Goal: Information Seeking & Learning: Learn about a topic

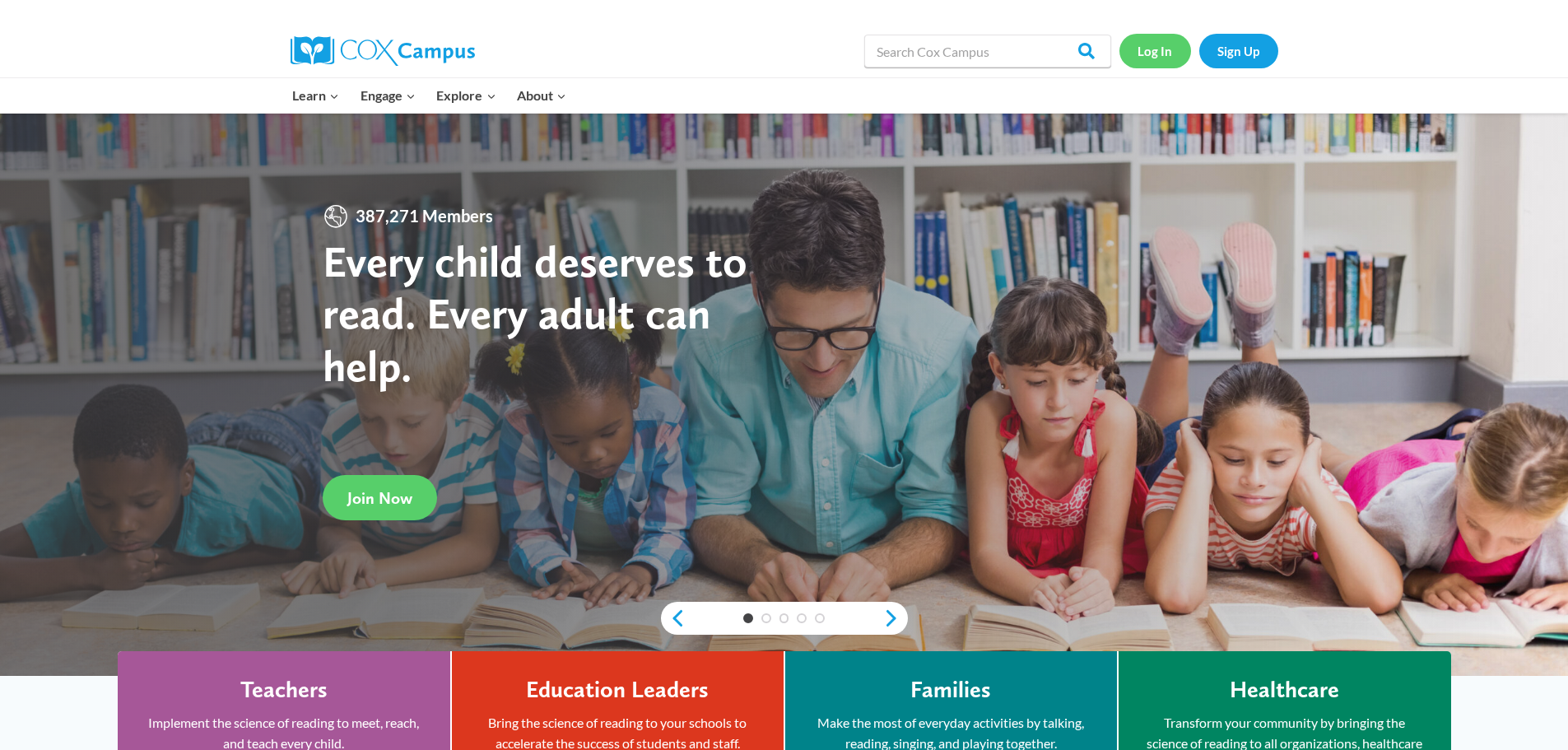
click at [1155, 56] on link "Log In" at bounding box center [1155, 50] width 71 height 34
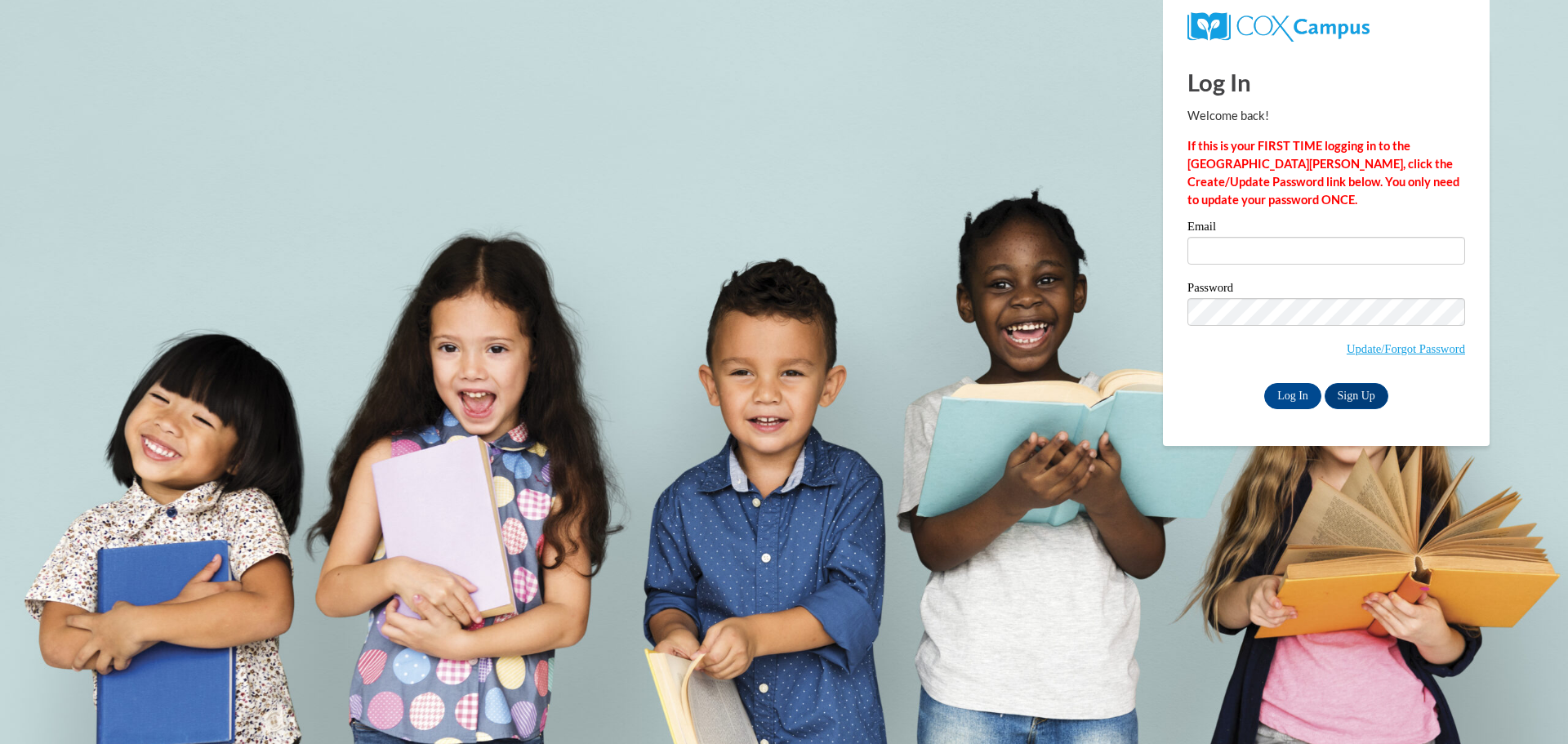
click at [1237, 266] on div "Email" at bounding box center [1326, 248] width 277 height 56
click at [1233, 245] on input "Email" at bounding box center [1326, 251] width 277 height 28
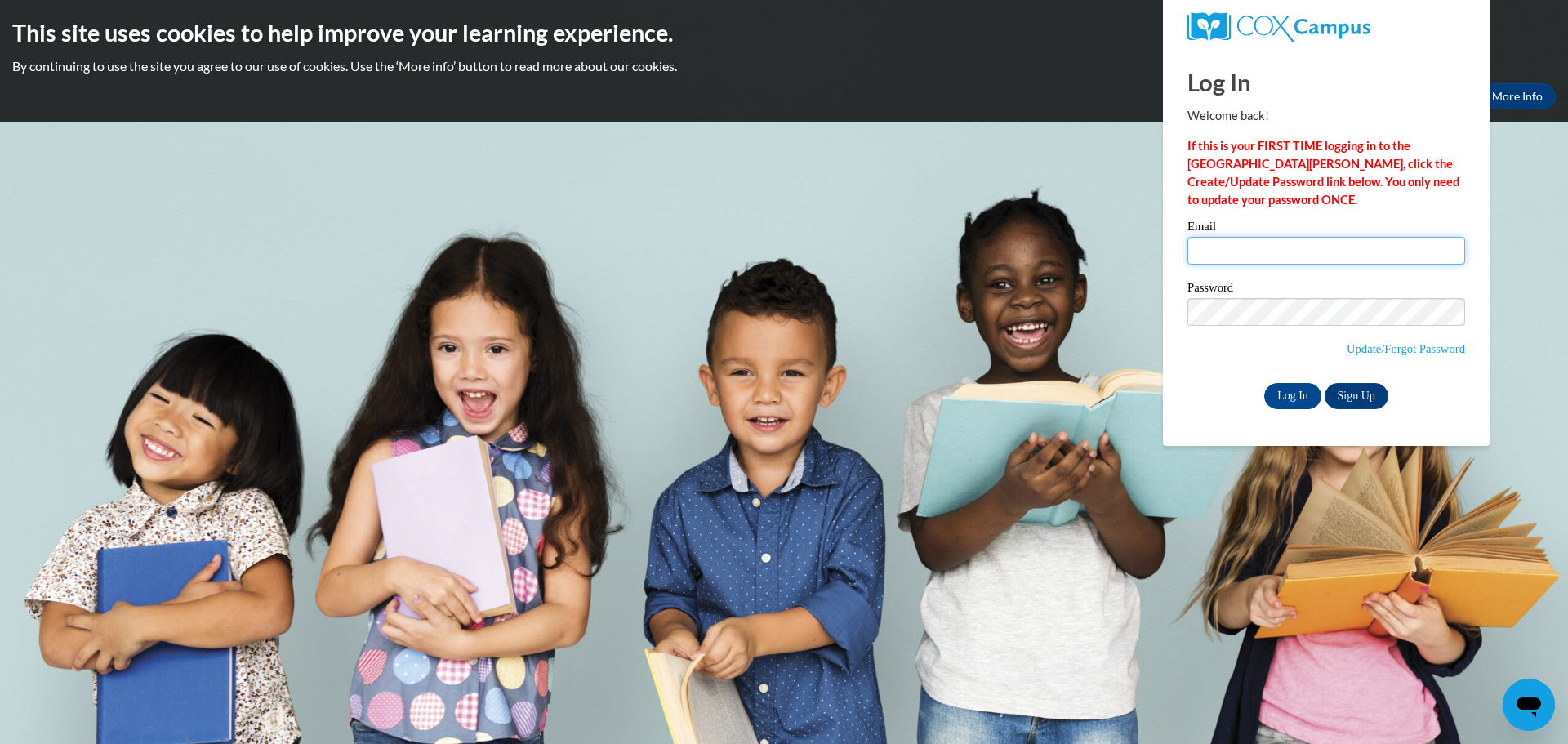
type input "shannon32784@hotmail.com"
click at [1293, 403] on input "Log In" at bounding box center [1293, 396] width 57 height 26
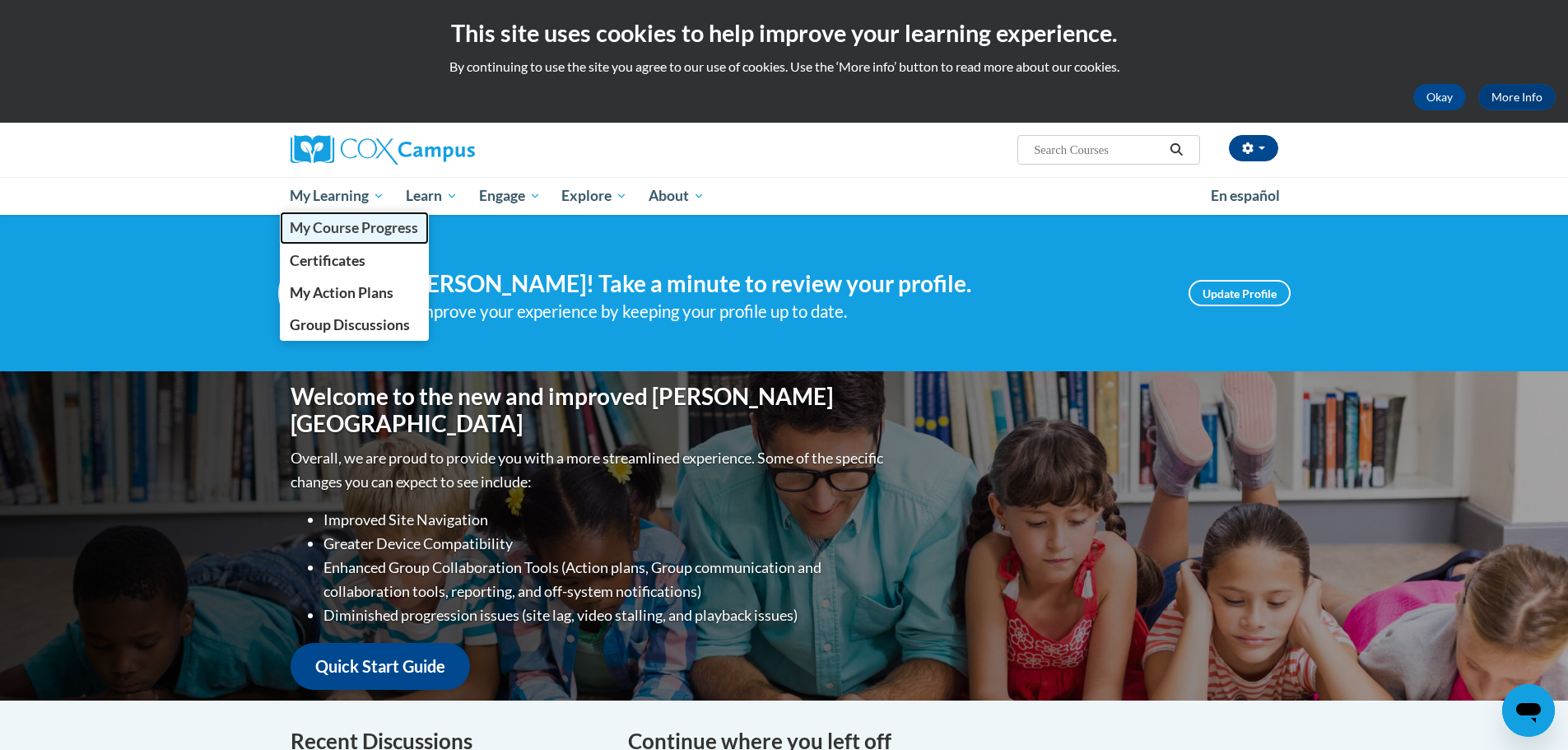
click at [355, 227] on span "My Course Progress" at bounding box center [354, 227] width 128 height 17
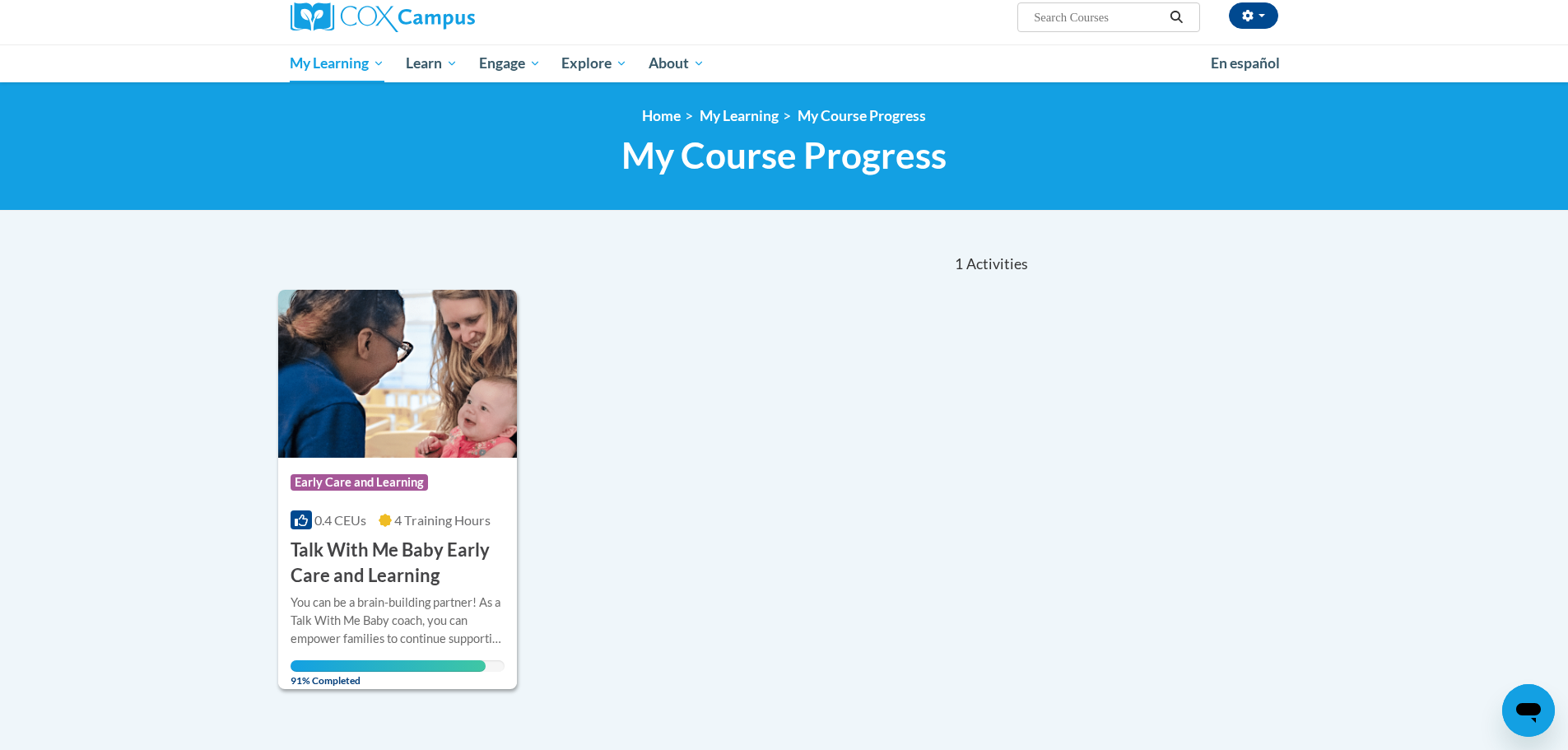
scroll to position [247, 0]
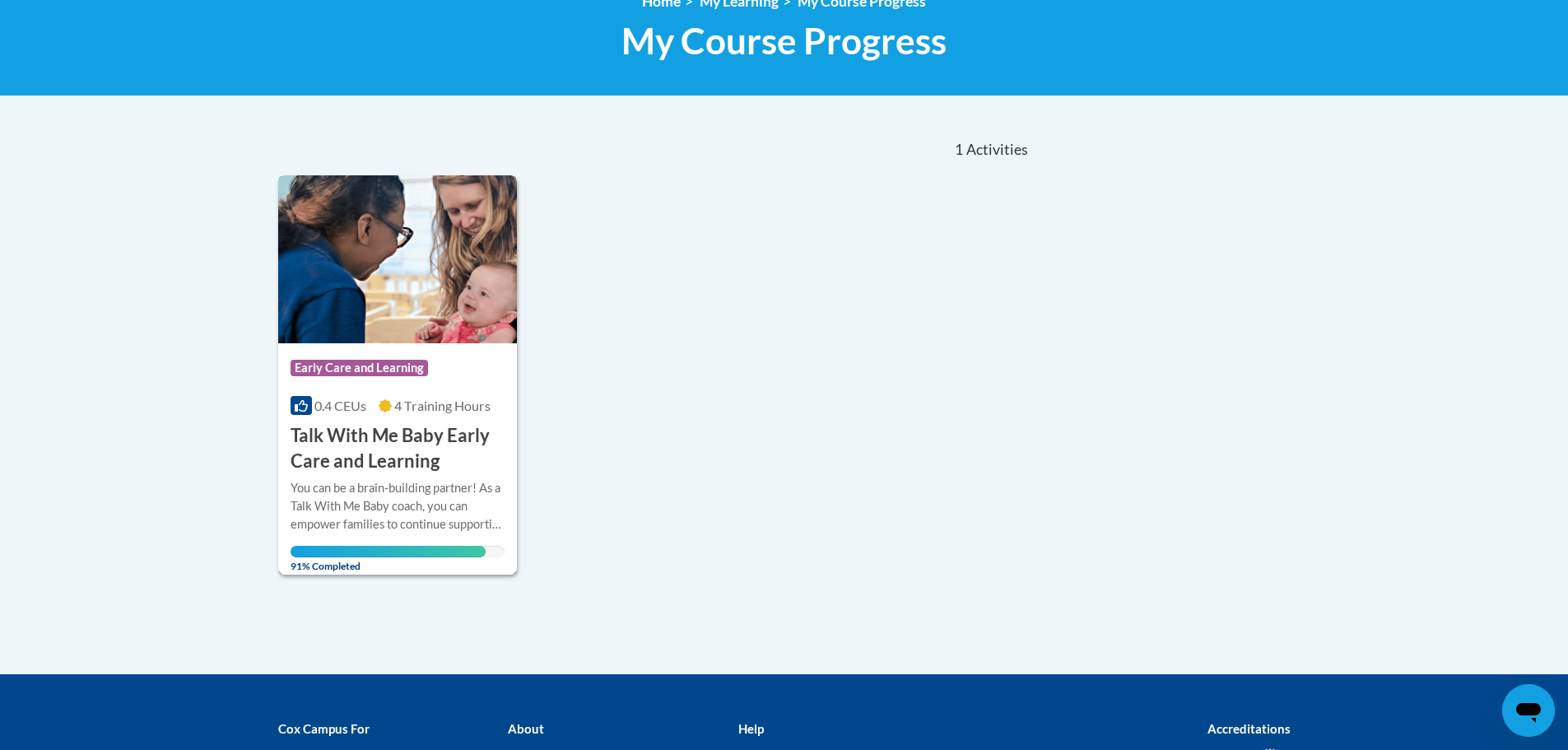
click at [402, 457] on h3 "Talk With Me Baby Early Care and Learning" at bounding box center [398, 448] width 214 height 51
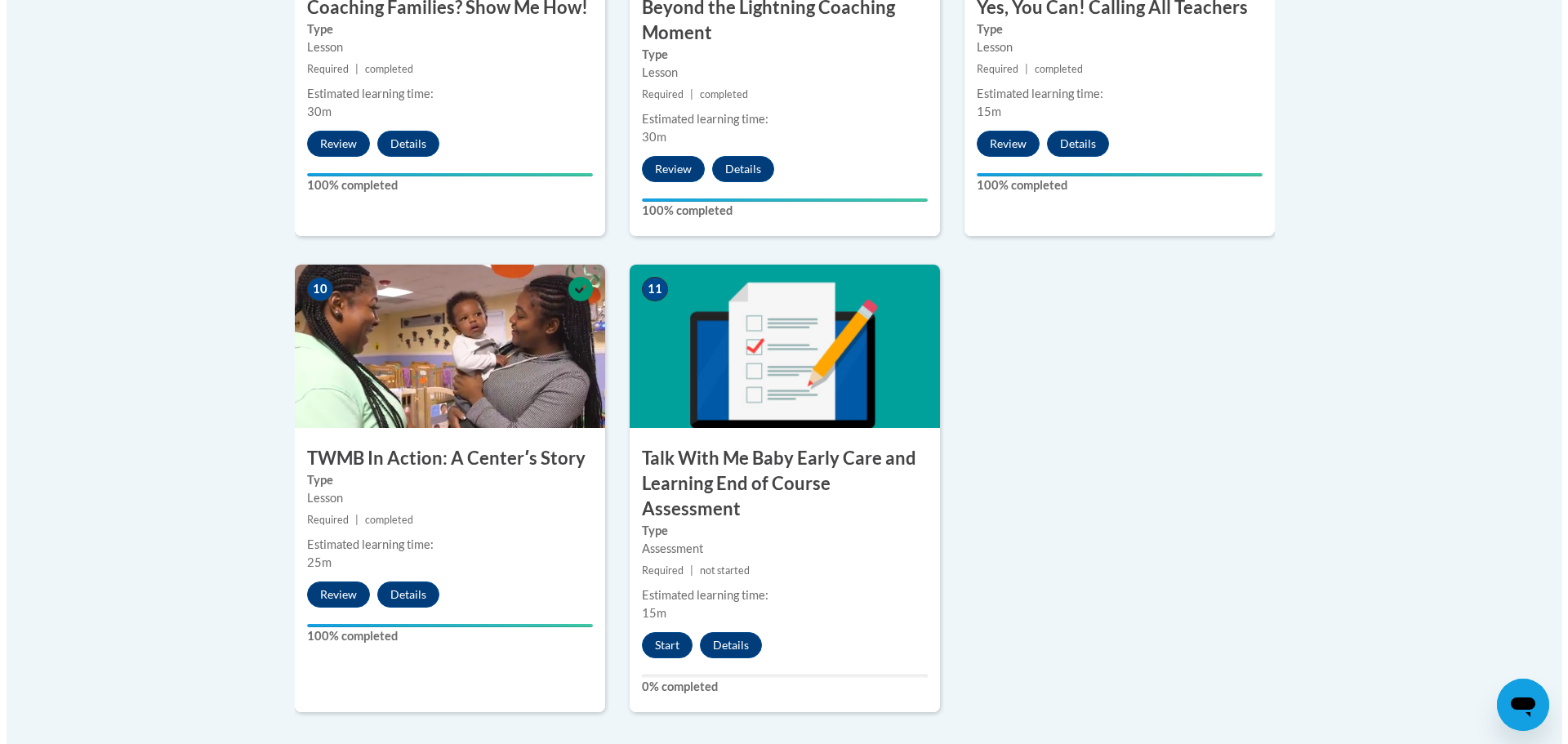
scroll to position [1796, 0]
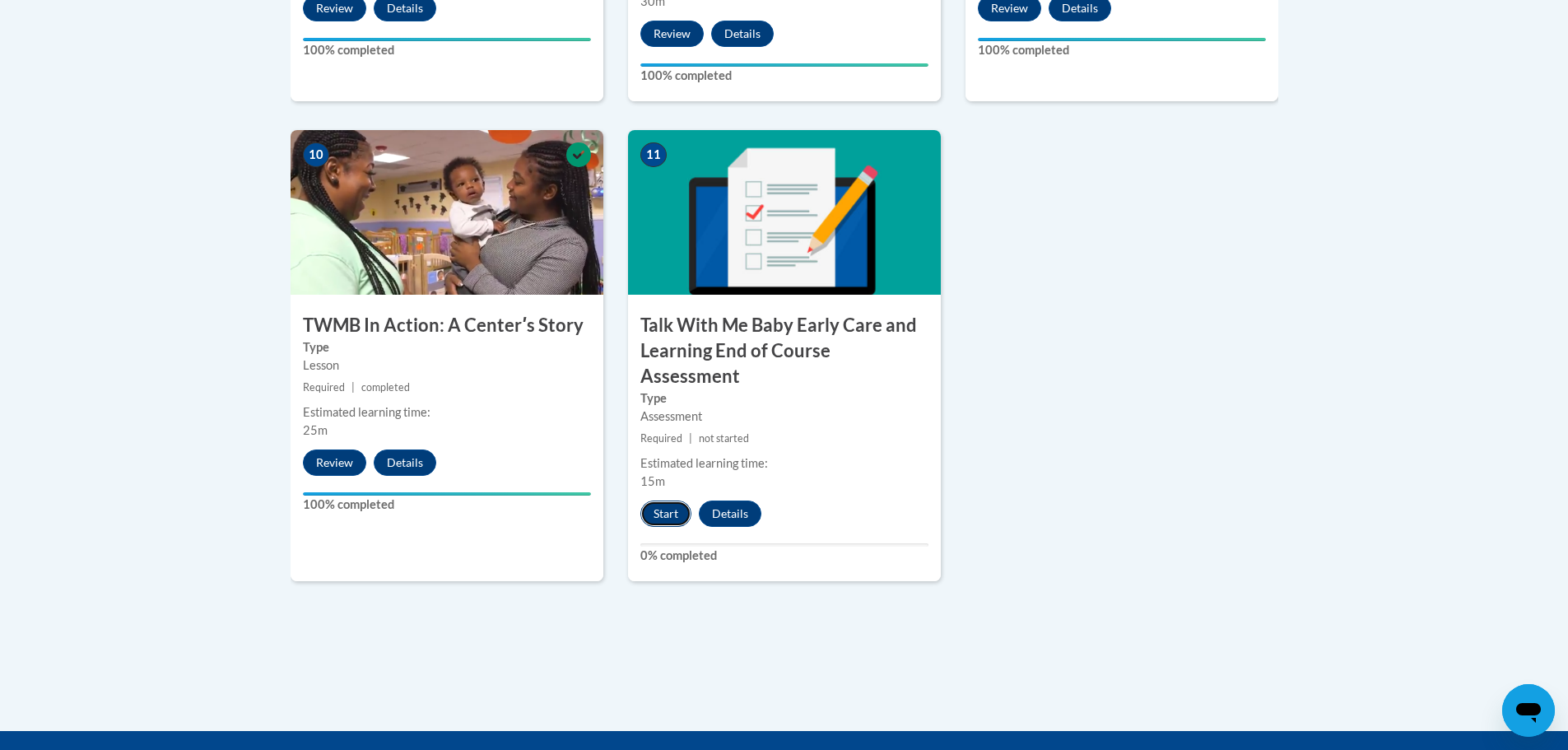
click at [663, 500] on button "Start" at bounding box center [666, 513] width 51 height 26
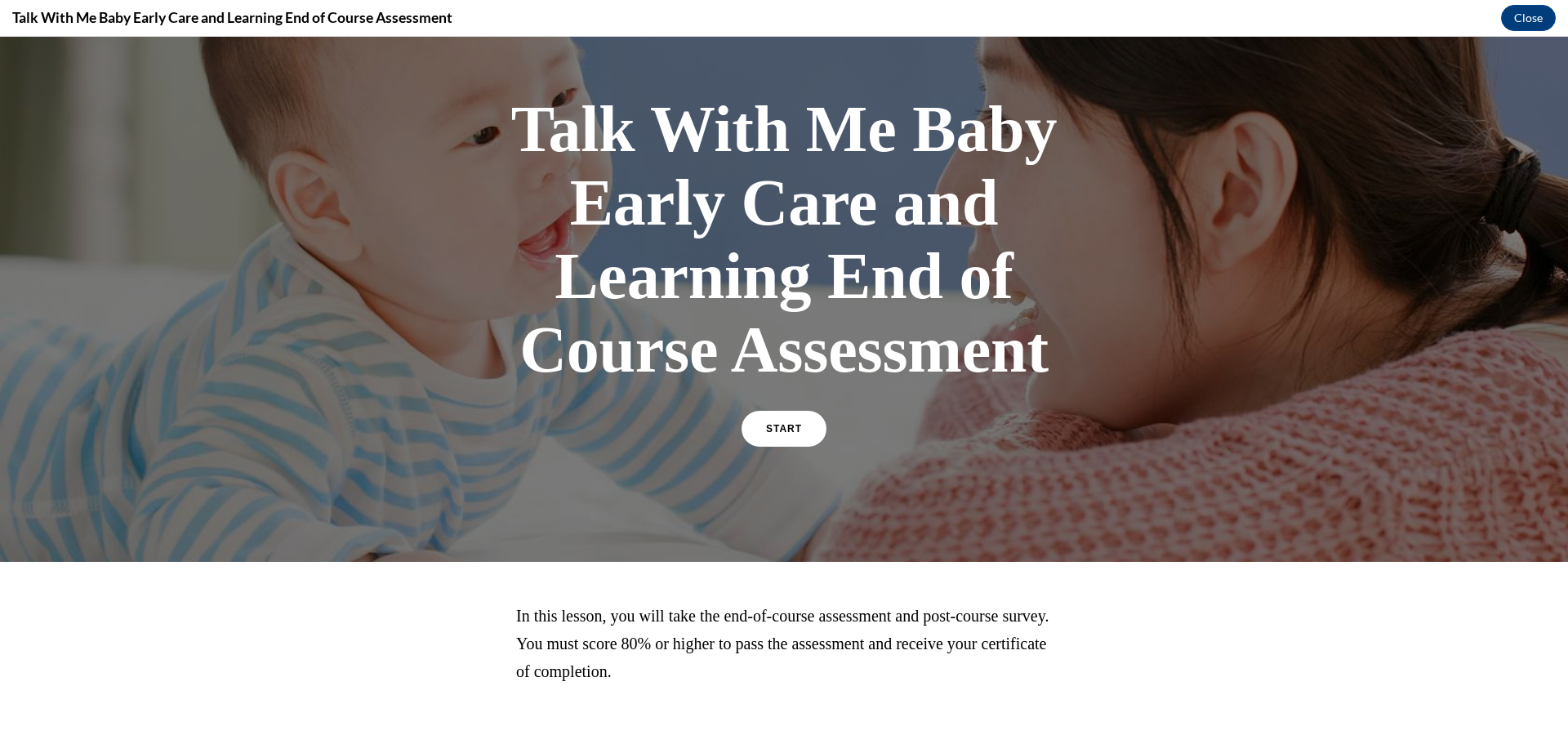
scroll to position [140, 0]
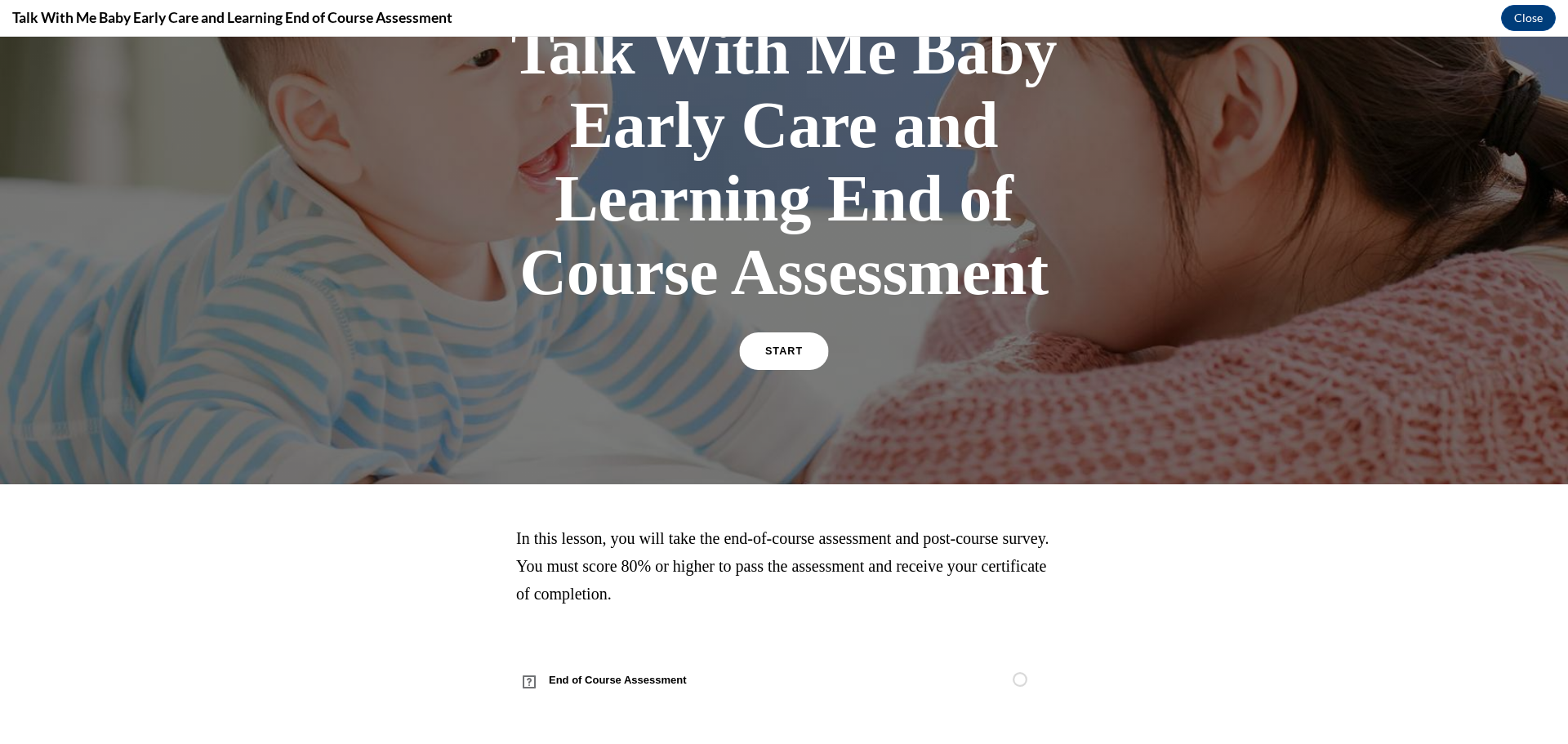
click at [783, 367] on link "START" at bounding box center [783, 351] width 89 height 38
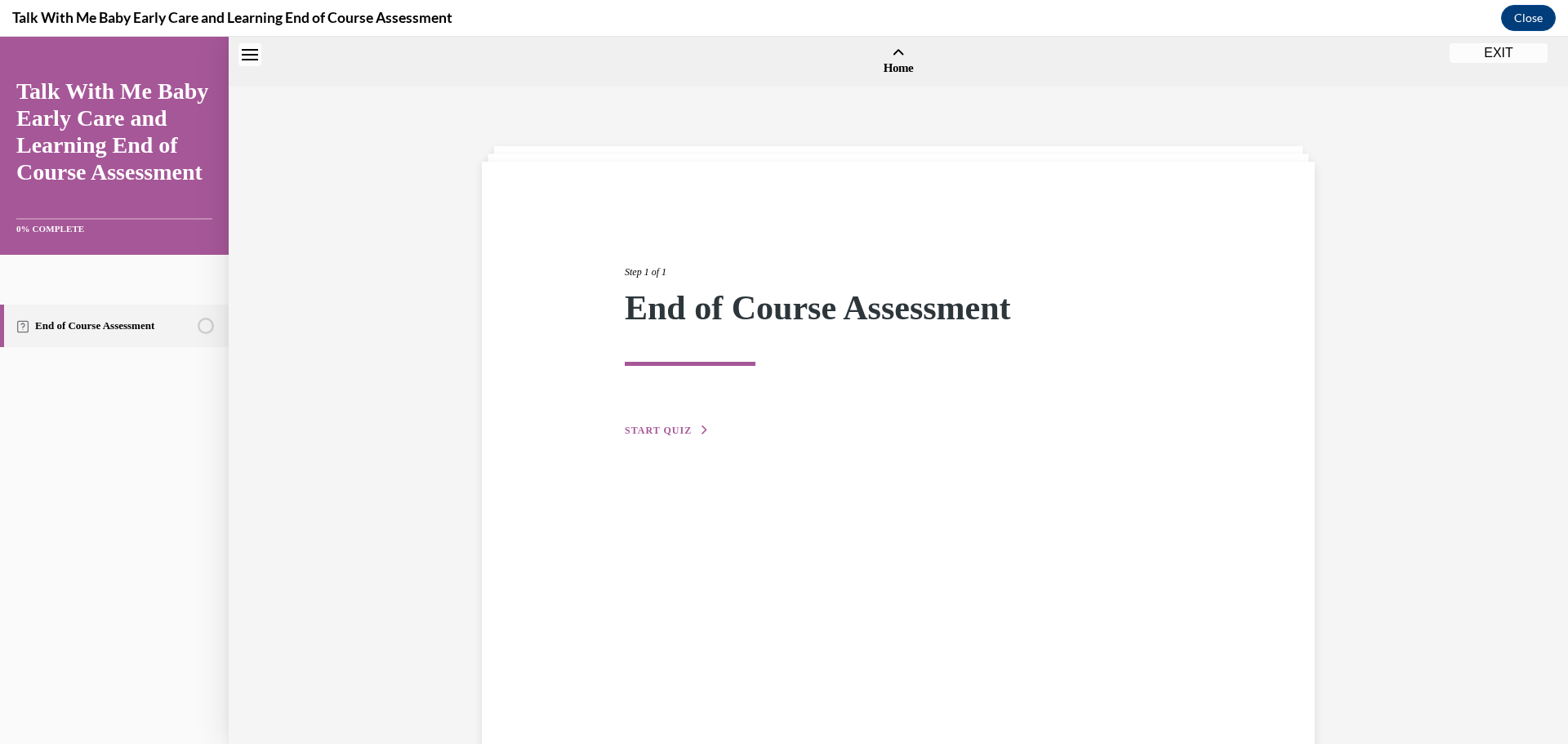
scroll to position [51, 0]
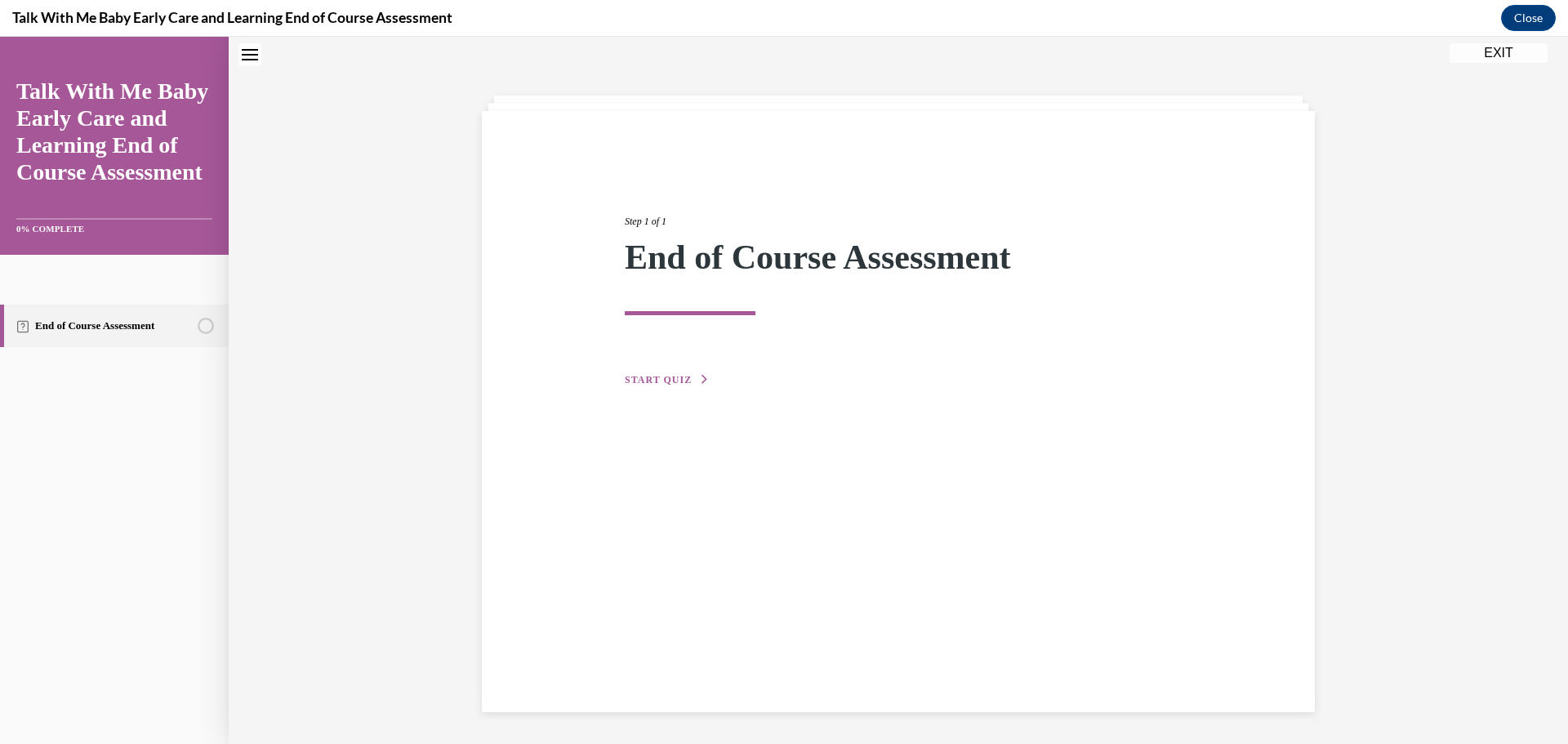
click at [675, 380] on span "START QUIZ" at bounding box center [658, 379] width 67 height 11
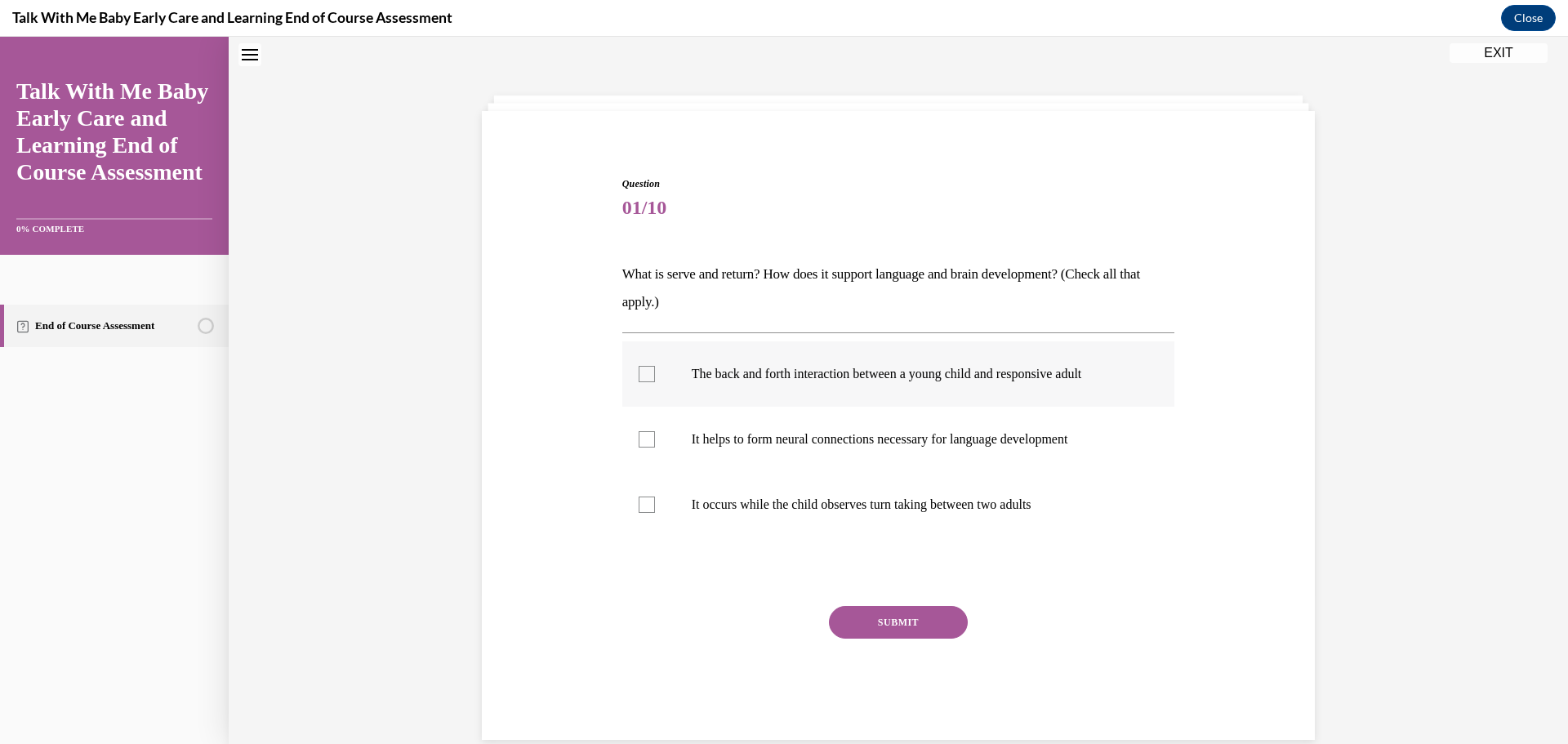
click at [644, 375] on div at bounding box center [646, 374] width 16 height 16
click at [644, 375] on input "The back and forth interaction between a young child and responsive adult" at bounding box center [646, 374] width 16 height 16
checkbox input "true"
click at [706, 440] on p "It helps to form neural connections necessary for language development" at bounding box center [913, 439] width 443 height 16
click at [655, 440] on input "It helps to form neural connections necessary for language development" at bounding box center [646, 439] width 16 height 16
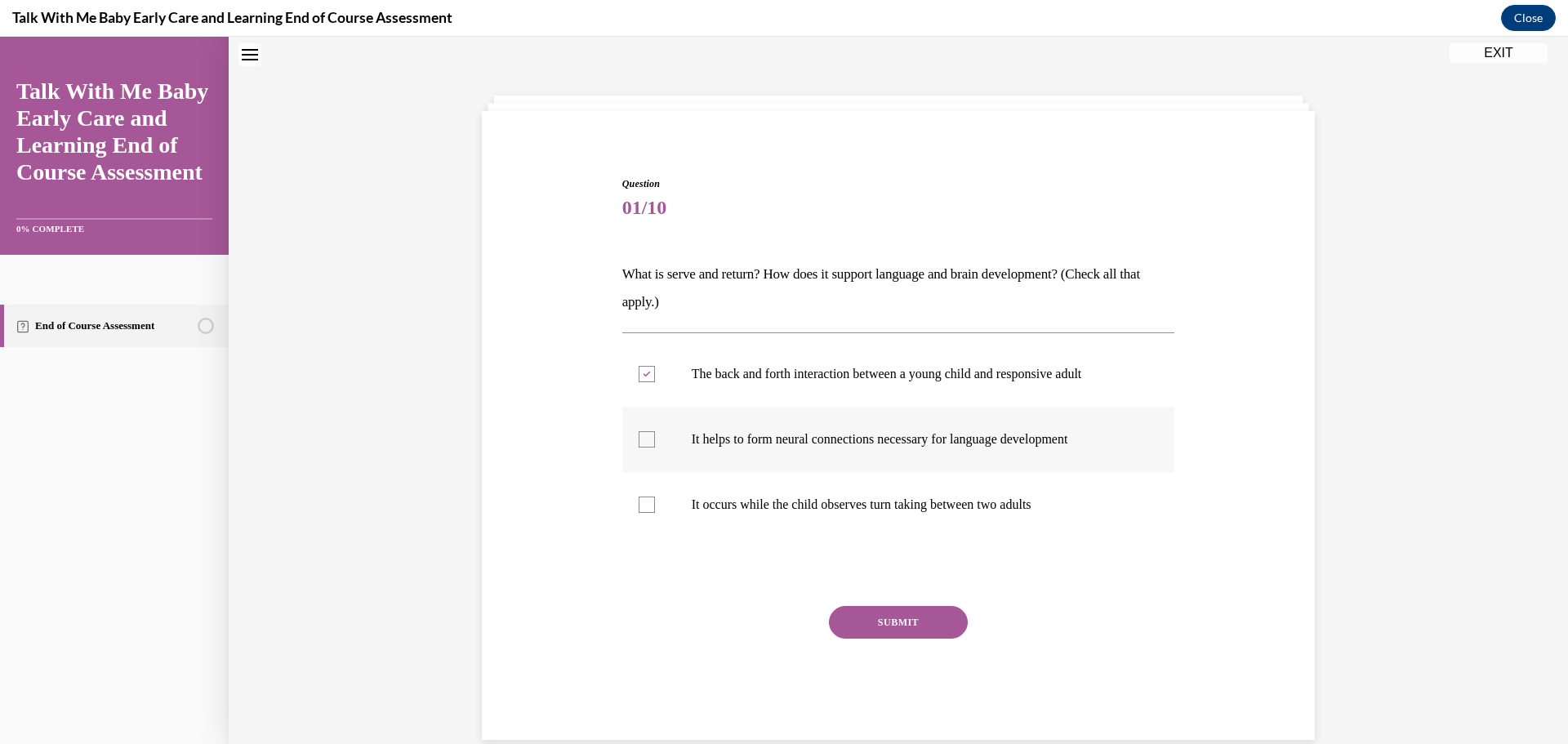
checkbox input "true"
click at [871, 611] on button "SUBMIT" at bounding box center [898, 622] width 139 height 33
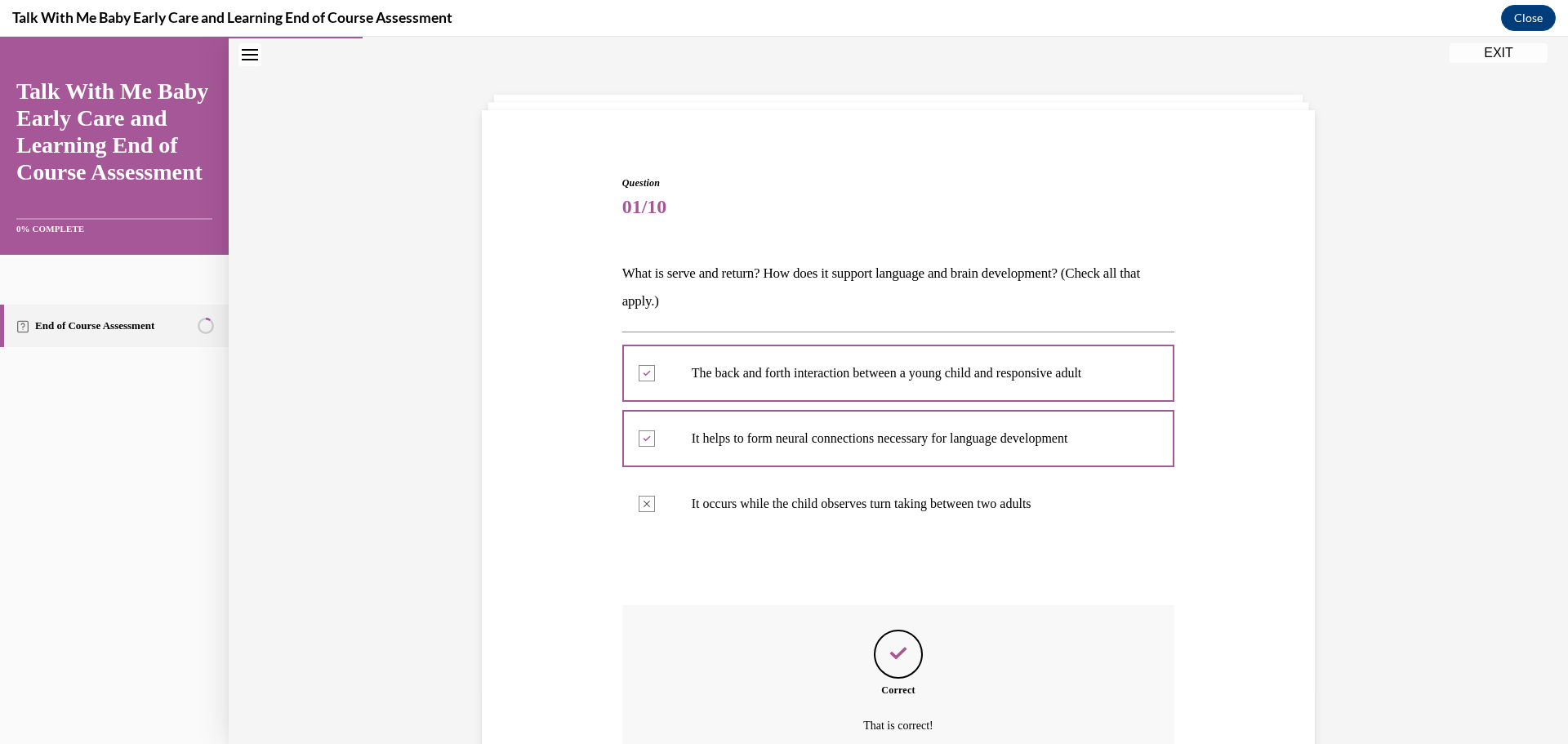
scroll to position [212, 0]
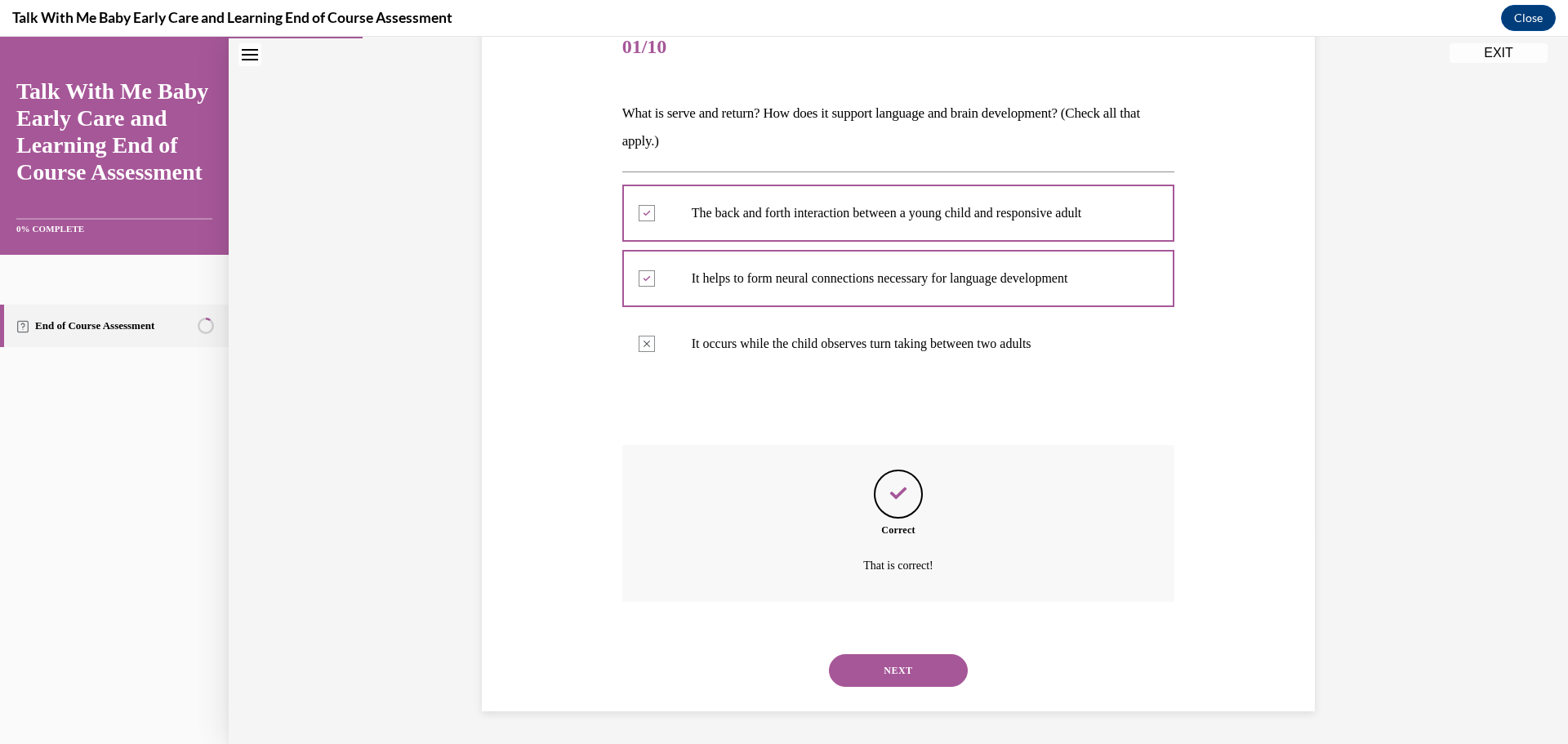
click at [912, 667] on button "NEXT" at bounding box center [898, 670] width 139 height 33
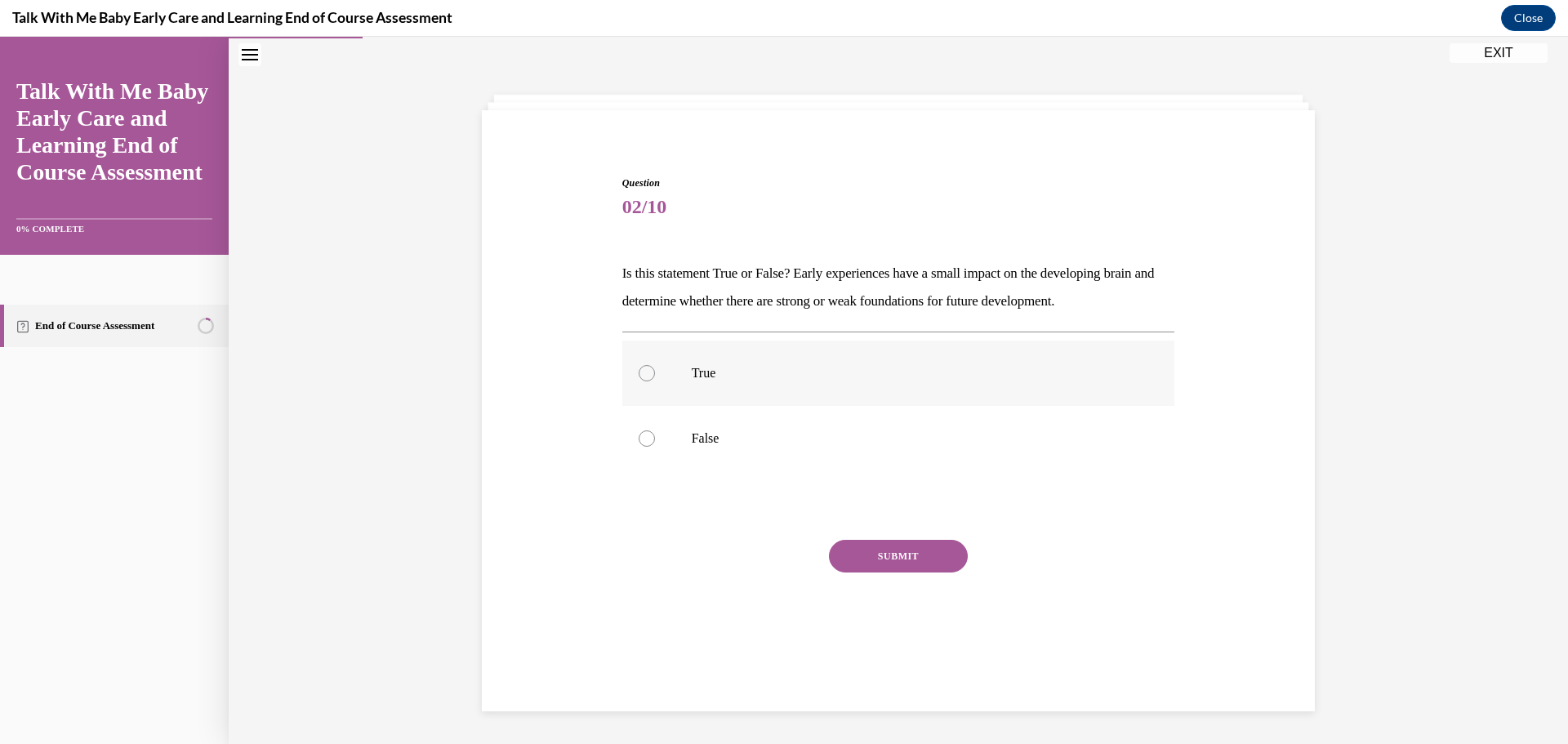
click at [681, 368] on label "True" at bounding box center [899, 373] width 553 height 65
click at [655, 368] on input "True" at bounding box center [646, 373] width 16 height 16
radio input "true"
click at [875, 566] on button "SUBMIT" at bounding box center [898, 556] width 139 height 33
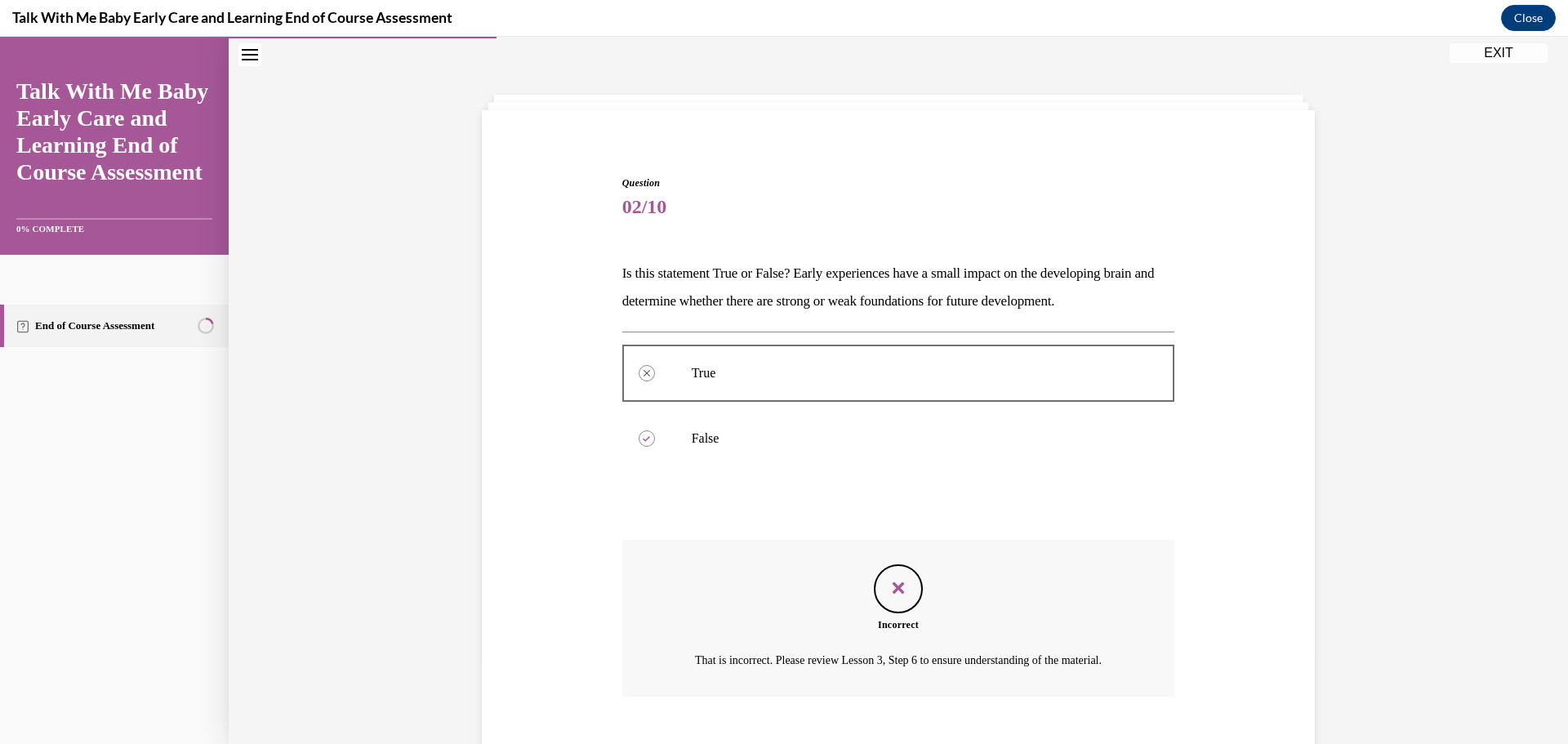
scroll to position [165, 0]
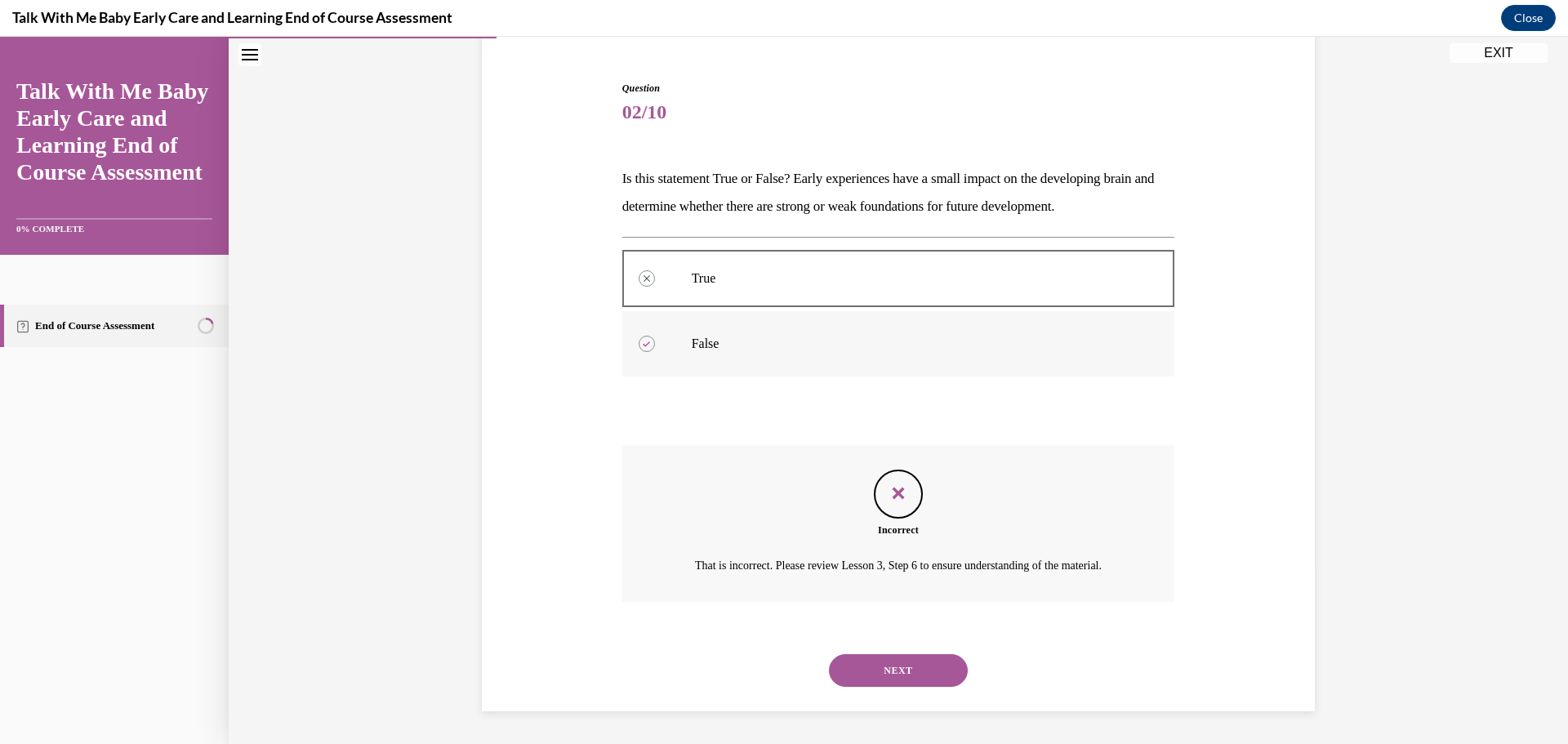
click at [679, 319] on label "False" at bounding box center [899, 344] width 553 height 65
click at [930, 667] on button "NEXT" at bounding box center [898, 670] width 139 height 33
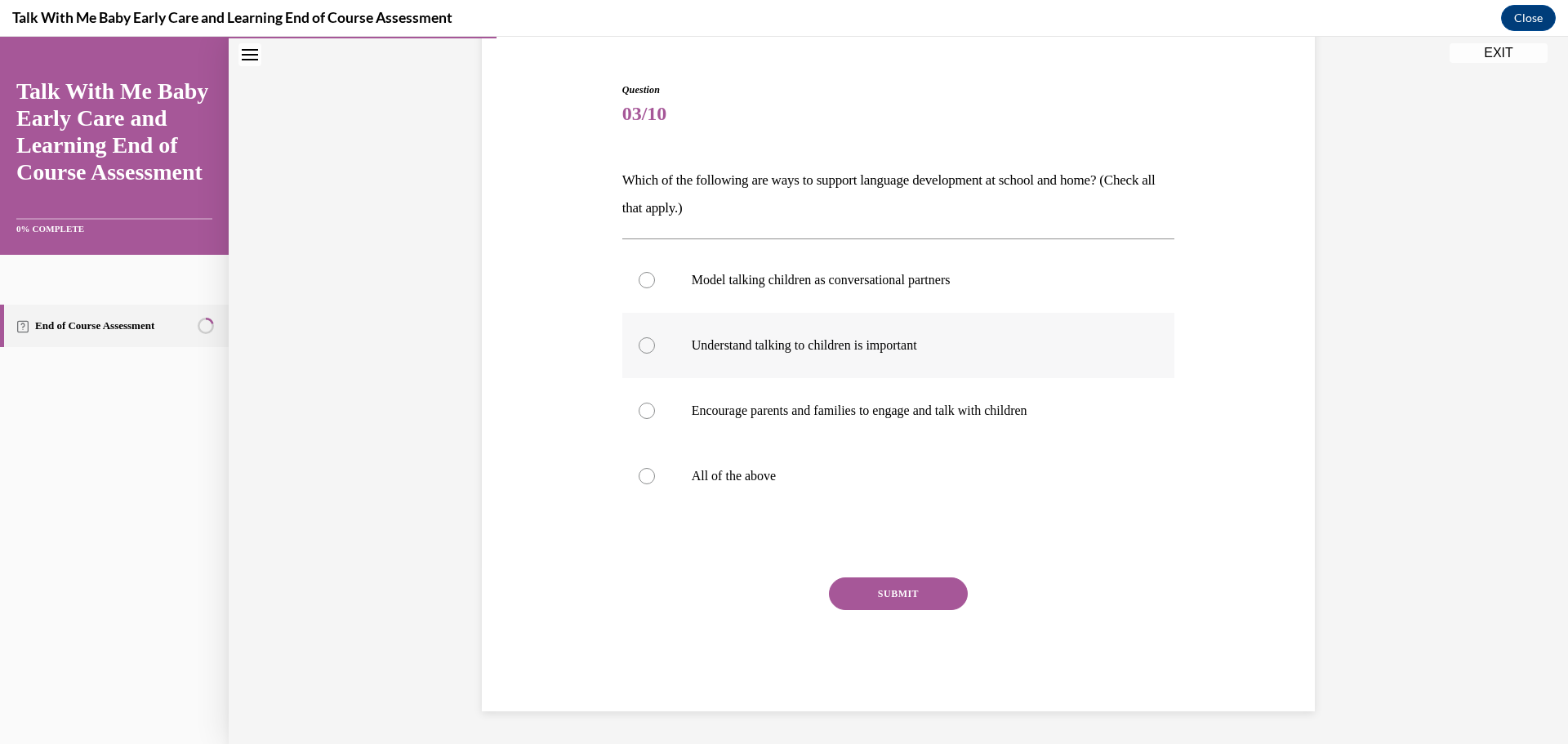
scroll to position [65, 0]
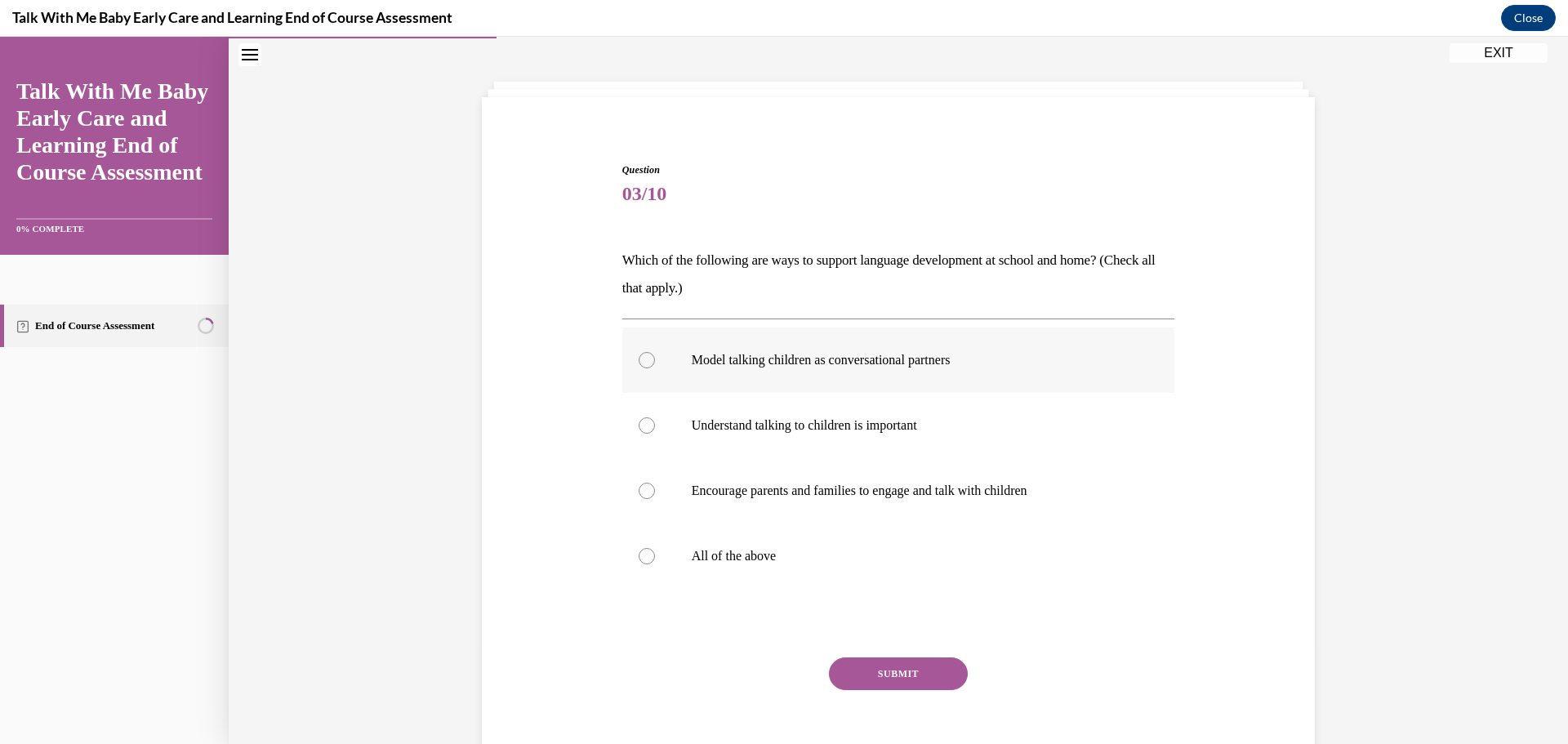
click at [916, 354] on p "Model talking children as conversational partners" at bounding box center [913, 360] width 443 height 16
click at [655, 354] on input "Model talking children as conversational partners" at bounding box center [646, 360] width 16 height 16
radio input "true"
click at [919, 435] on label "Understand talking to children is important" at bounding box center [899, 425] width 553 height 65
click at [655, 433] on input "Understand talking to children is important" at bounding box center [646, 425] width 16 height 16
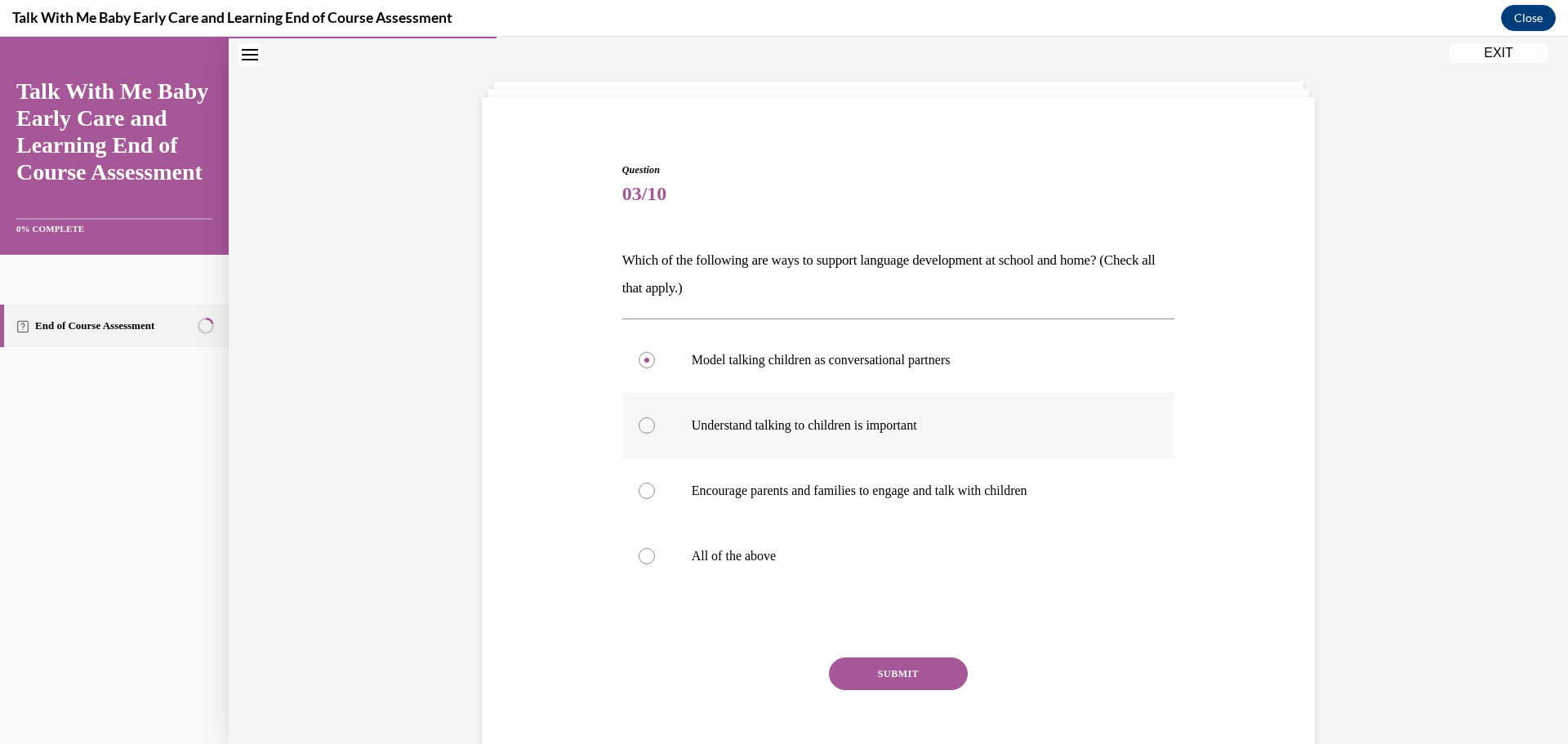
radio input "true"
click at [737, 582] on label "All of the above" at bounding box center [899, 556] width 553 height 65
click at [655, 564] on input "All of the above" at bounding box center [646, 555] width 16 height 16
radio input "true"
click at [907, 677] on button "SUBMIT" at bounding box center [898, 673] width 139 height 33
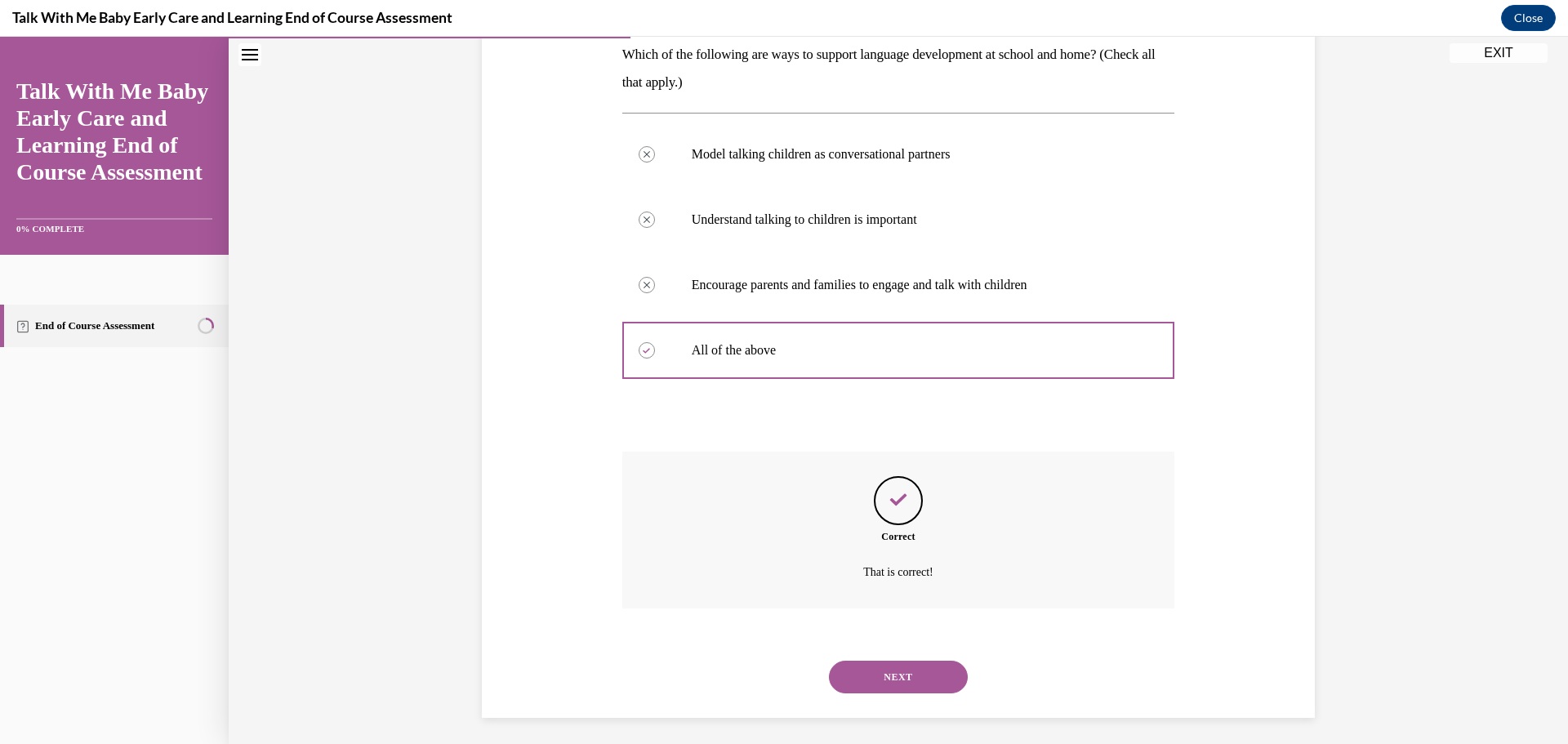
scroll to position [276, 0]
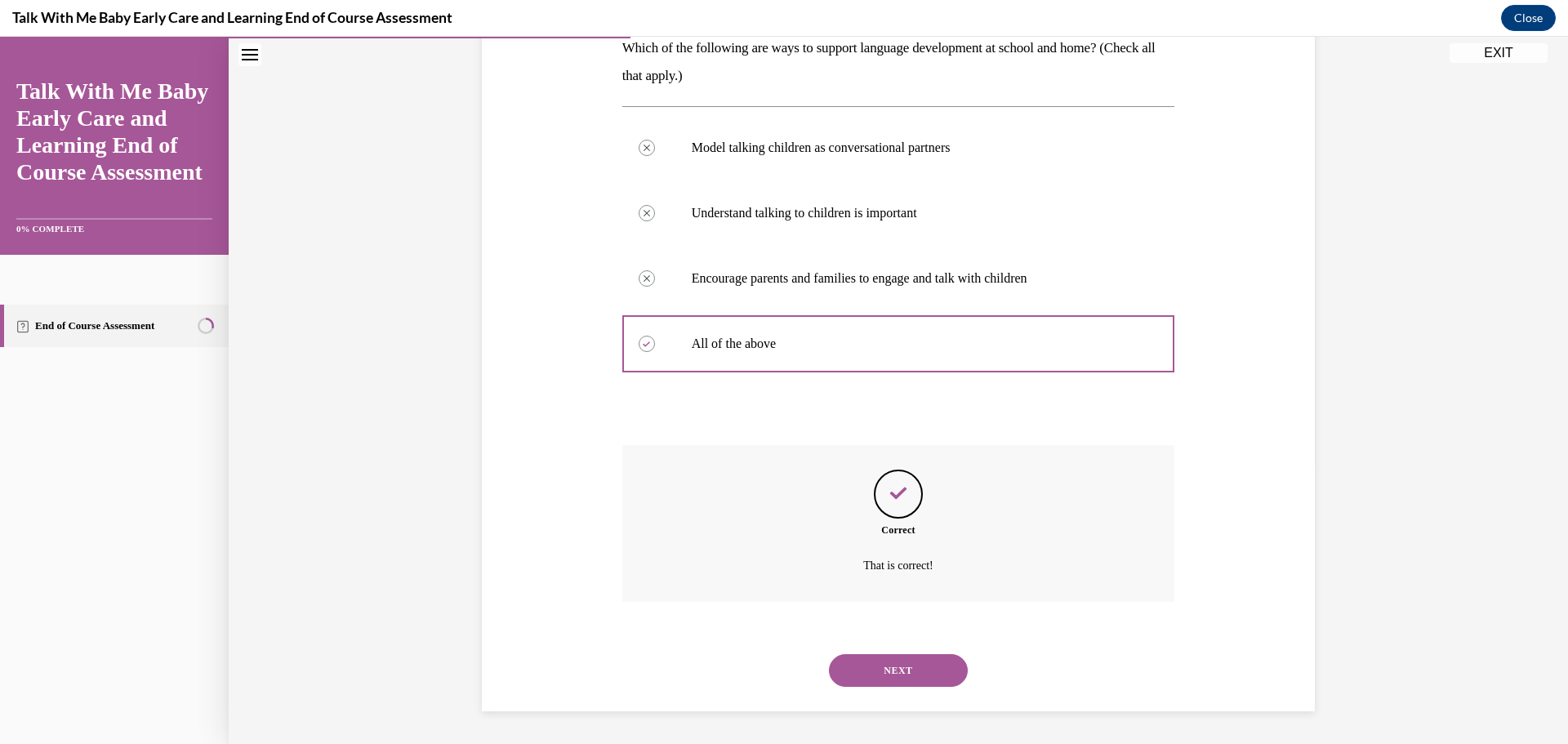
click at [936, 670] on button "NEXT" at bounding box center [898, 670] width 139 height 33
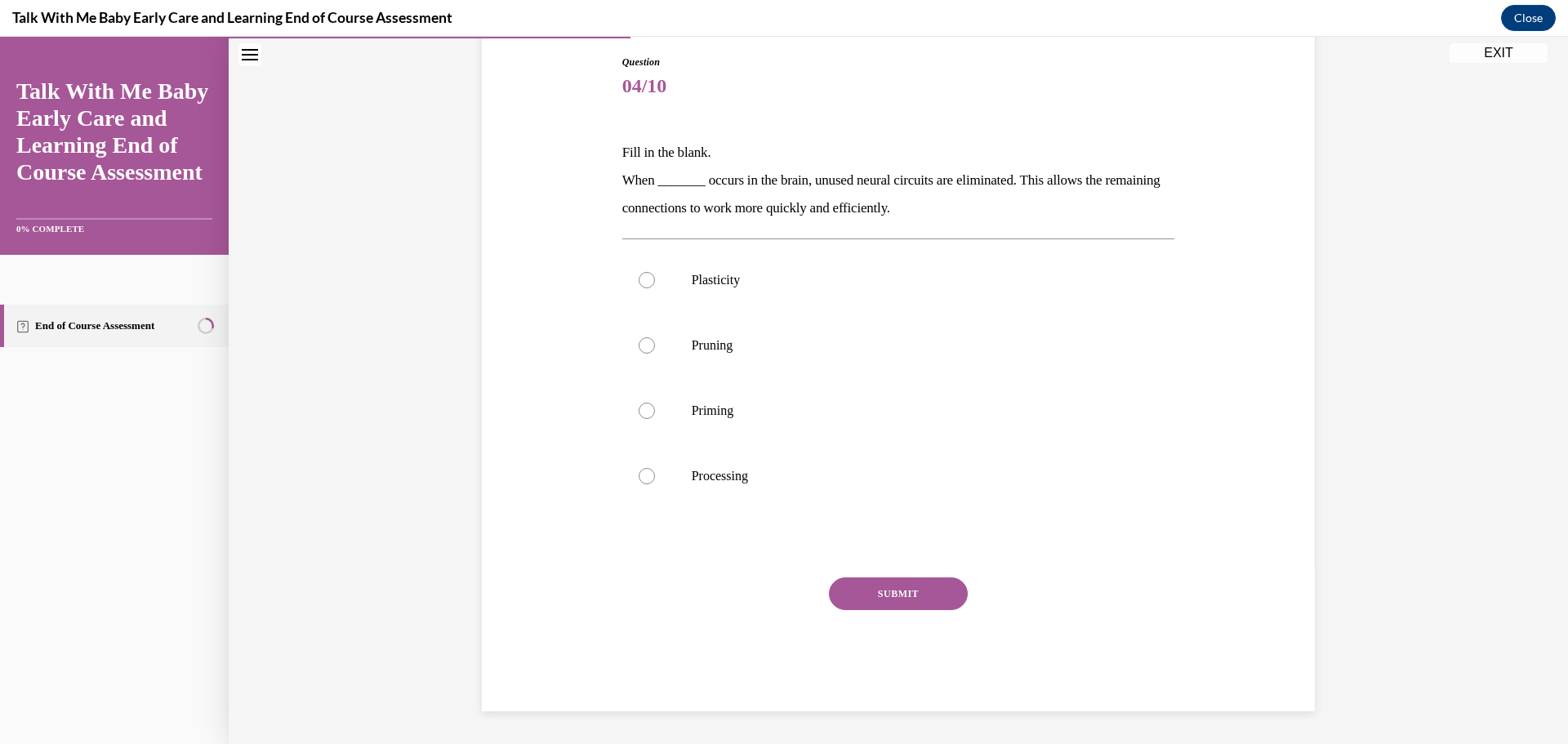
scroll to position [172, 0]
click at [704, 474] on p "Processing" at bounding box center [913, 475] width 443 height 16
click at [655, 474] on input "Processing" at bounding box center [646, 475] width 16 height 16
radio input "true"
click at [873, 592] on button "SUBMIT" at bounding box center [898, 593] width 139 height 33
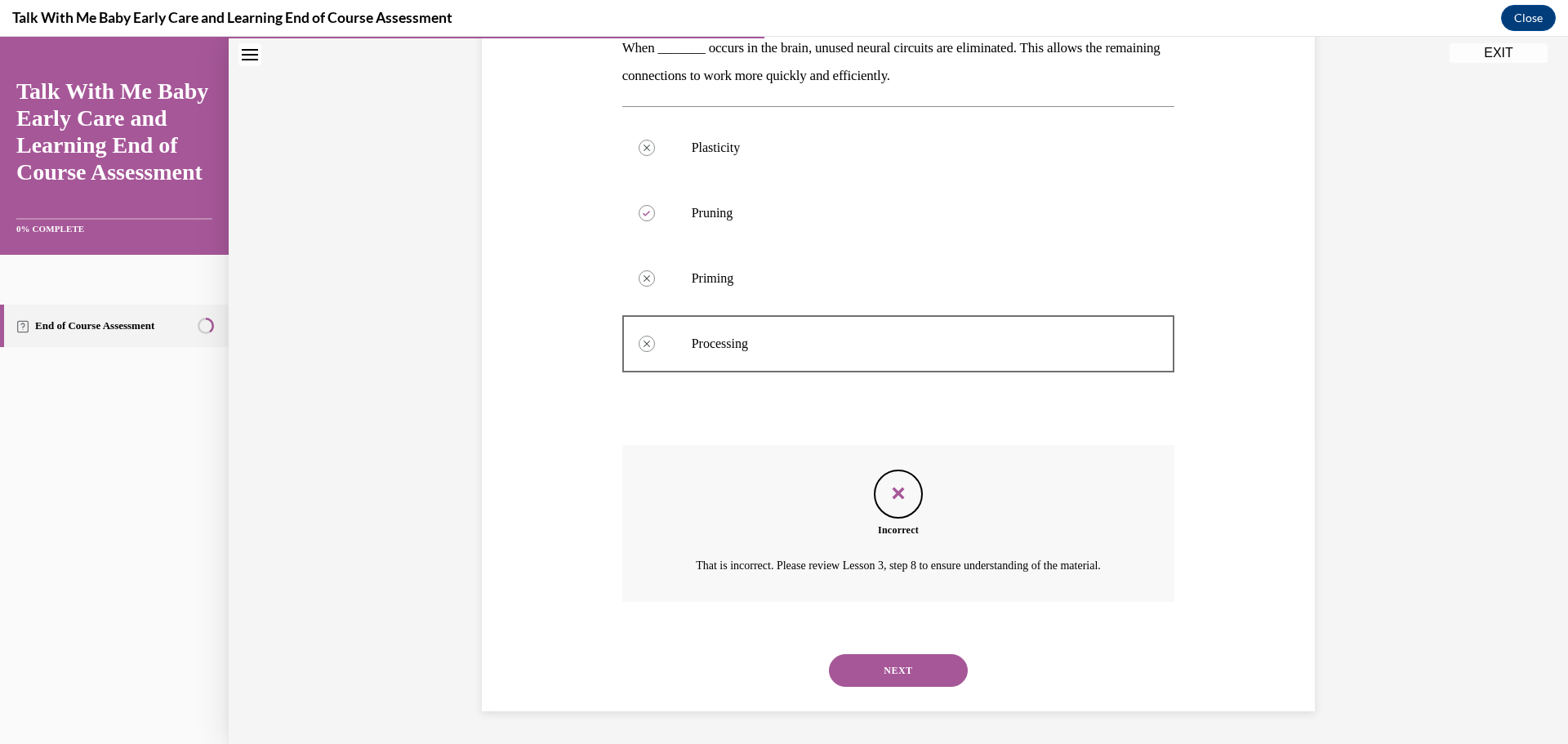
scroll to position [324, 0]
click at [882, 673] on button "NEXT" at bounding box center [898, 670] width 139 height 33
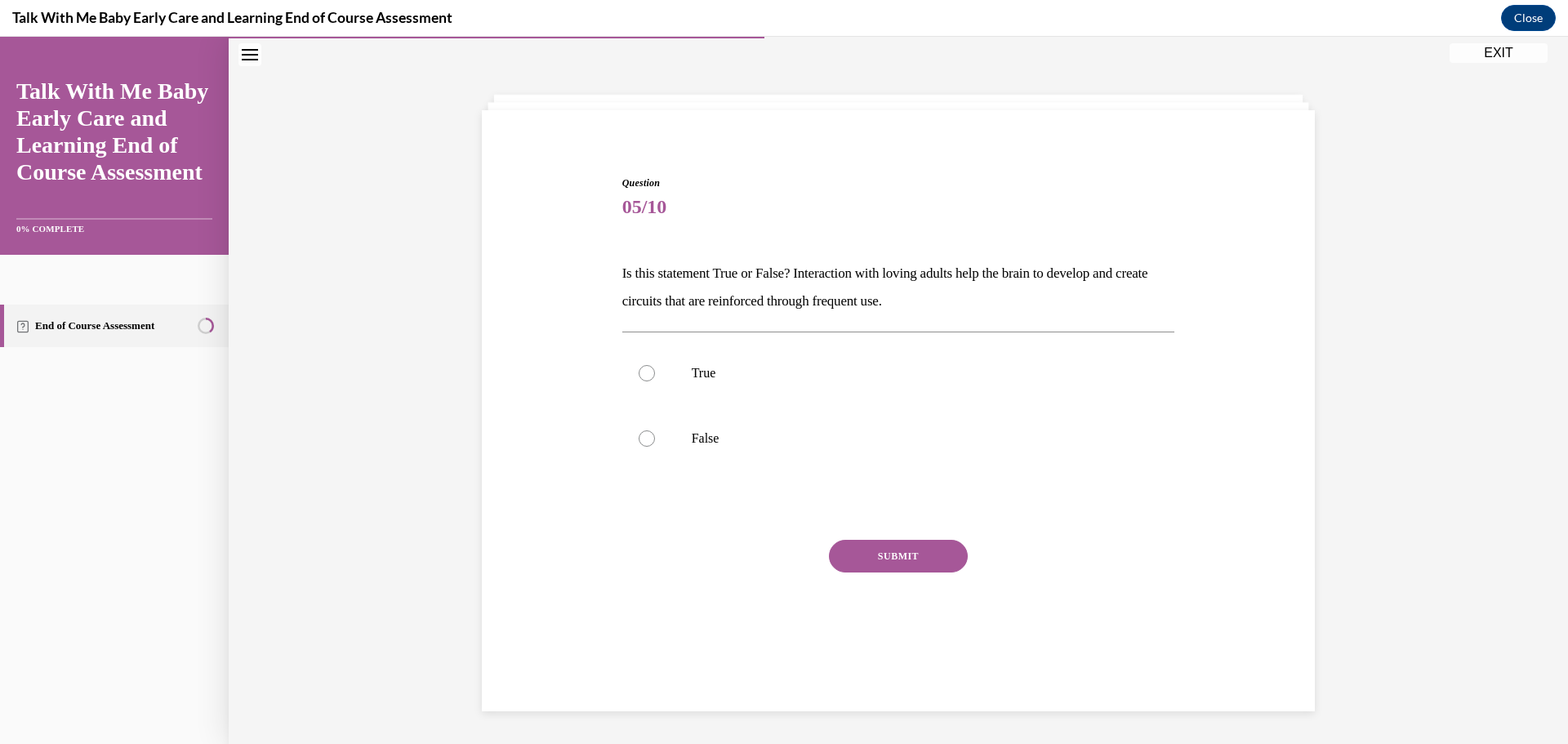
scroll to position [52, 0]
click at [684, 373] on label "True" at bounding box center [899, 373] width 553 height 65
click at [655, 373] on input "True" at bounding box center [646, 373] width 16 height 16
radio input "true"
click at [890, 557] on button "SUBMIT" at bounding box center [898, 556] width 139 height 33
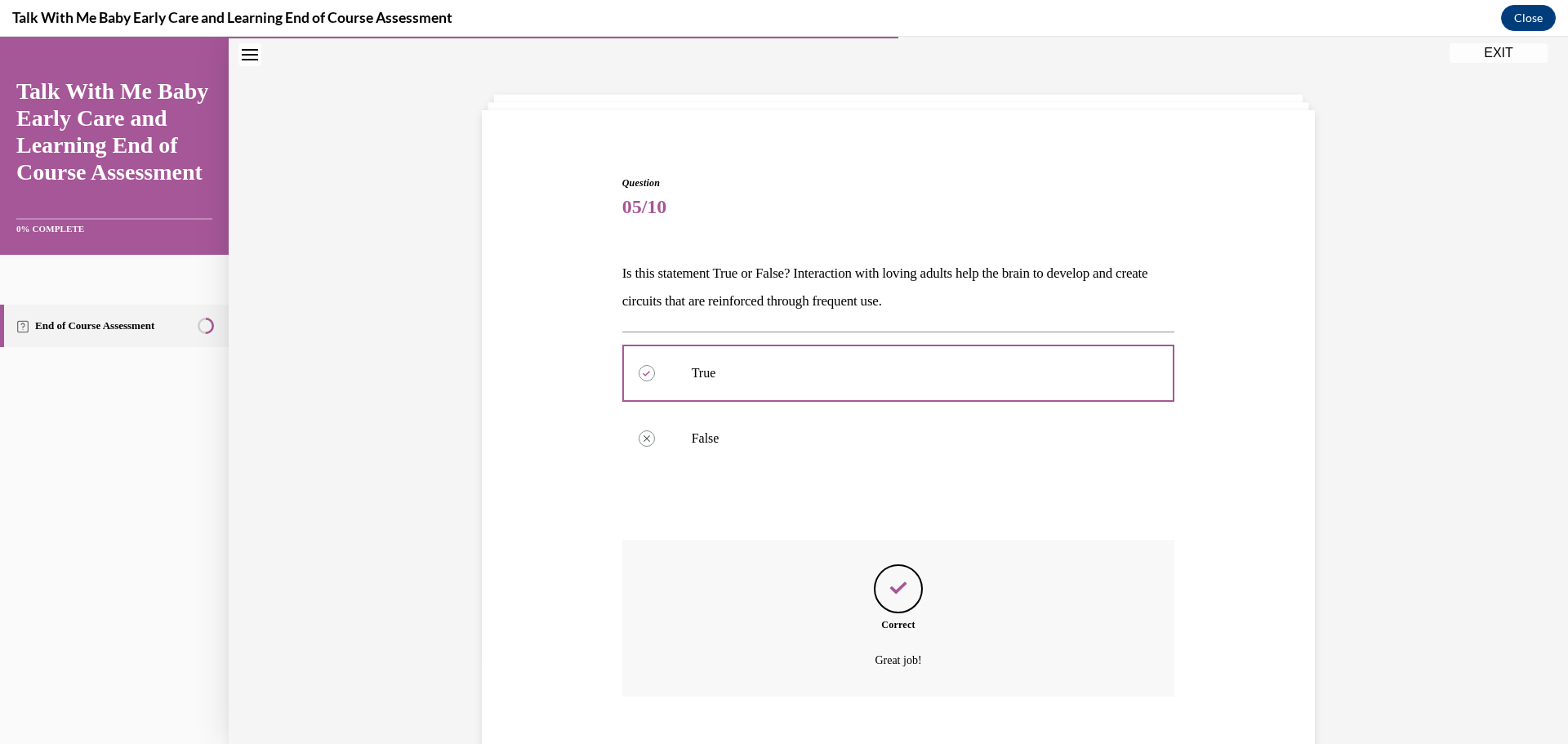
scroll to position [146, 0]
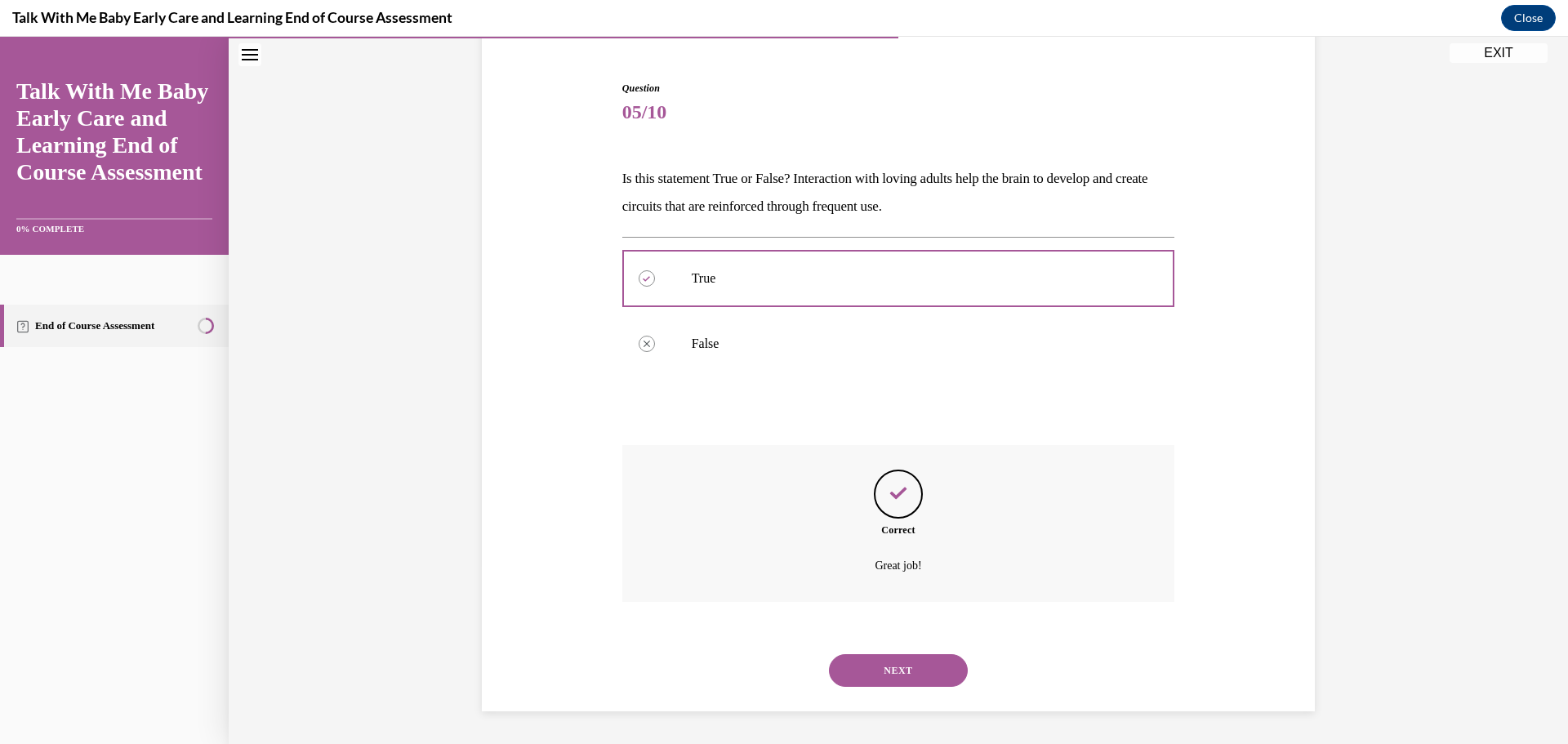
click at [895, 660] on button "NEXT" at bounding box center [898, 670] width 139 height 33
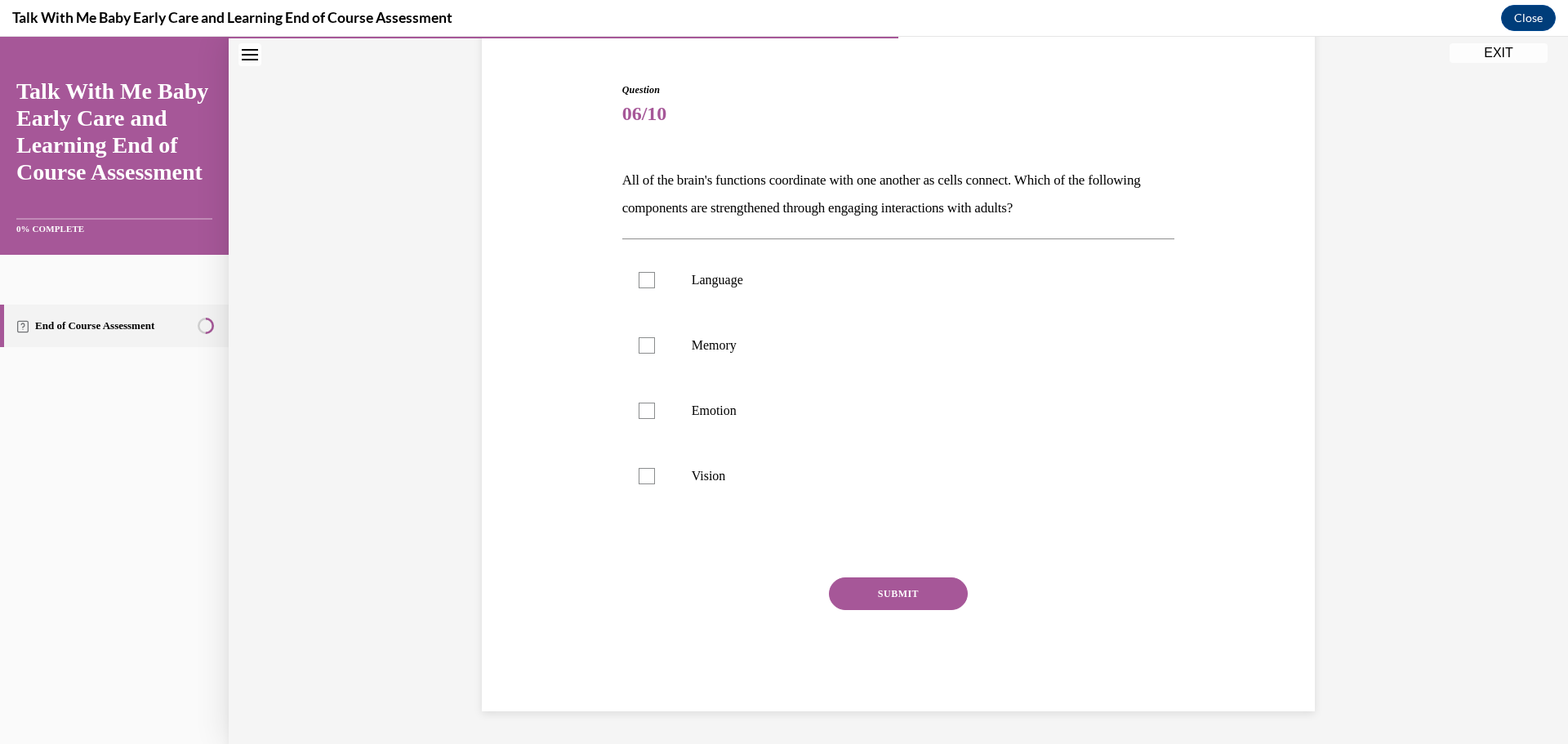
scroll to position [84, 0]
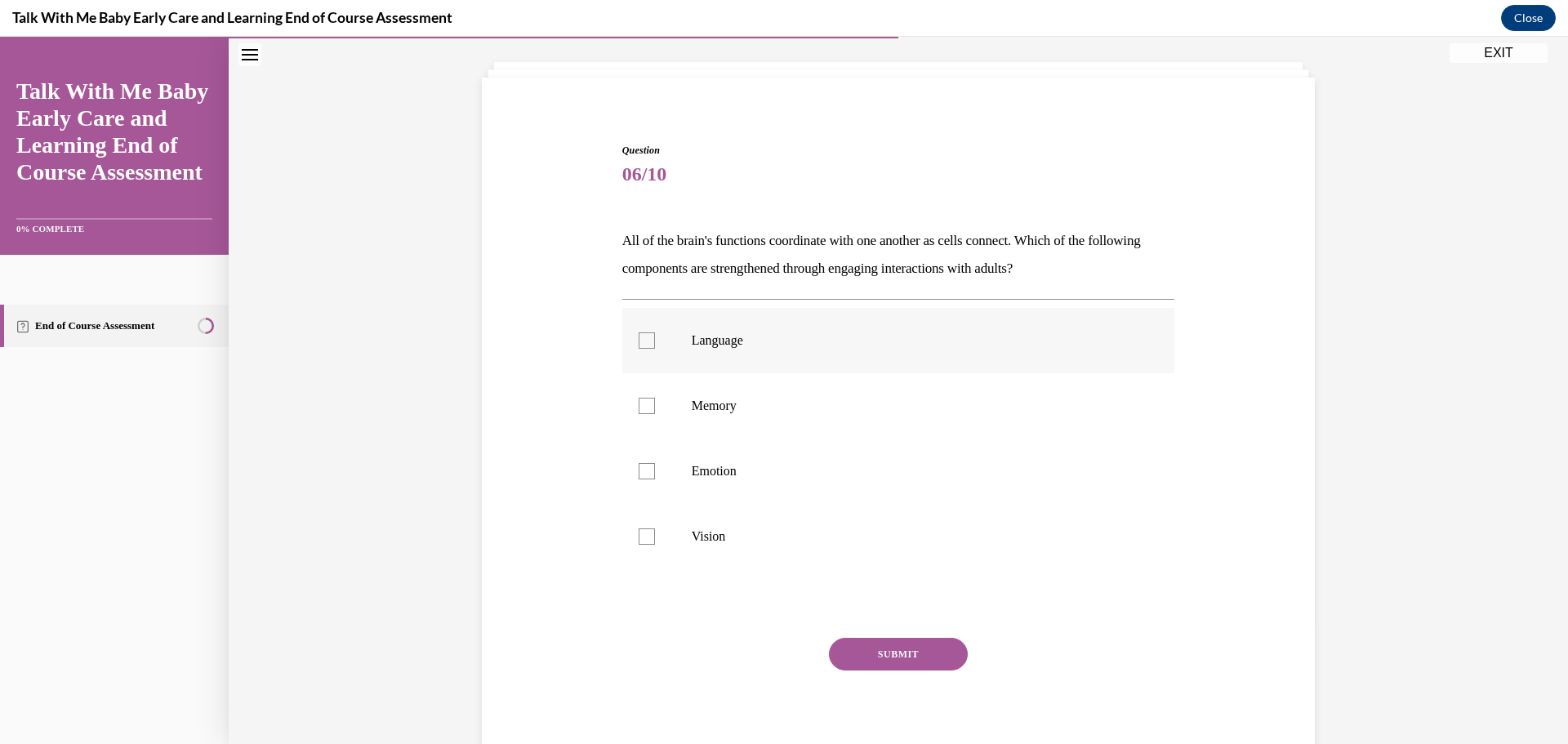
click at [706, 342] on p "Language" at bounding box center [913, 340] width 443 height 16
click at [655, 342] on input "Language" at bounding box center [646, 340] width 16 height 16
checkbox input "true"
click at [698, 475] on p "Emotion" at bounding box center [913, 471] width 443 height 16
click at [655, 475] on input "Emotion" at bounding box center [646, 471] width 16 height 16
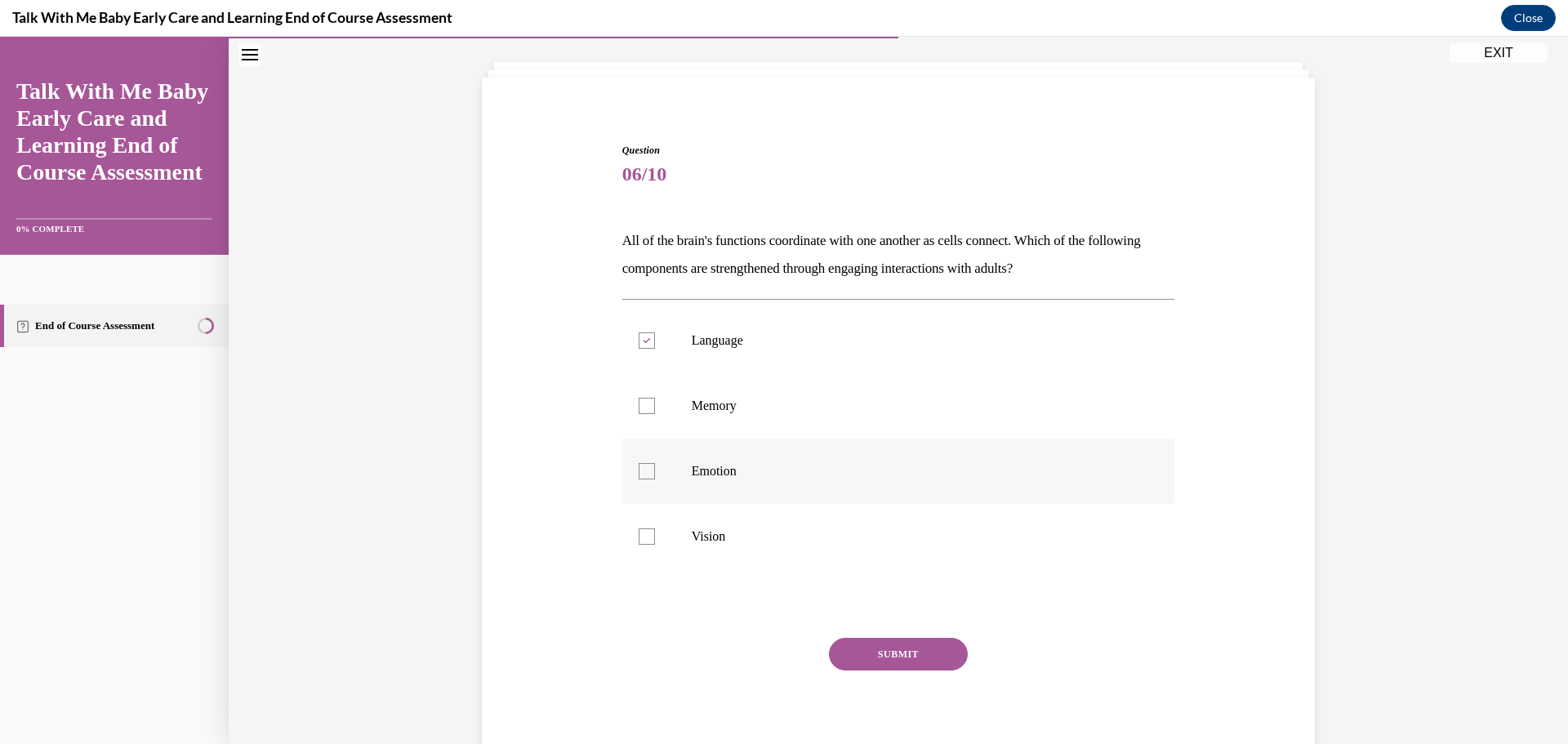
checkbox input "true"
click at [692, 412] on p "Memory" at bounding box center [913, 406] width 443 height 16
click at [655, 412] on input "Memory" at bounding box center [646, 406] width 16 height 16
checkbox input "true"
click at [894, 652] on button "SUBMIT" at bounding box center [898, 654] width 139 height 33
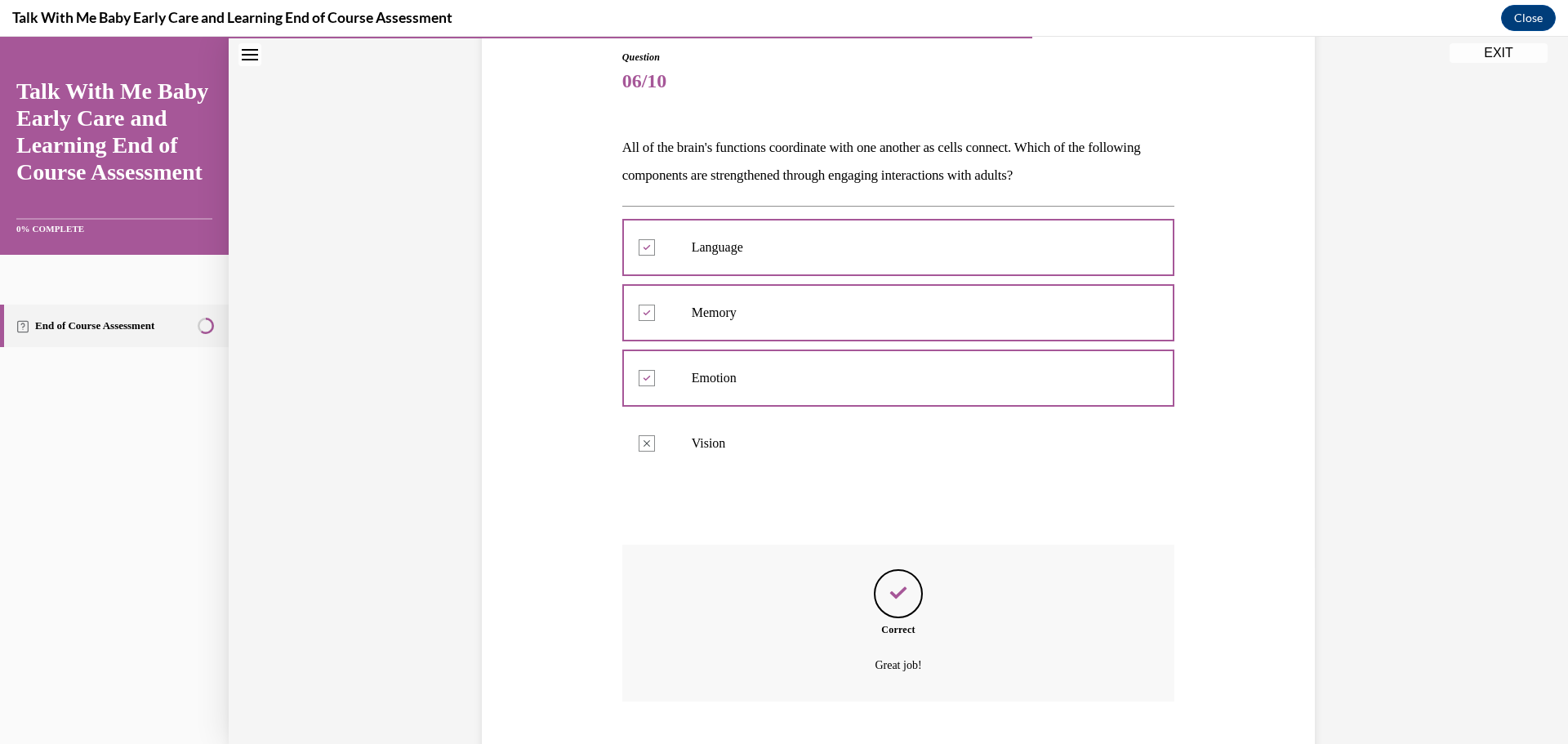
scroll to position [276, 0]
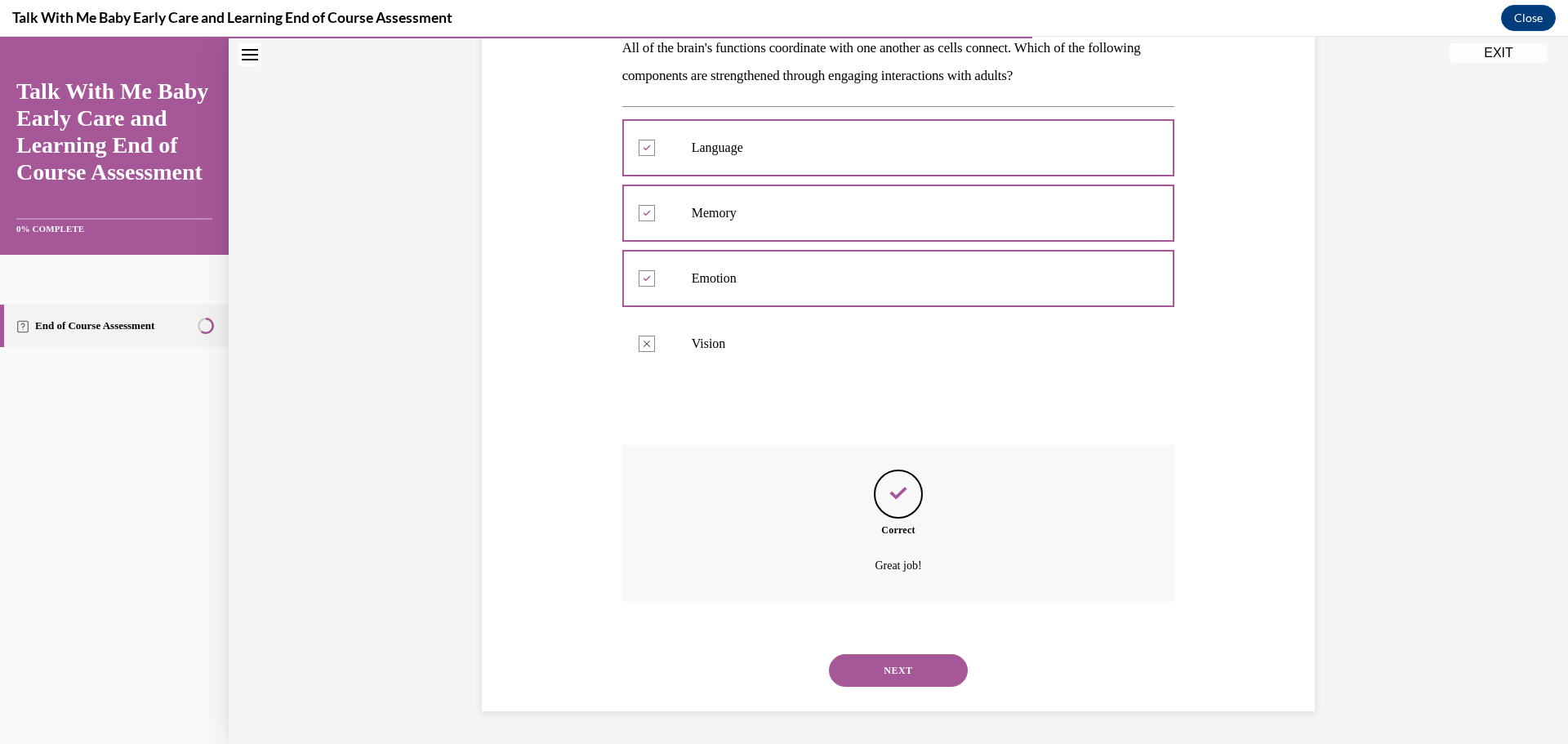
click at [899, 667] on button "NEXT" at bounding box center [898, 670] width 139 height 33
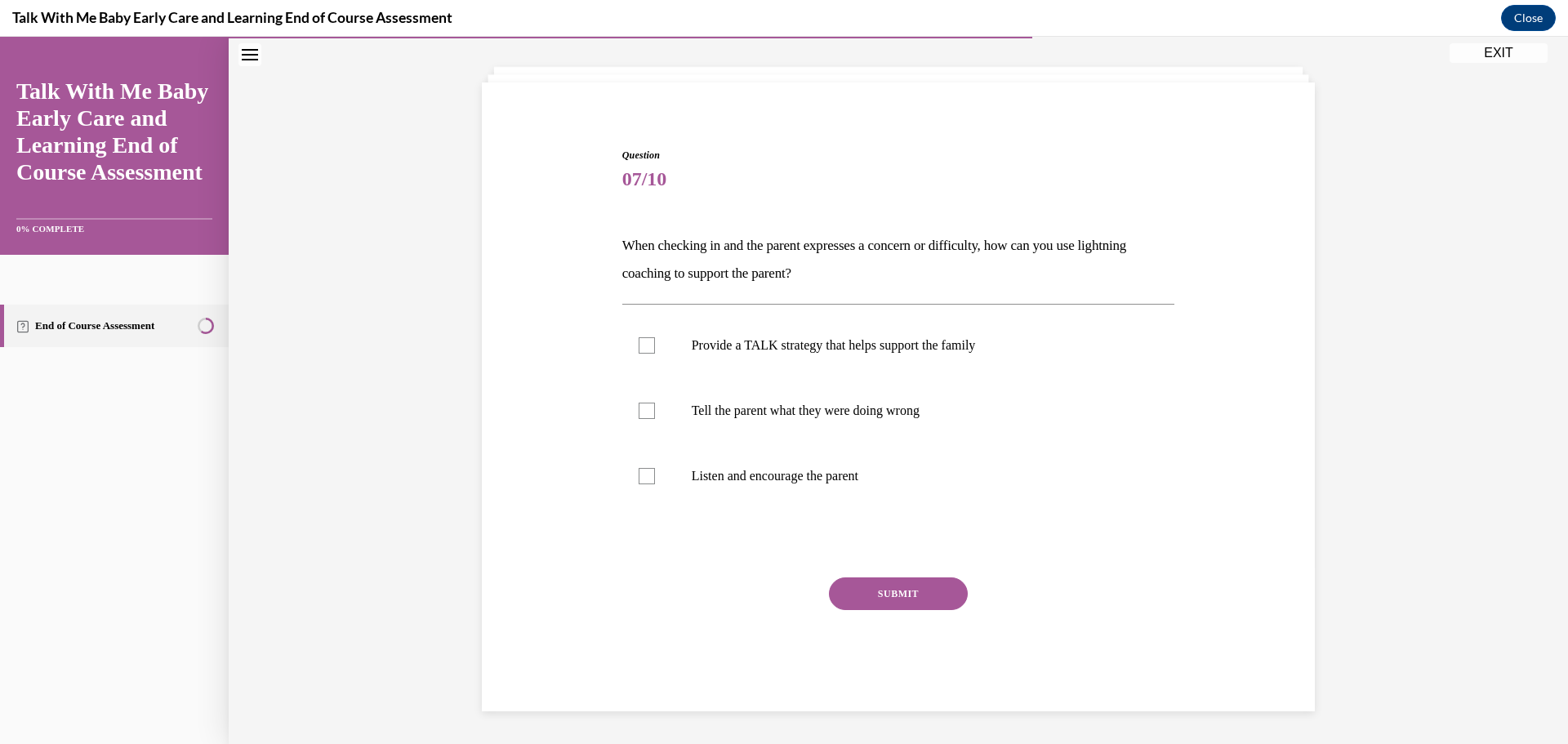
scroll to position [79, 0]
click at [645, 350] on div at bounding box center [646, 345] width 16 height 16
click at [645, 350] on input "Provide a TALK strategy that helps support the family" at bounding box center [646, 345] width 16 height 16
checkbox input "true"
click at [640, 480] on div at bounding box center [646, 475] width 16 height 16
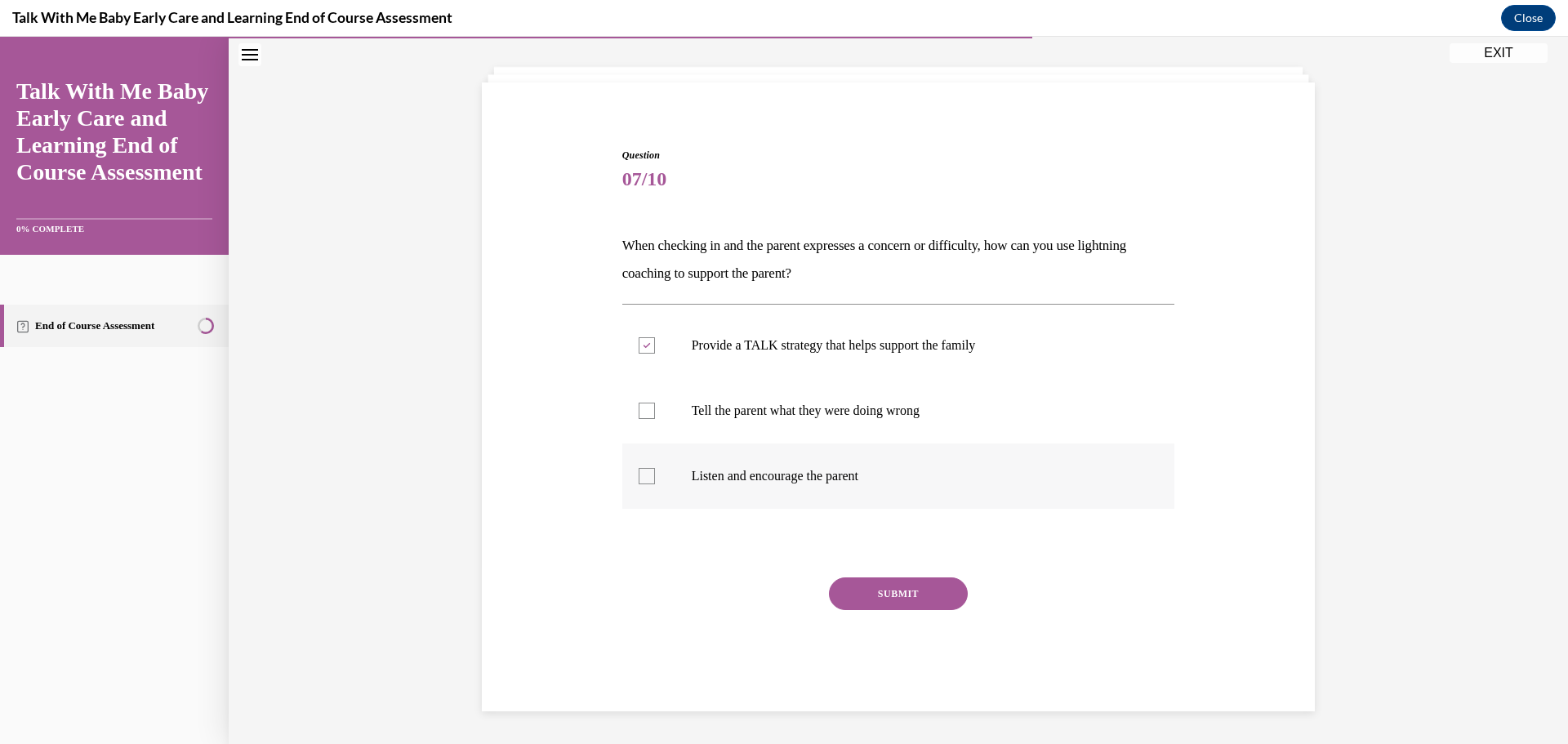
click at [640, 480] on input "Listen and encourage the parent" at bounding box center [646, 475] width 16 height 16
checkbox input "true"
click at [912, 592] on button "SUBMIT" at bounding box center [898, 593] width 139 height 33
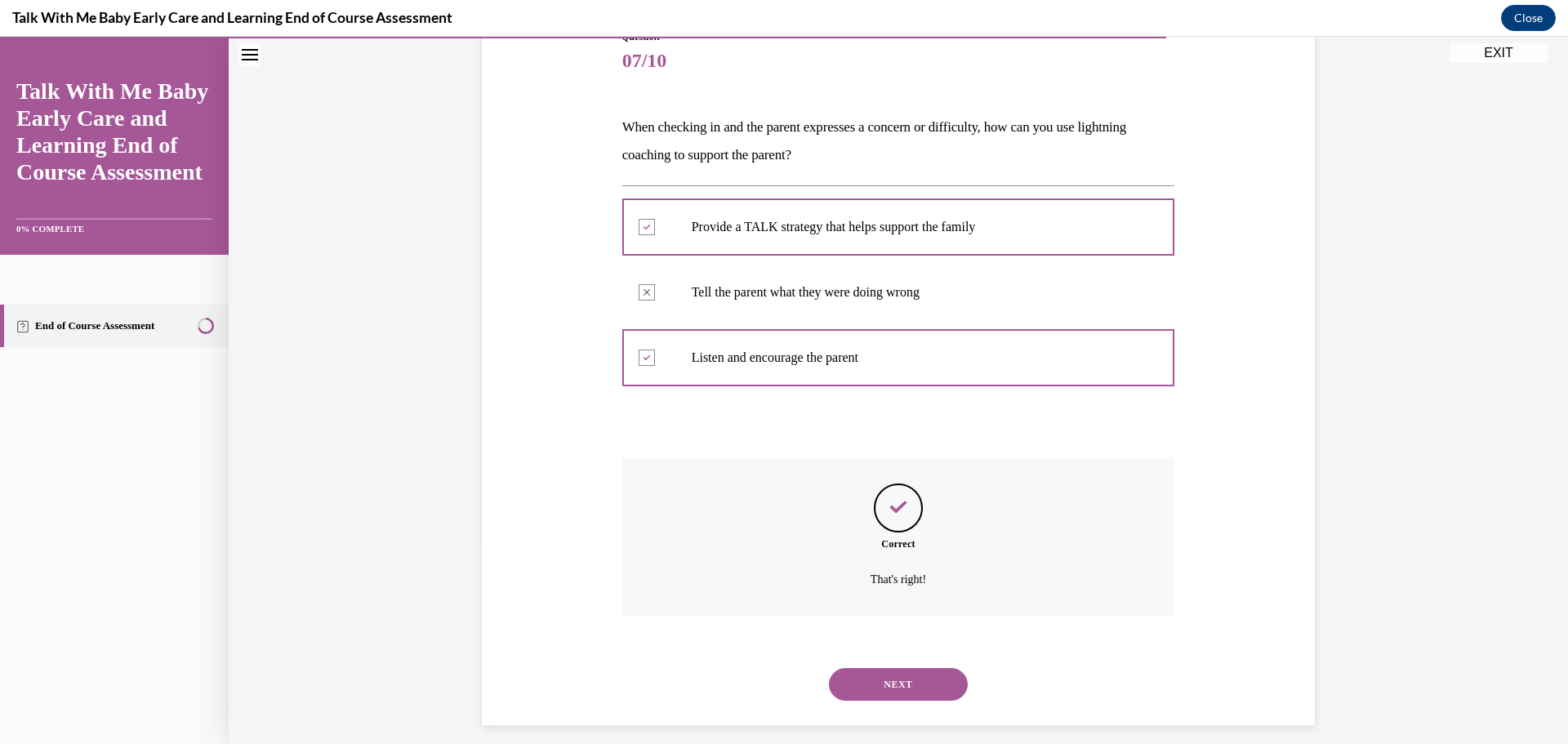
scroll to position [212, 0]
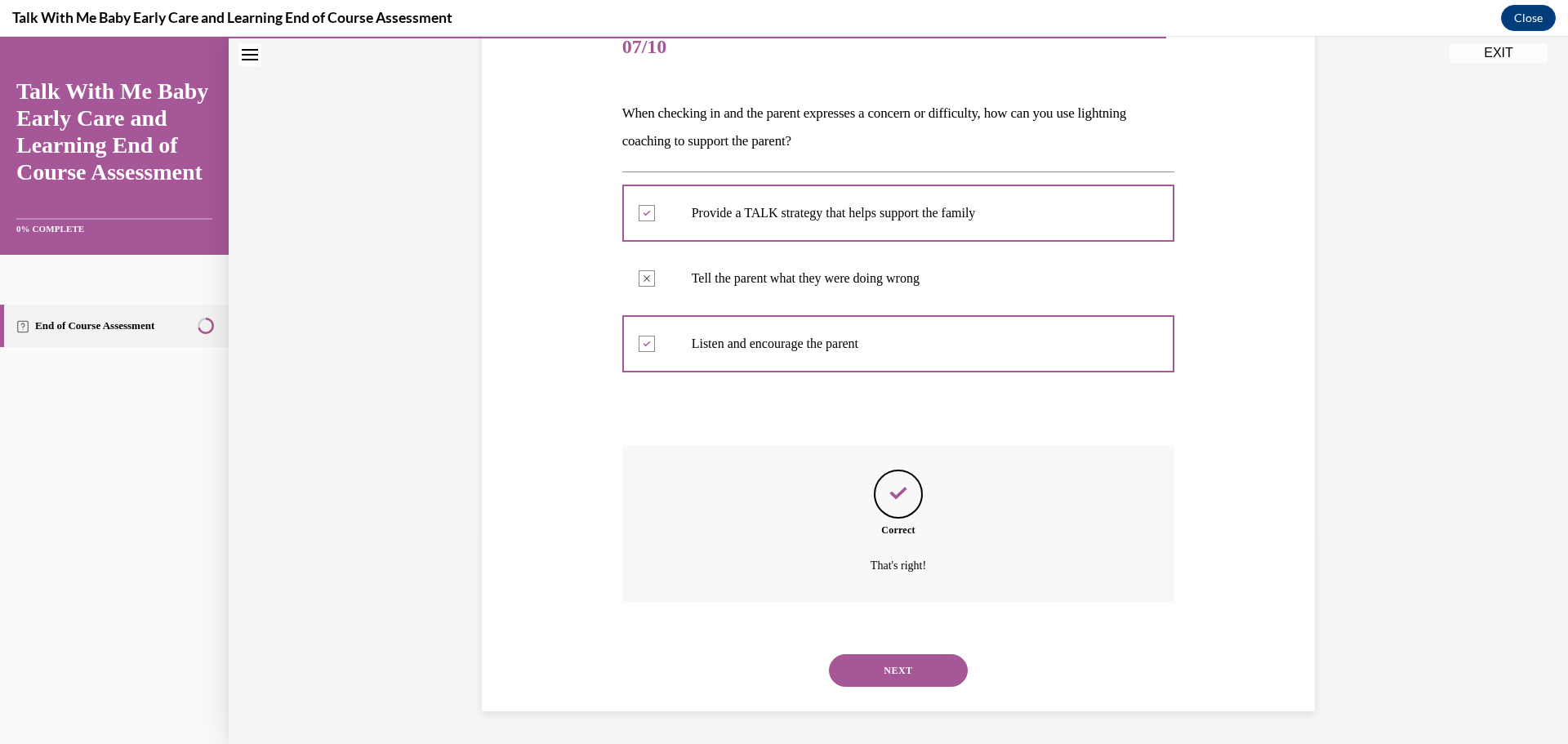
click at [902, 673] on button "NEXT" at bounding box center [898, 670] width 139 height 33
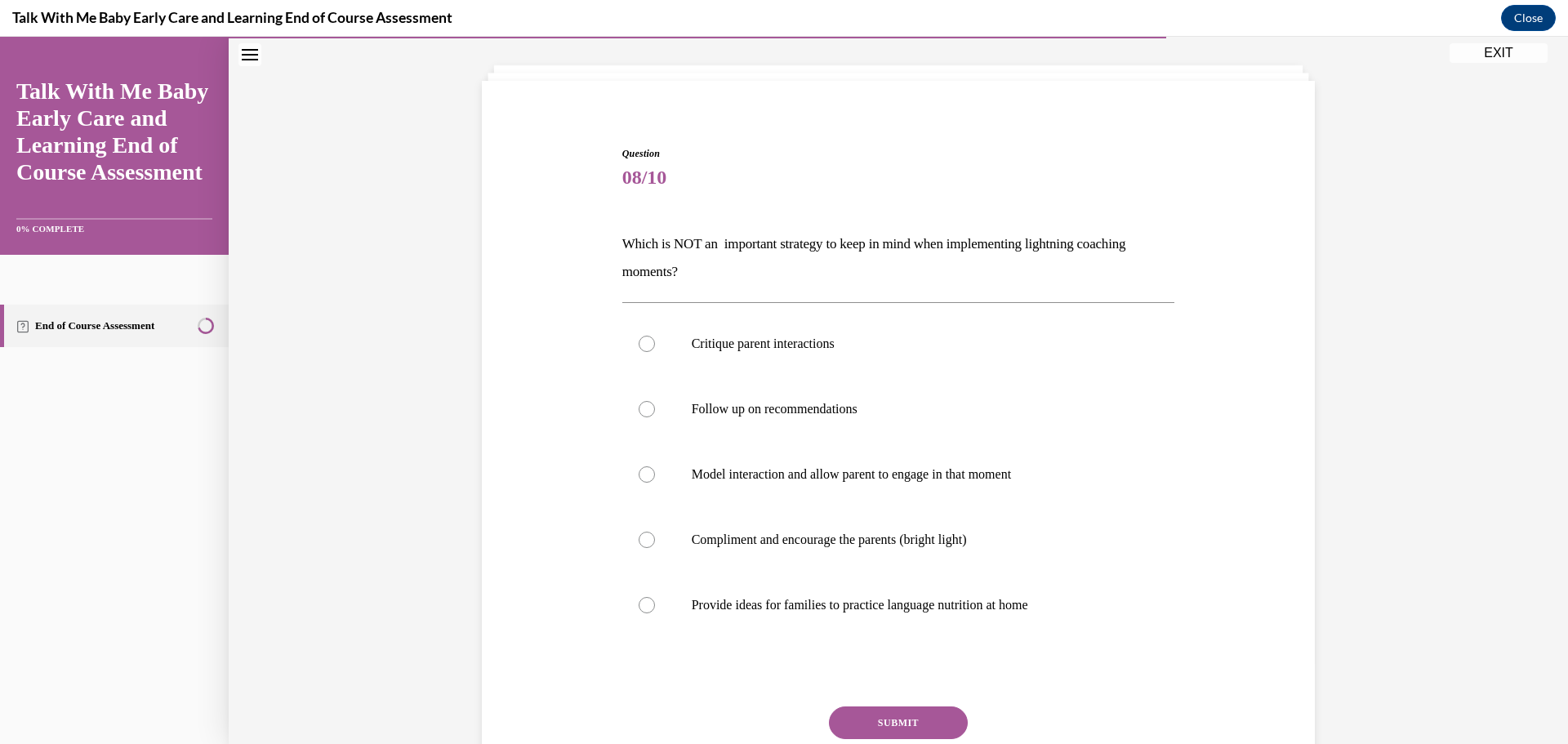
scroll to position [85, 0]
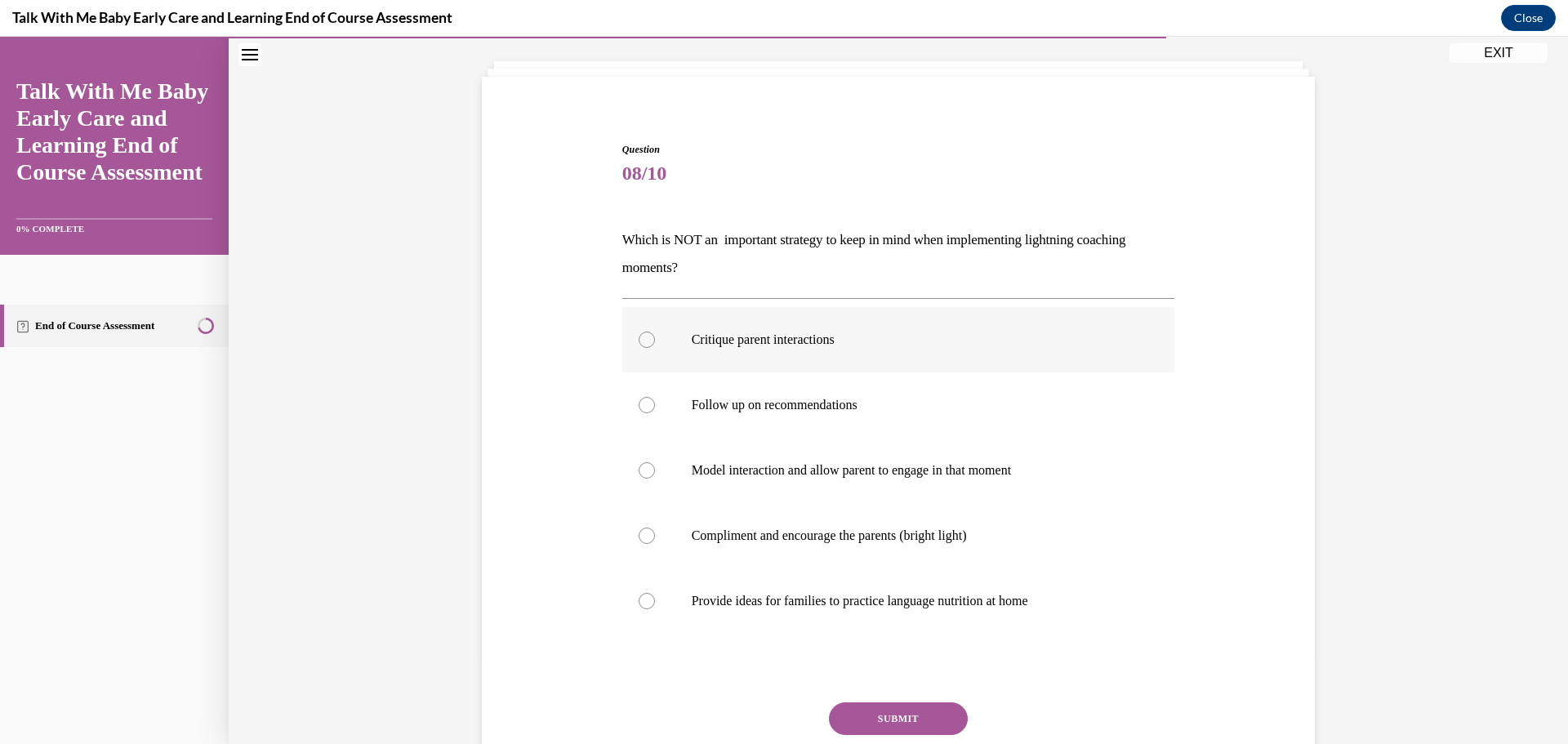
click at [778, 353] on label "Critique parent interactions" at bounding box center [899, 339] width 553 height 65
click at [655, 348] on input "Critique parent interactions" at bounding box center [646, 339] width 16 height 16
radio input "true"
click at [888, 726] on button "SUBMIT" at bounding box center [898, 718] width 139 height 33
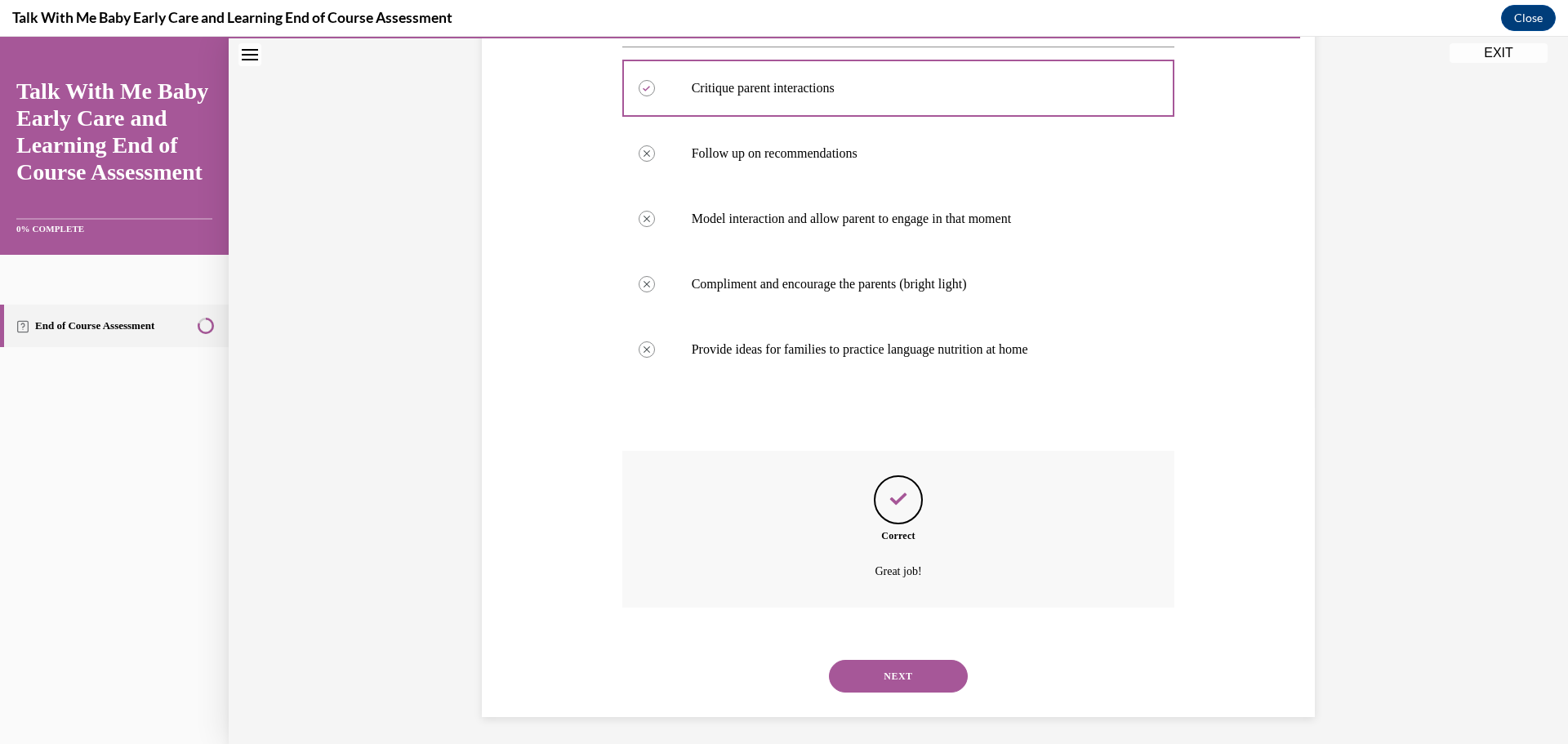
scroll to position [342, 0]
click at [919, 664] on button "NEXT" at bounding box center [898, 670] width 139 height 33
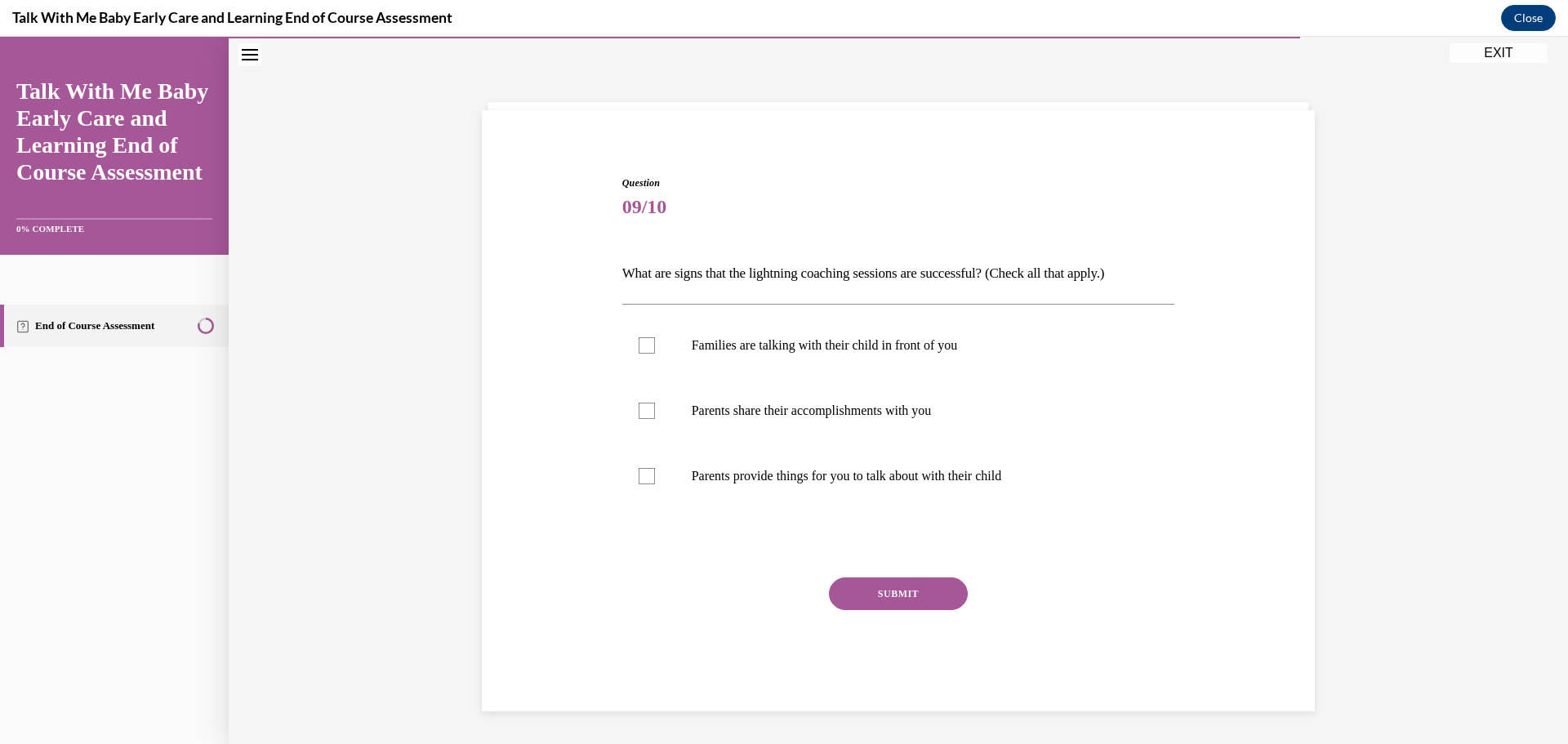
scroll to position [52, 0]
click at [638, 340] on div at bounding box center [646, 345] width 16 height 16
click at [638, 340] on input "Families are talking with their child in front of you" at bounding box center [646, 345] width 16 height 16
checkbox input "true"
click at [640, 412] on div at bounding box center [646, 410] width 16 height 16
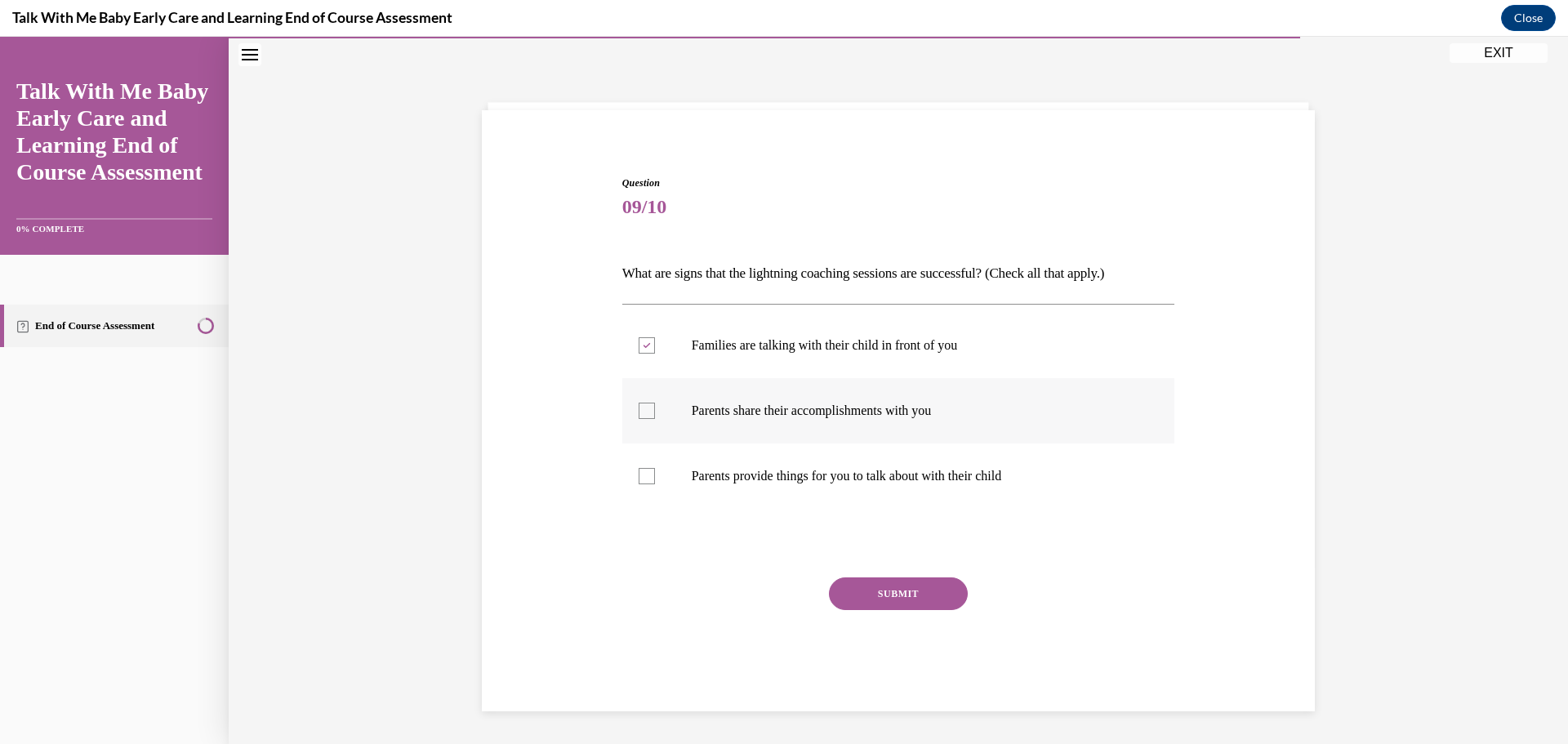
click at [640, 412] on input "Parents share their accomplishments with you" at bounding box center [646, 410] width 16 height 16
checkbox input "true"
click at [649, 475] on div at bounding box center [646, 475] width 16 height 16
click at [649, 475] on input "Parents provide things for you to talk about with their child" at bounding box center [646, 475] width 16 height 16
checkbox input "true"
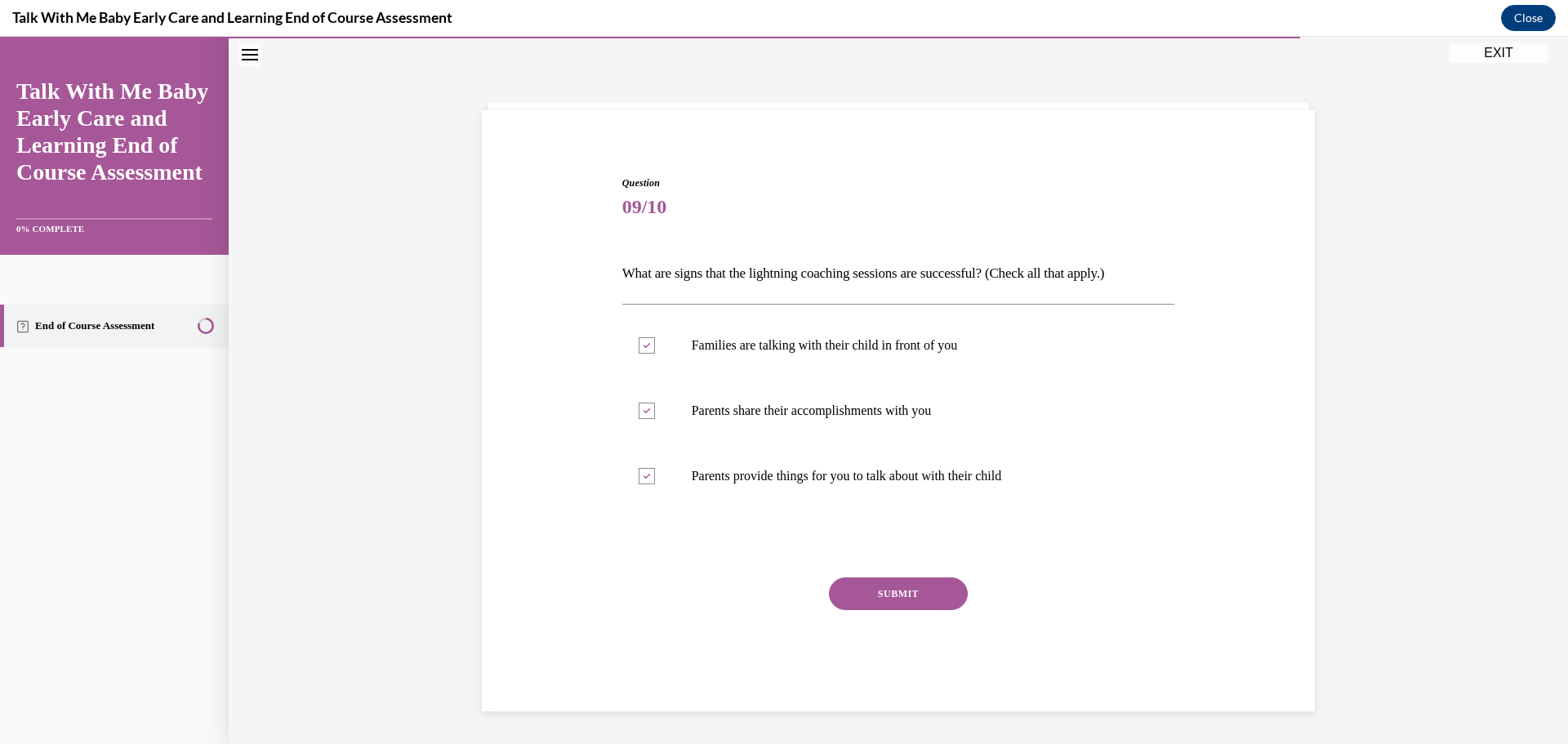
click at [863, 589] on button "SUBMIT" at bounding box center [898, 593] width 139 height 33
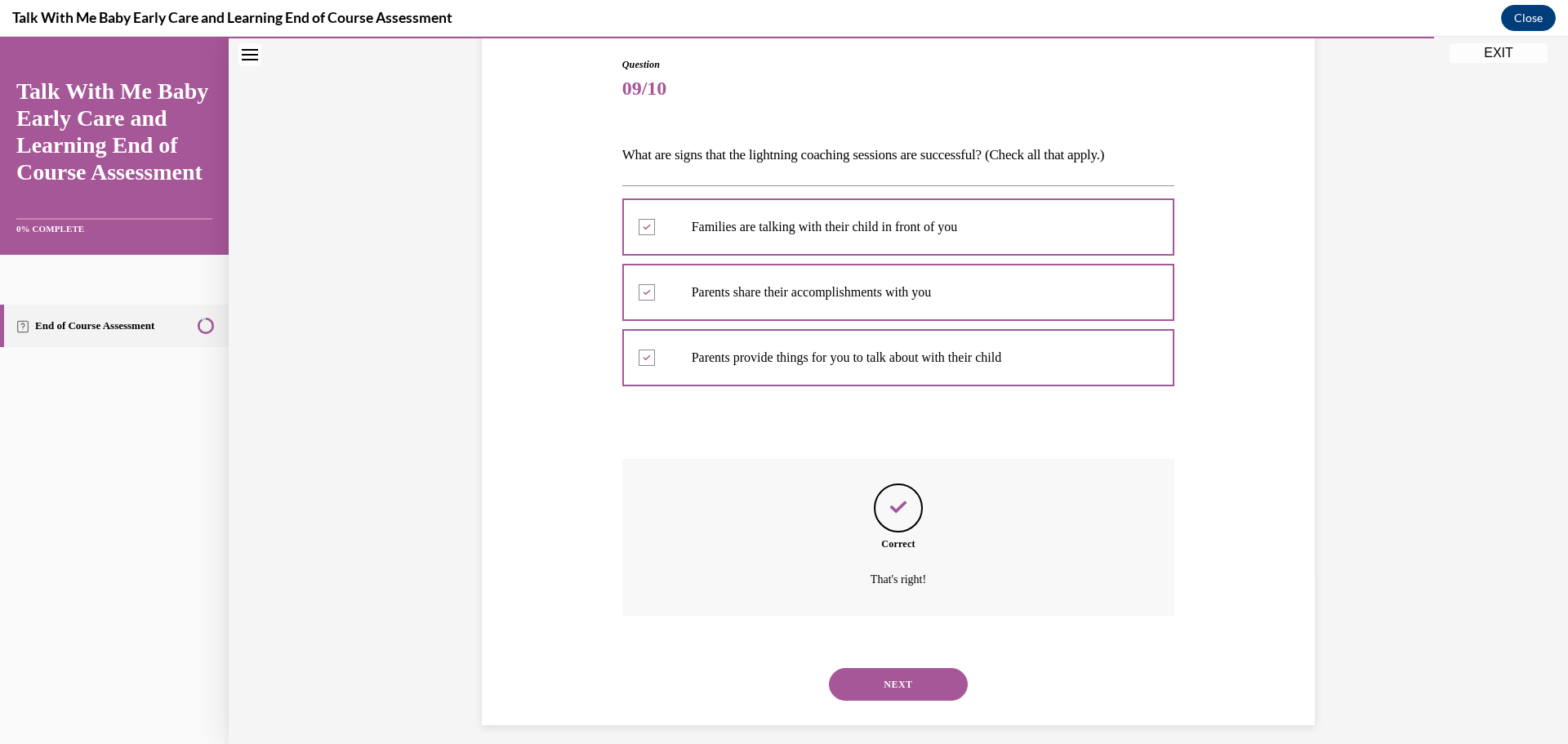
scroll to position [183, 0]
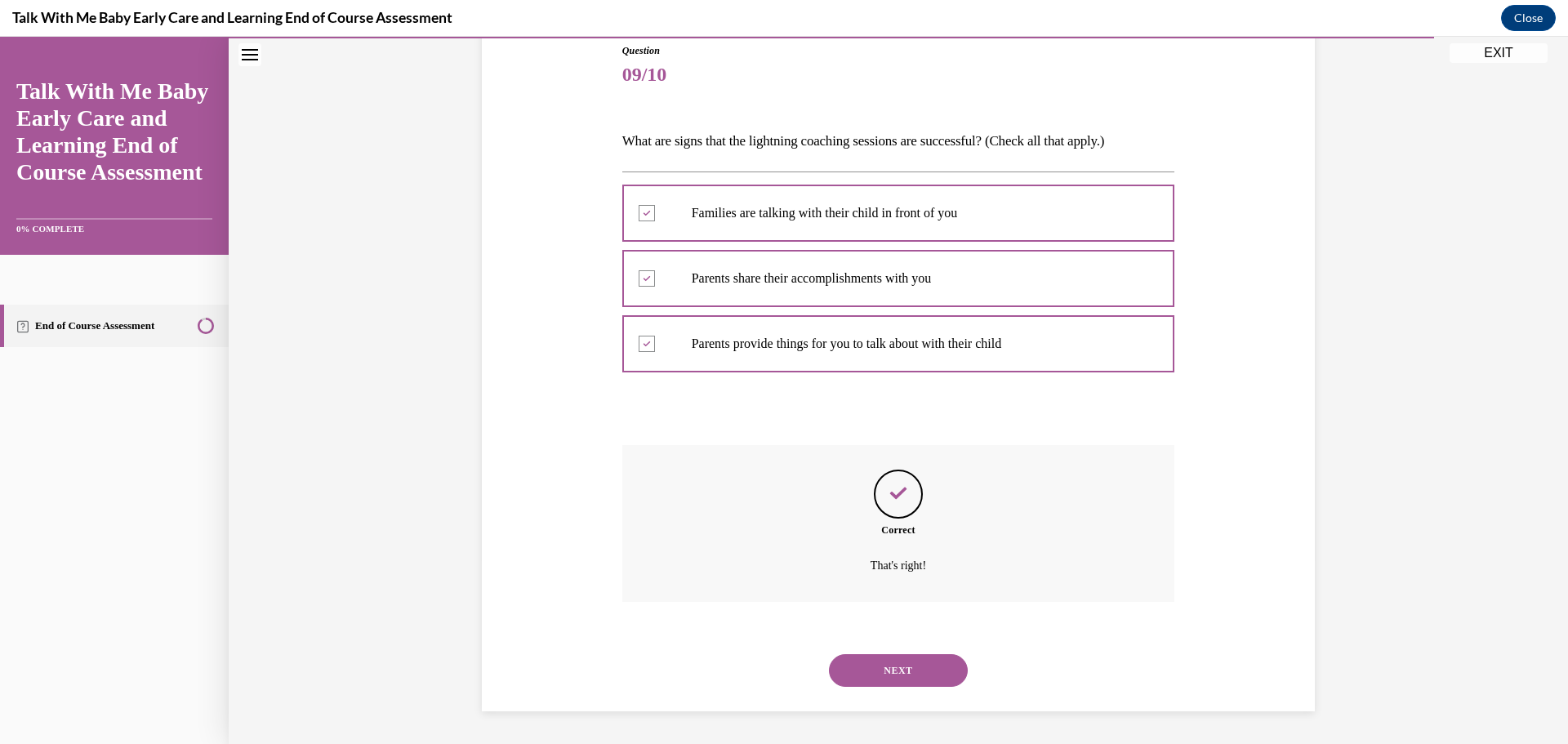
click at [906, 686] on div "NEXT" at bounding box center [899, 670] width 553 height 65
click at [901, 673] on button "NEXT" at bounding box center [898, 670] width 139 height 33
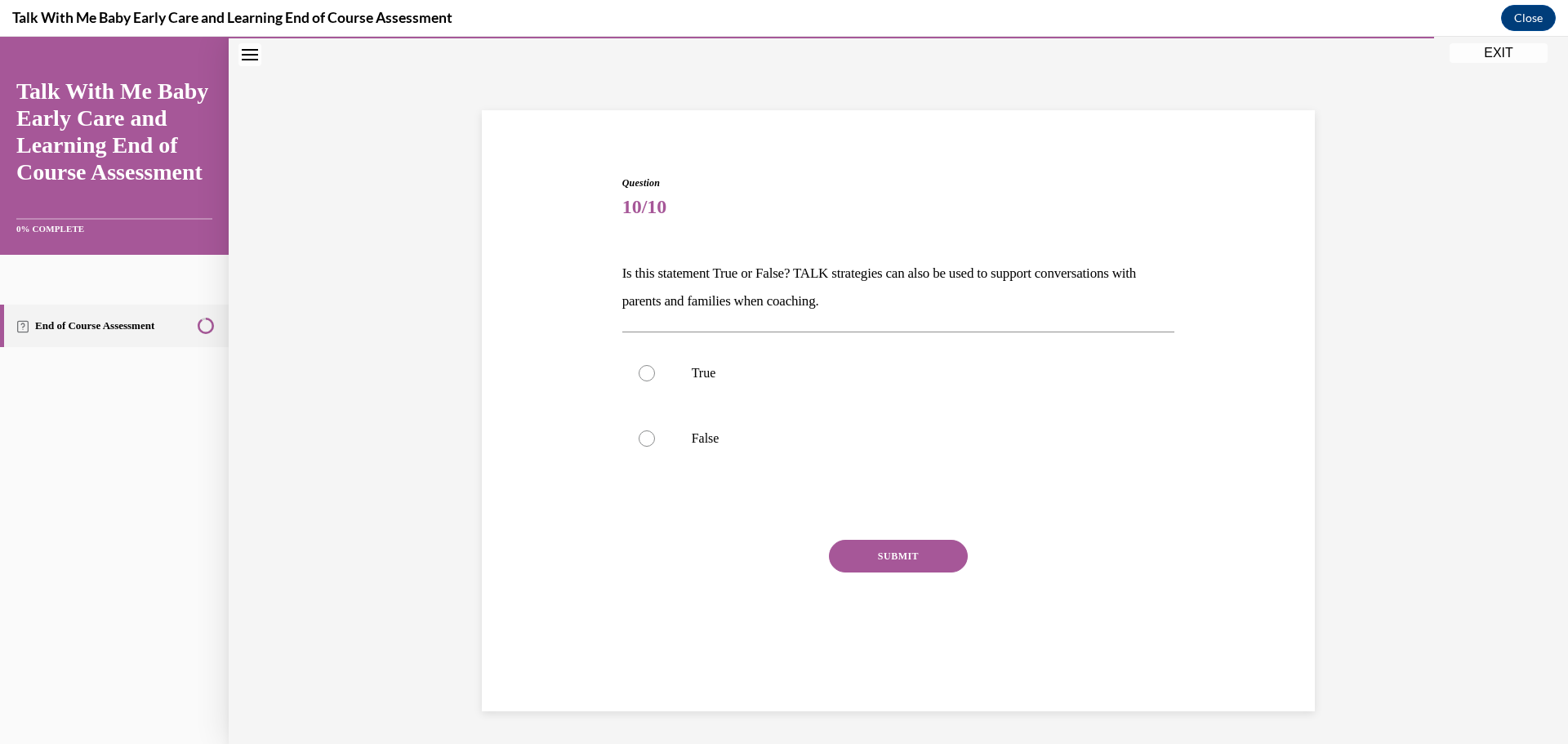
scroll to position [52, 0]
click at [750, 366] on p "True" at bounding box center [913, 373] width 443 height 16
click at [655, 366] on input "True" at bounding box center [646, 373] width 16 height 16
radio input "true"
click at [923, 559] on button "SUBMIT" at bounding box center [898, 556] width 139 height 33
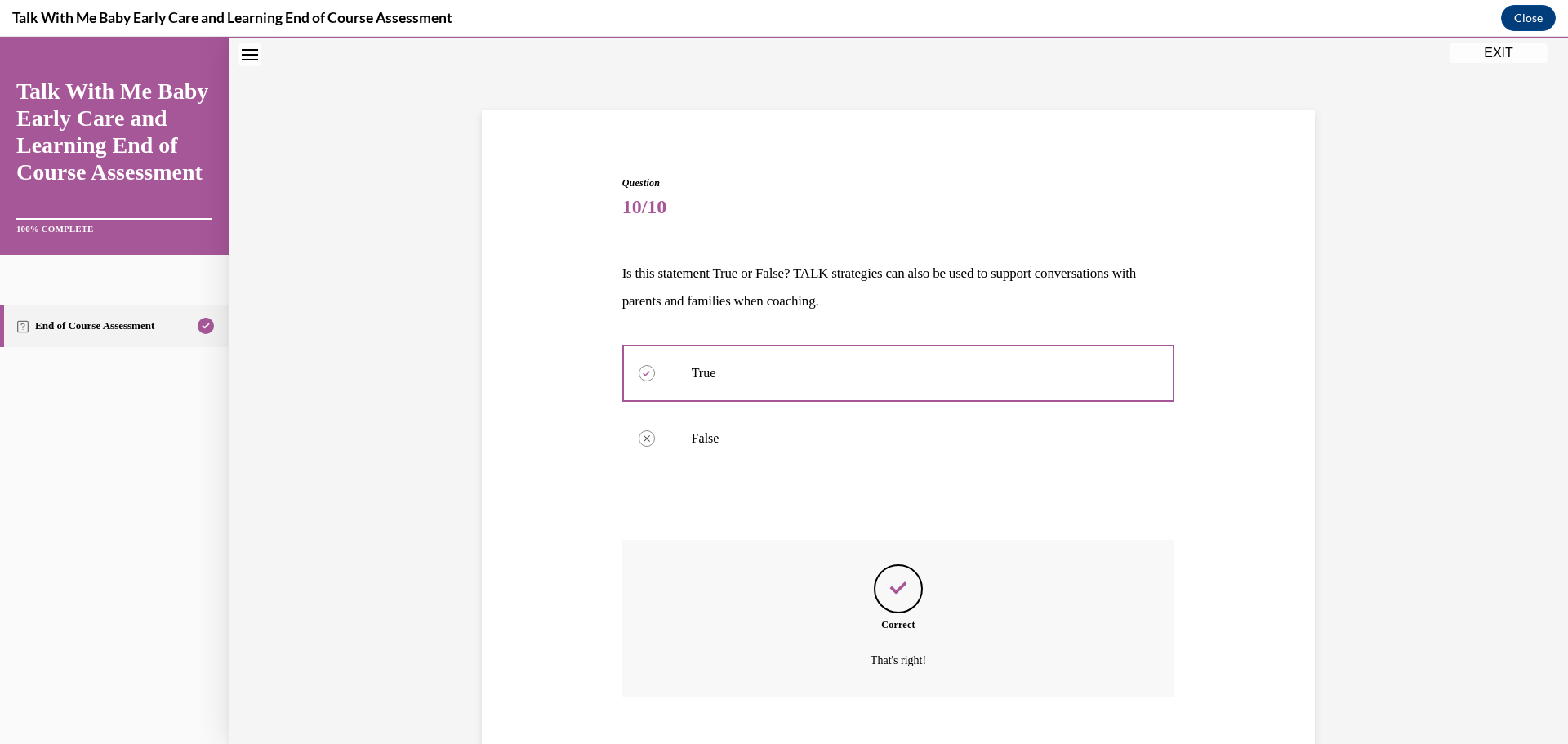
scroll to position [146, 0]
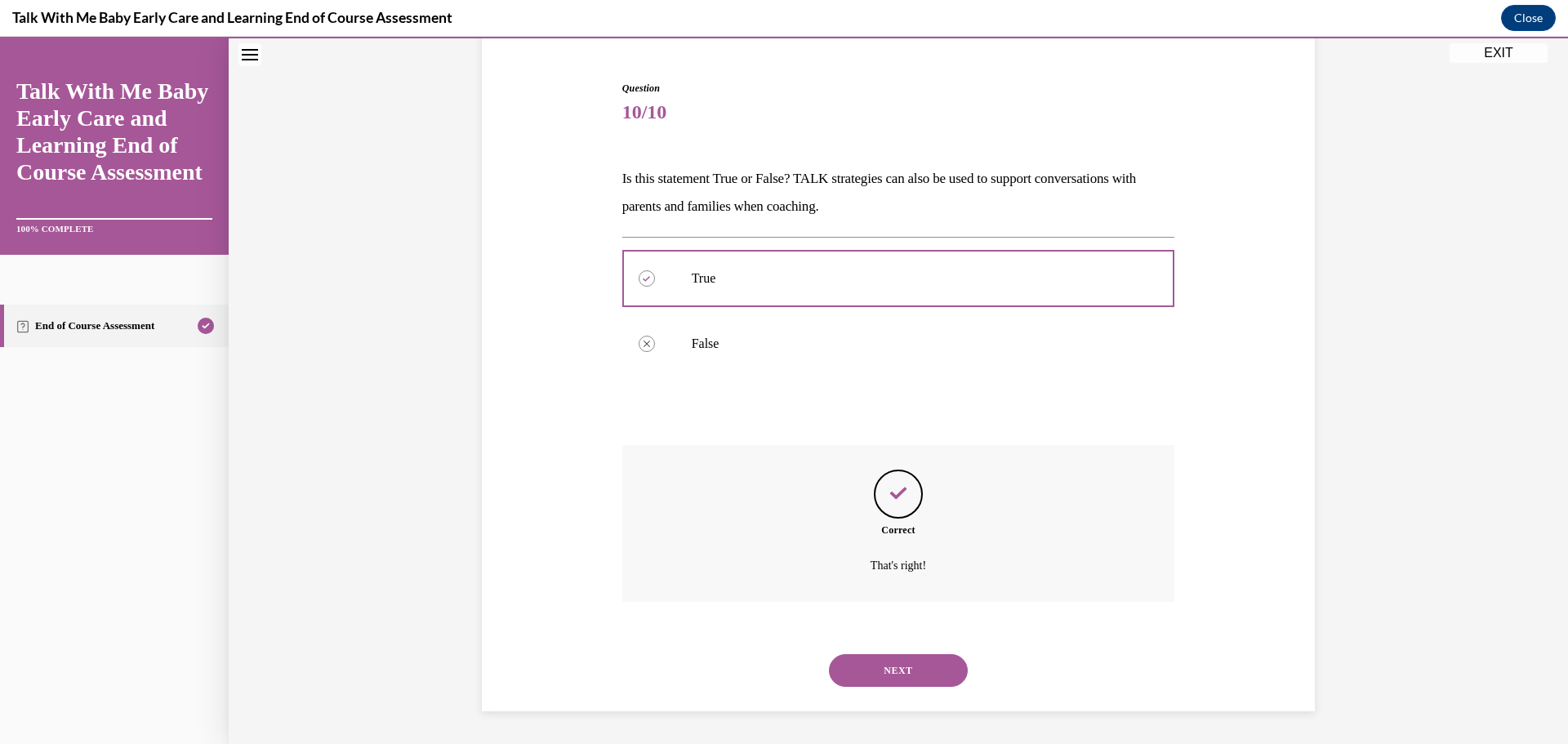
click at [921, 673] on button "NEXT" at bounding box center [898, 670] width 139 height 33
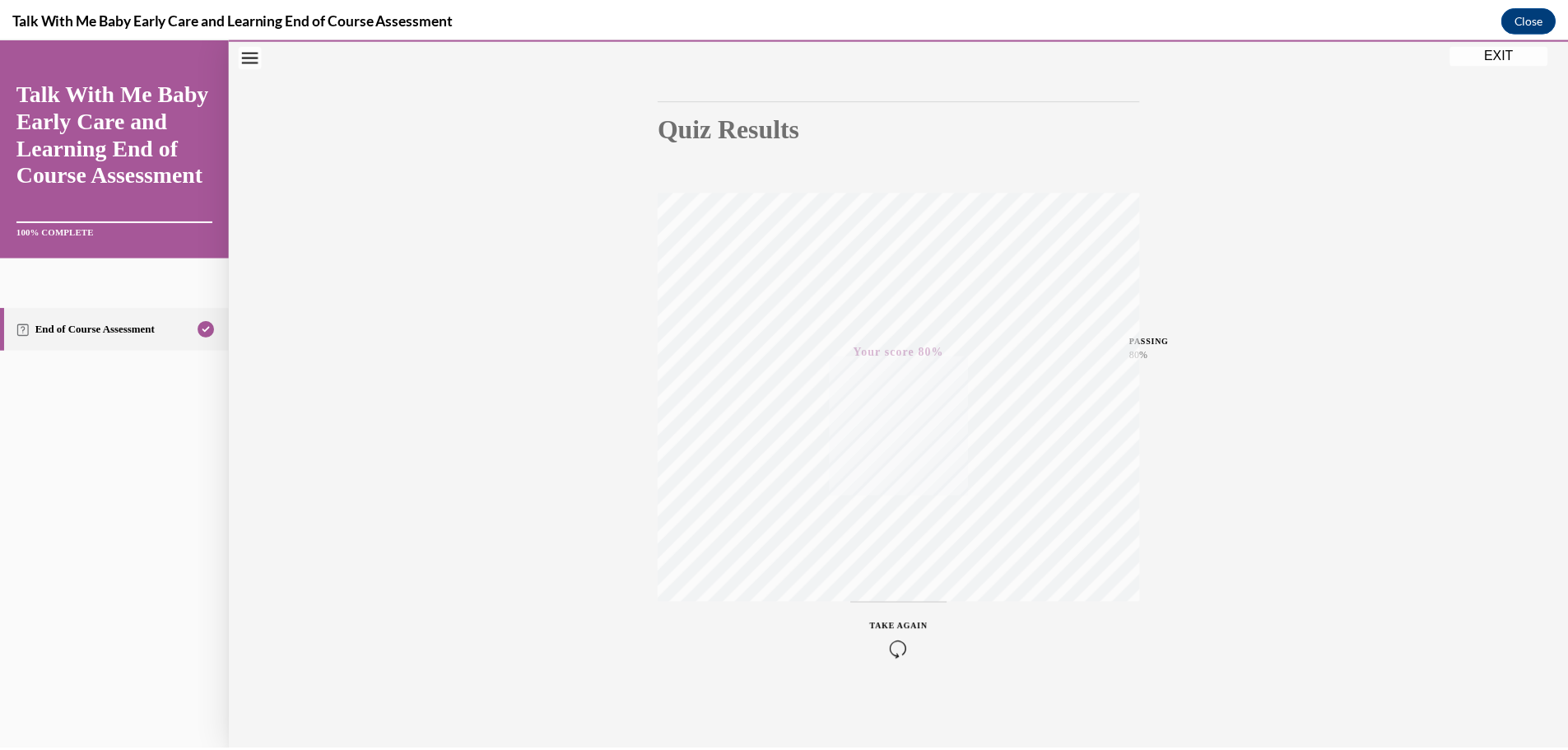
scroll to position [131, 0]
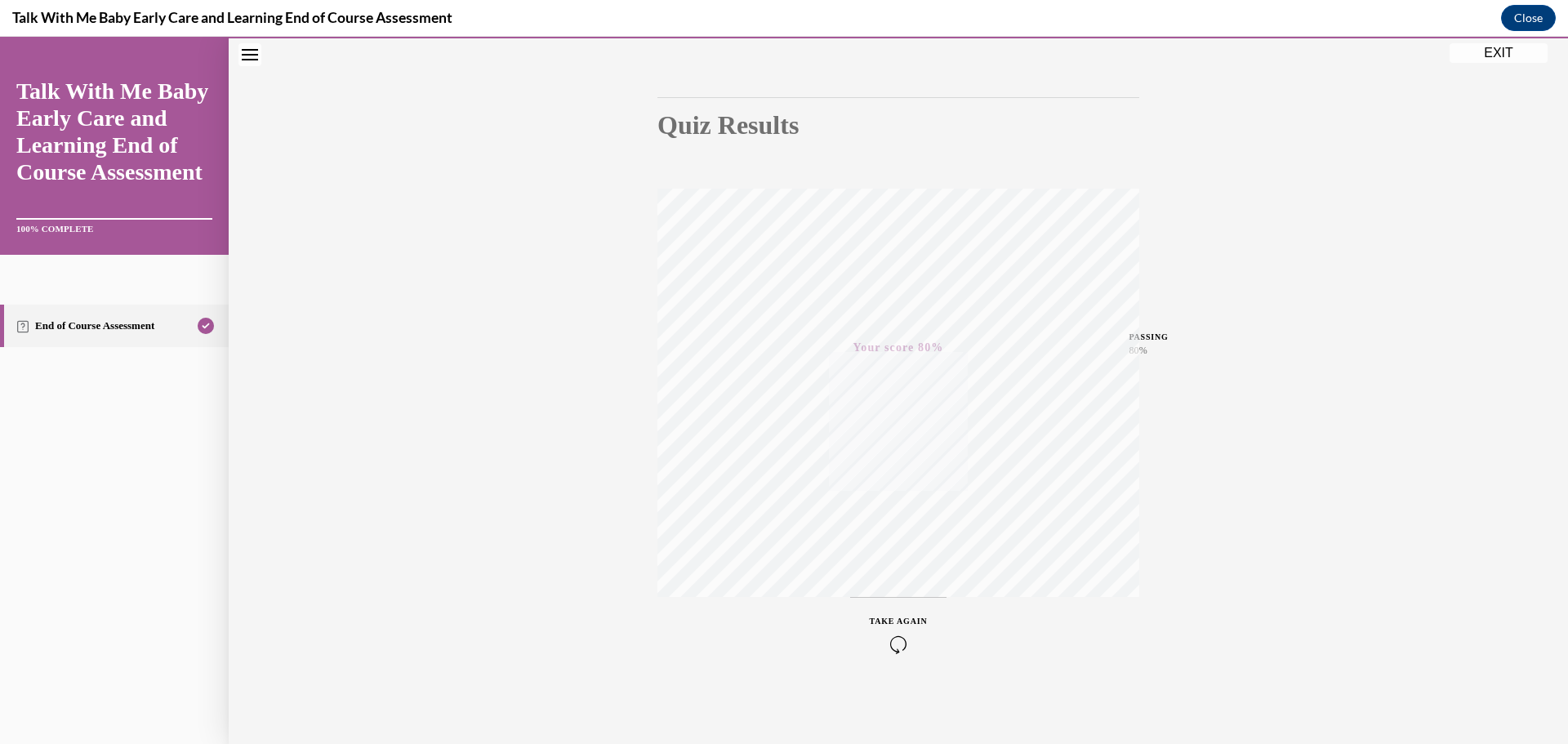
click at [1506, 60] on button "EXIT" at bounding box center [1499, 53] width 98 height 20
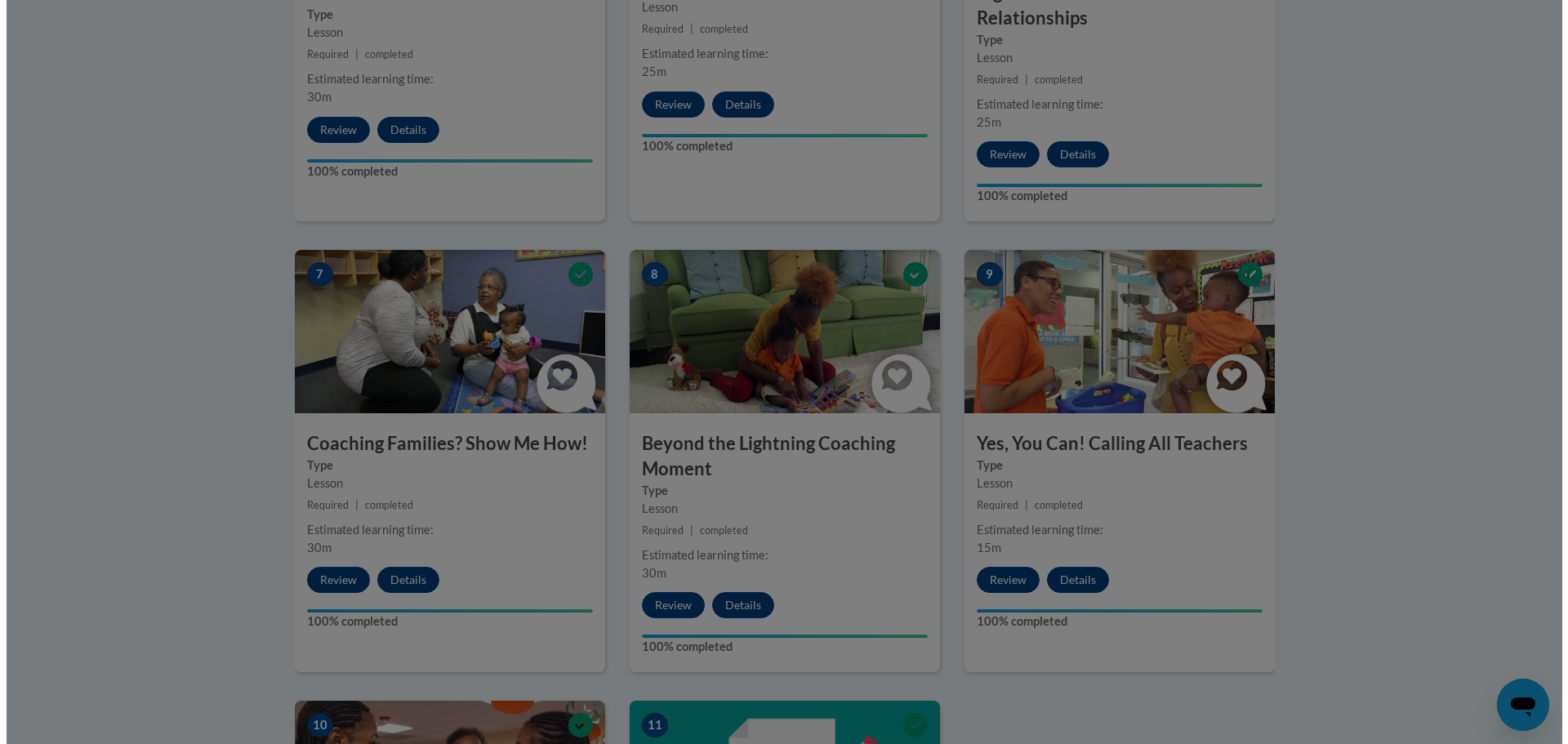
scroll to position [1061, 0]
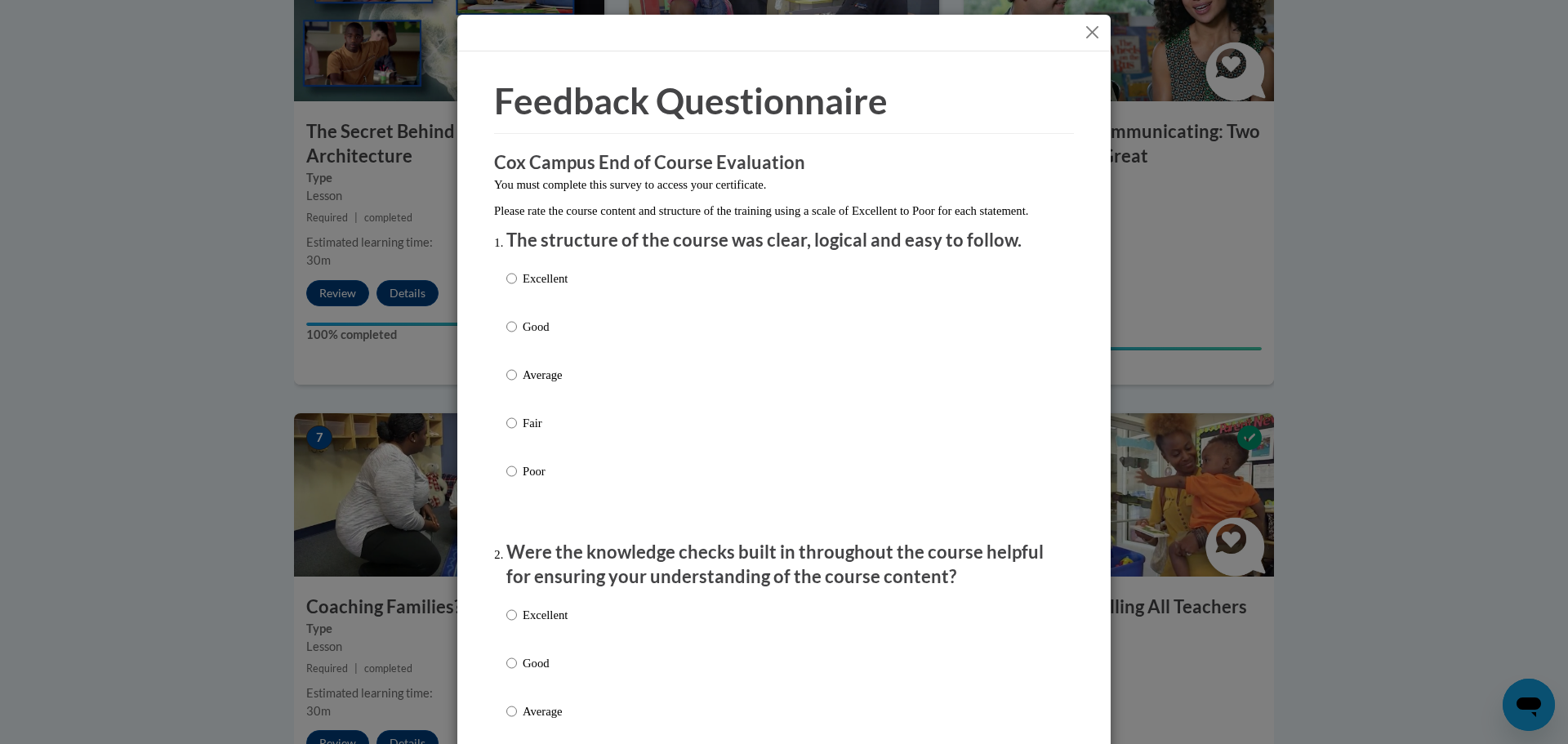
click at [561, 288] on p "Excellent" at bounding box center [545, 278] width 45 height 18
click at [517, 288] on input "Excellent" at bounding box center [512, 278] width 10 height 18
radio input "true"
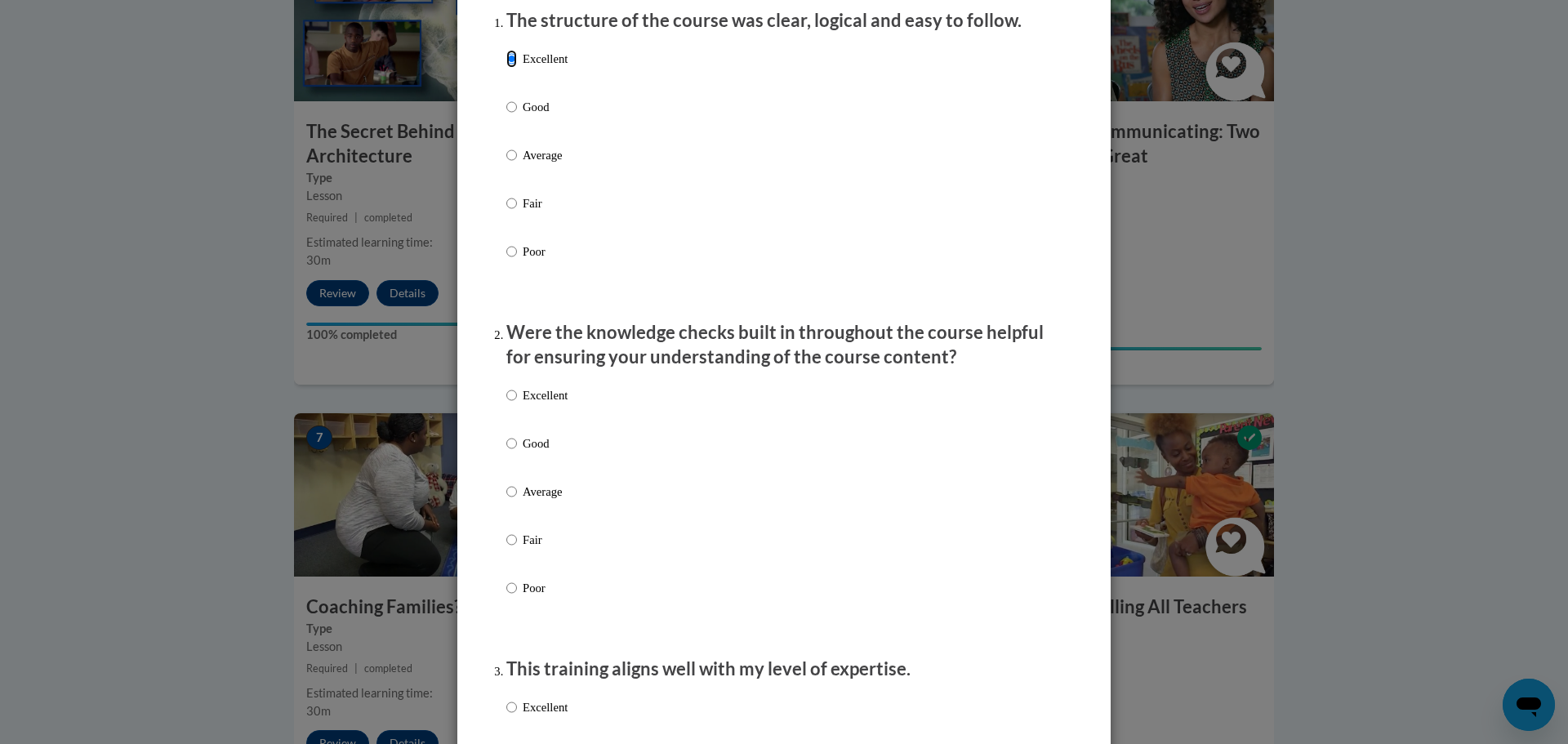
scroll to position [245, 0]
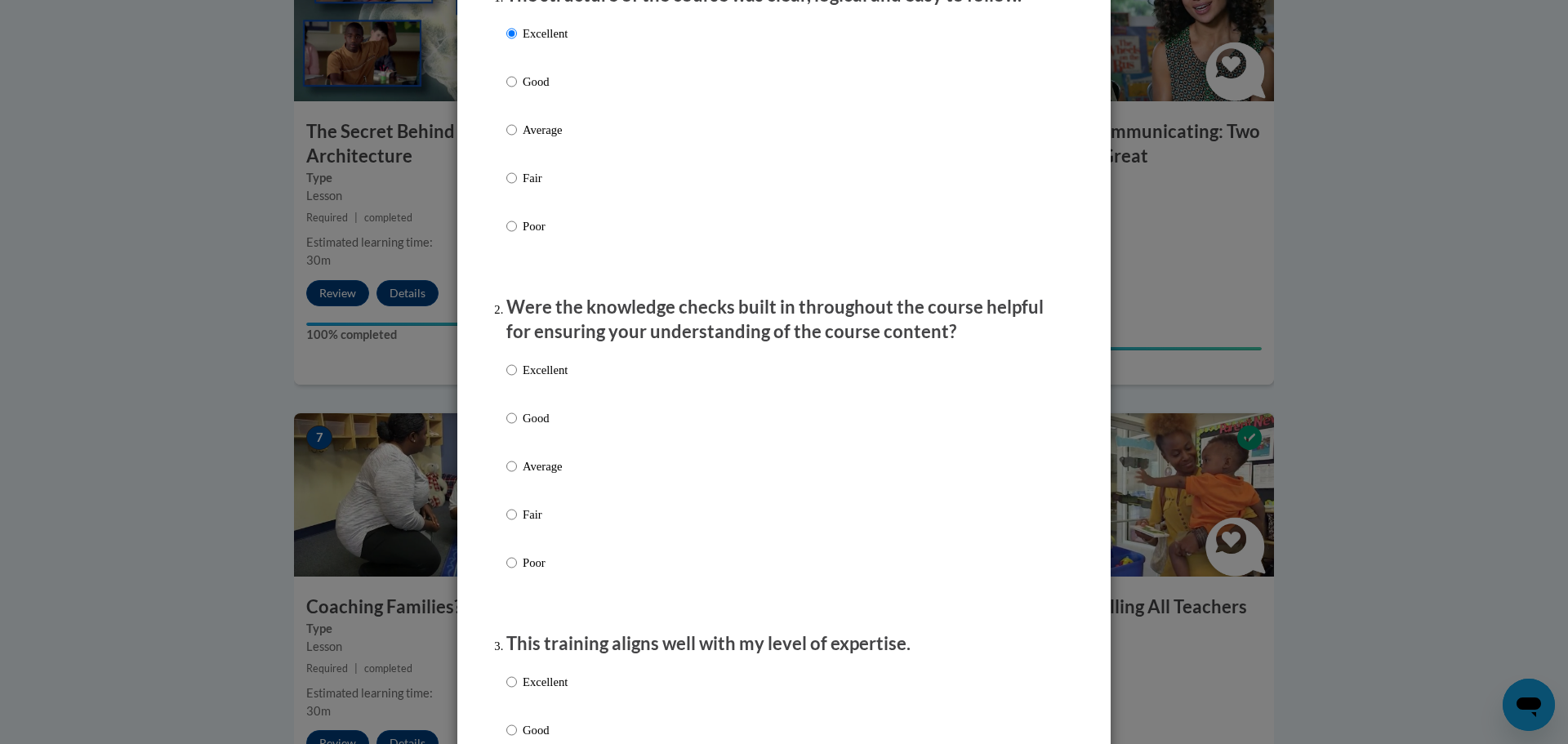
click at [548, 427] on p "Good" at bounding box center [545, 418] width 45 height 18
click at [517, 427] on input "Good" at bounding box center [512, 418] width 10 height 18
radio input "true"
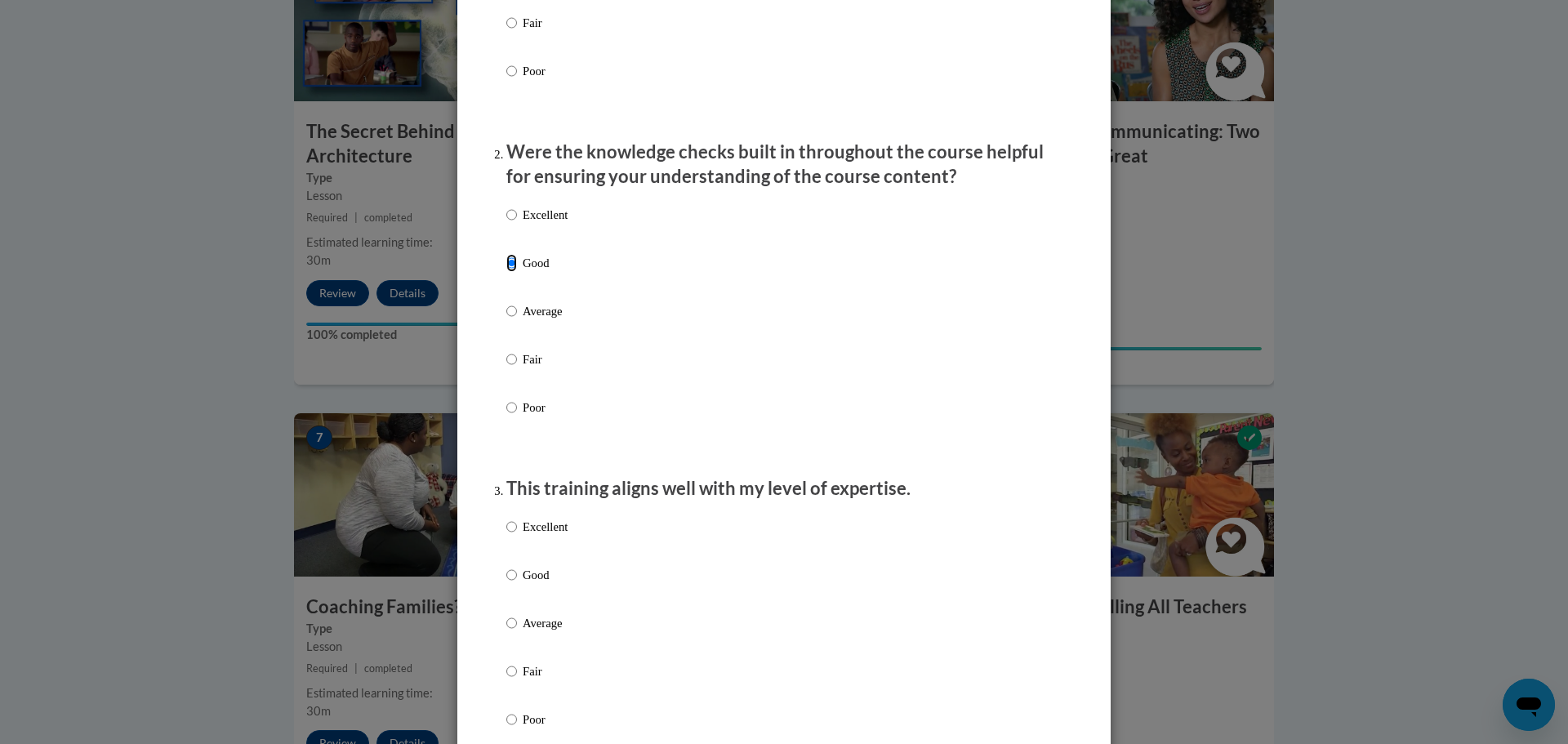
scroll to position [490, 0]
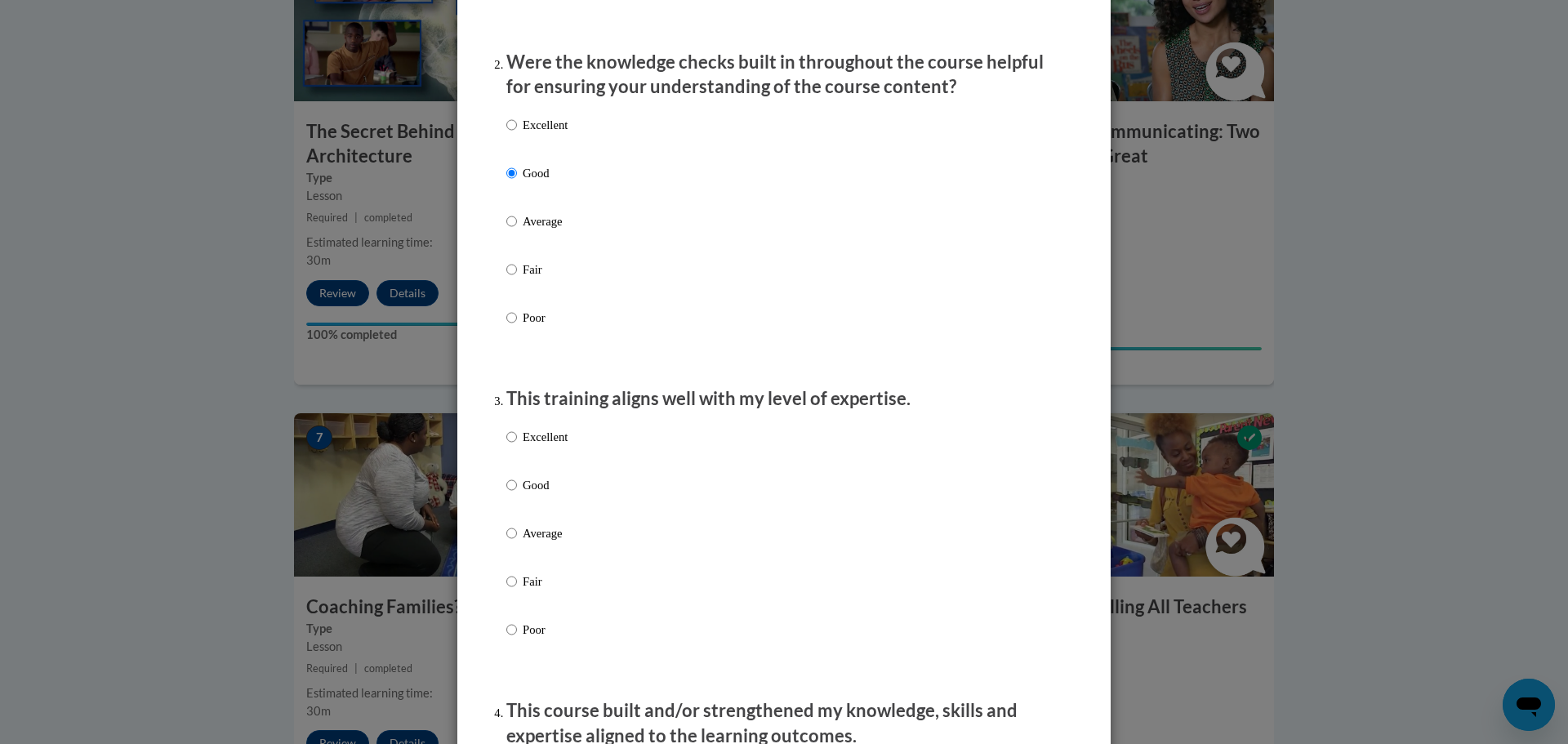
click at [532, 494] on p "Good" at bounding box center [545, 485] width 45 height 18
click at [517, 494] on input "Good" at bounding box center [512, 485] width 10 height 18
radio input "true"
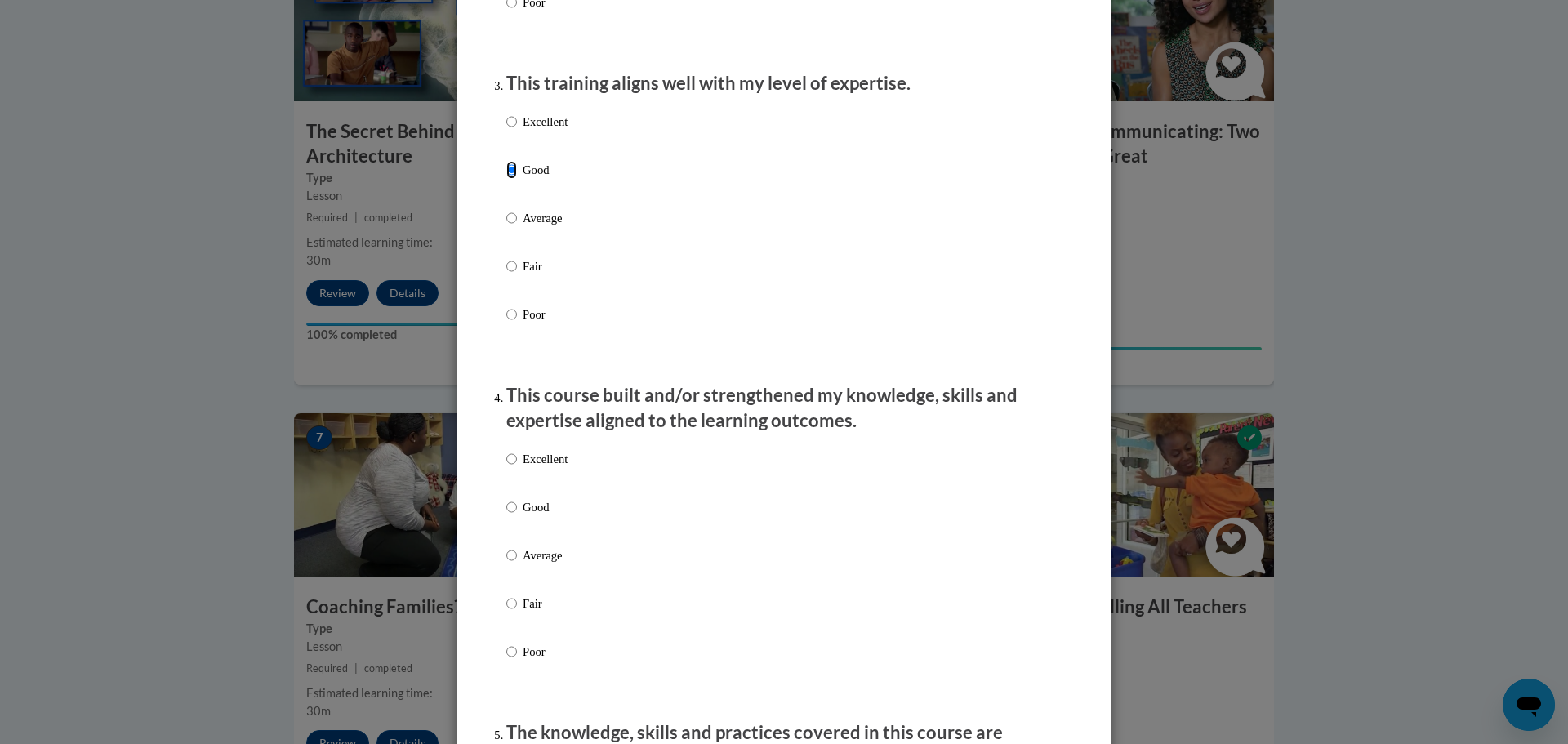
scroll to position [816, 0]
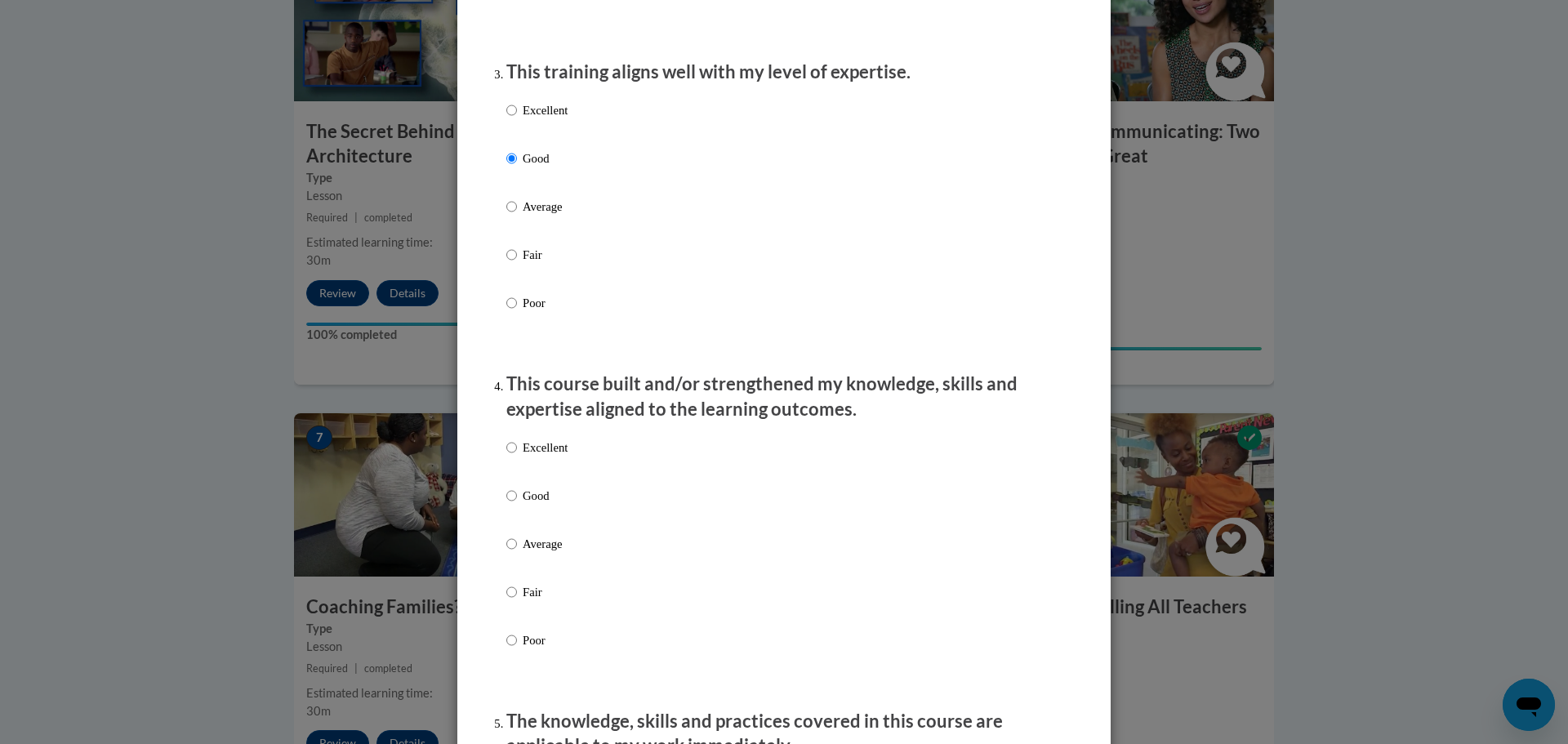
click at [527, 526] on label "Good" at bounding box center [537, 508] width 61 height 44
click at [517, 505] on input "Good" at bounding box center [512, 495] width 10 height 18
radio input "true"
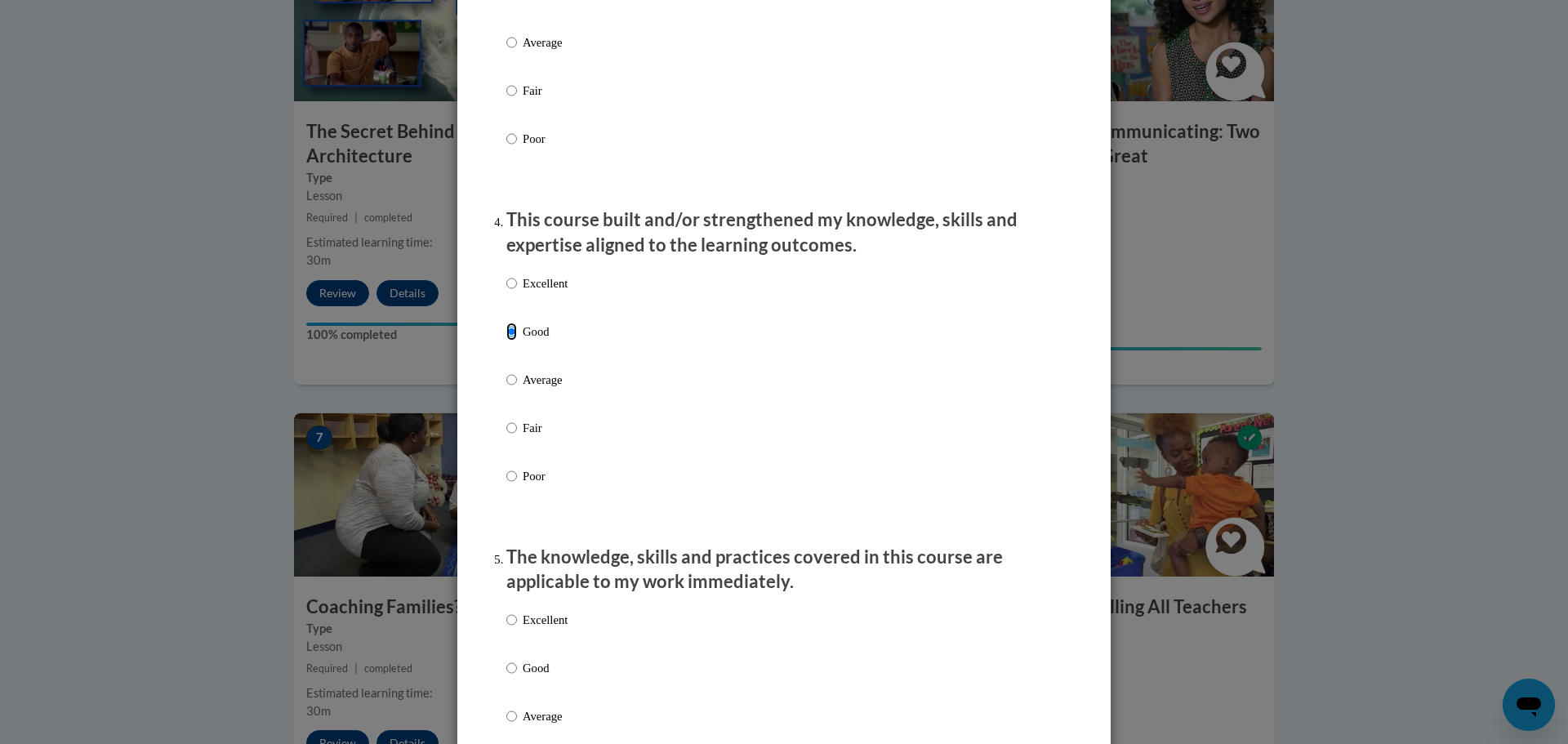
scroll to position [1143, 0]
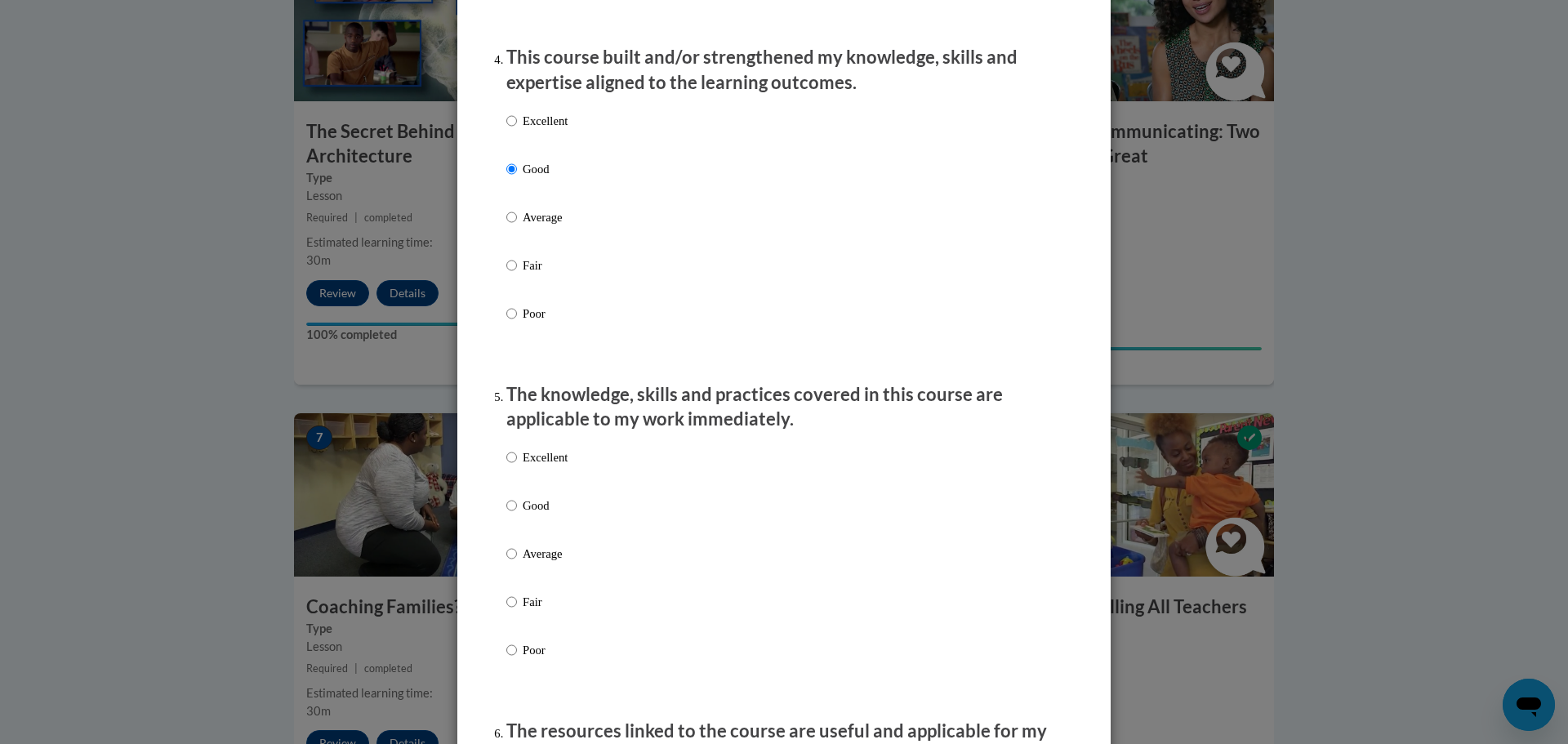
click at [529, 514] on p "Good" at bounding box center [545, 505] width 45 height 18
click at [517, 514] on input "Good" at bounding box center [512, 505] width 10 height 18
radio input "true"
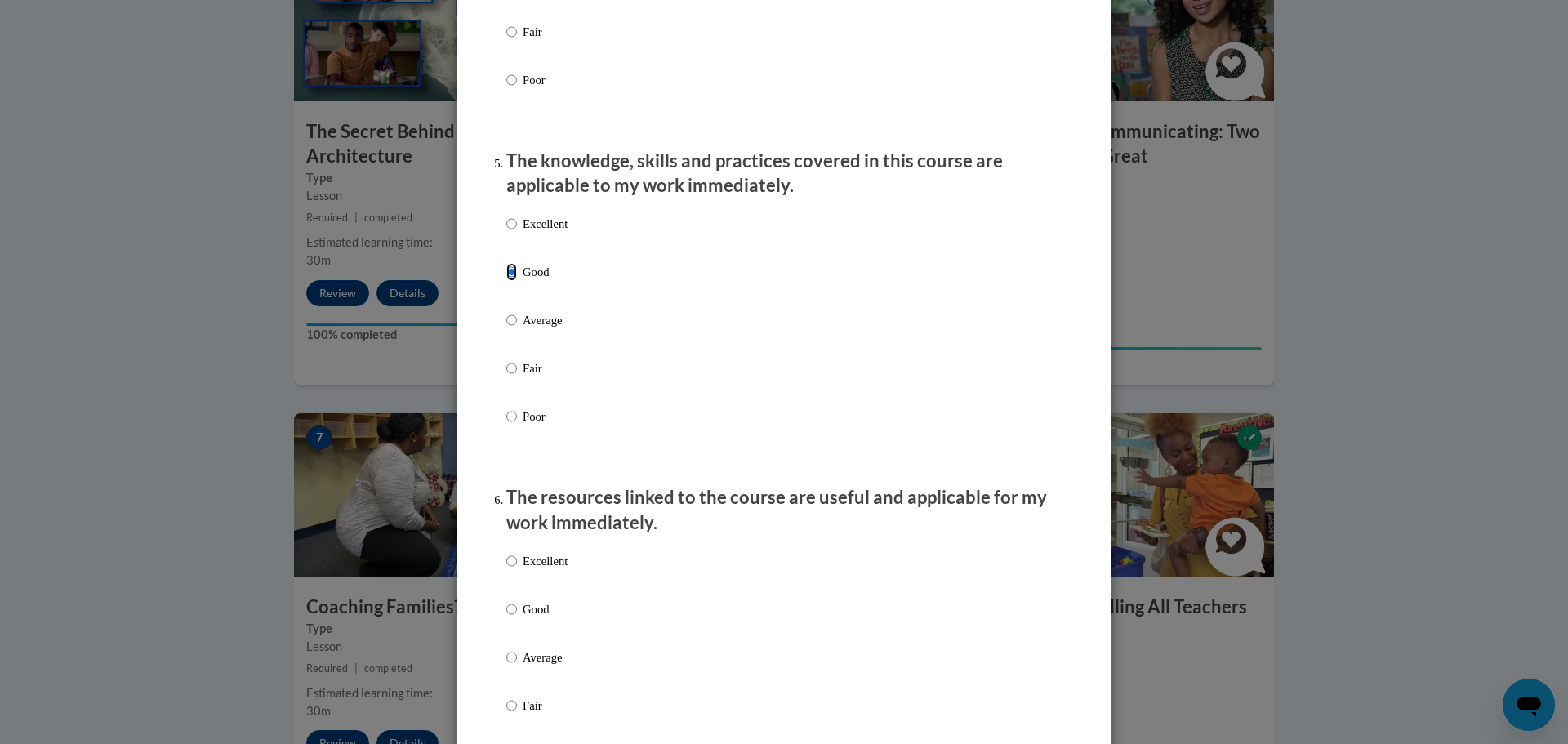
scroll to position [1633, 0]
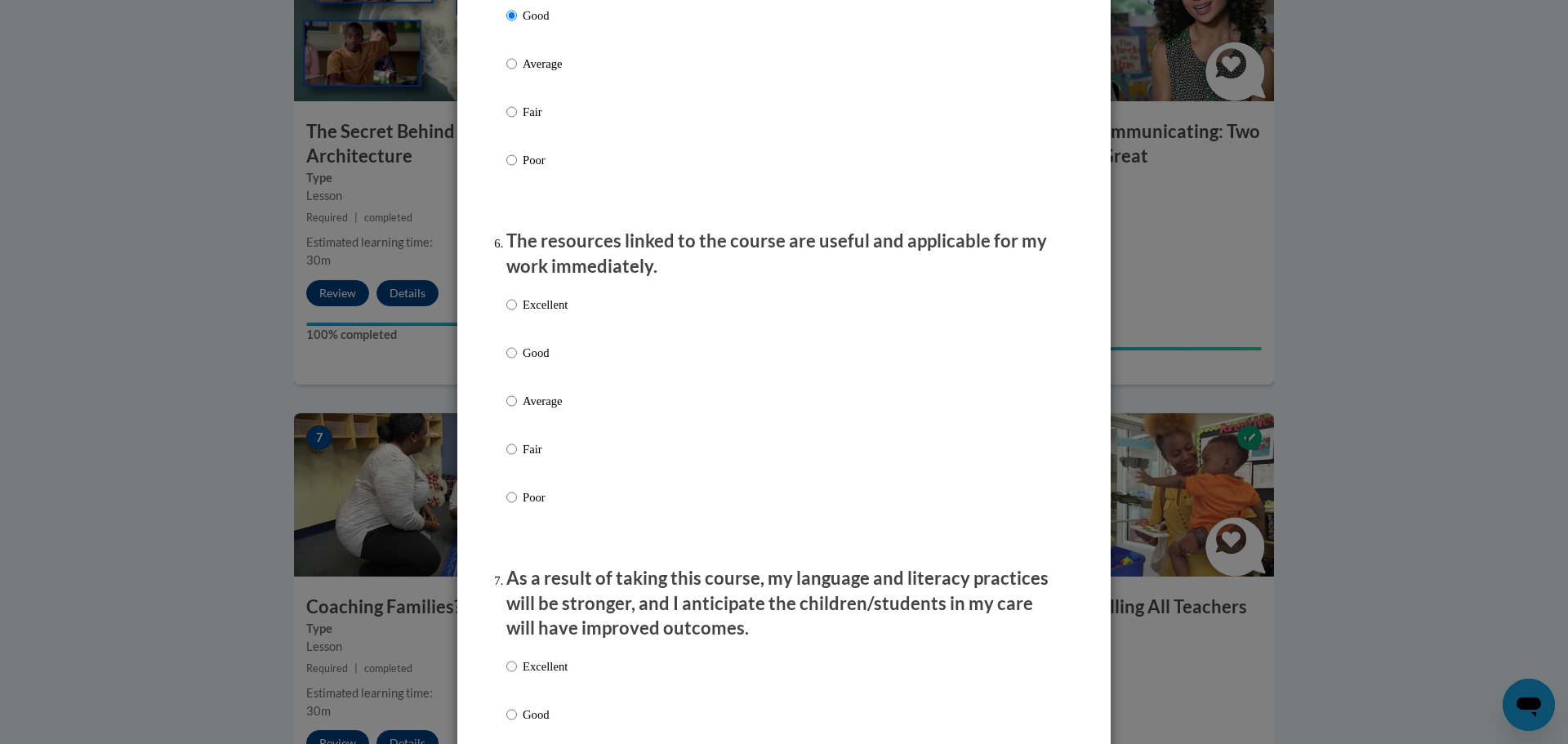
click at [523, 313] on p "Excellent" at bounding box center [545, 304] width 45 height 18
click at [516, 313] on input "Excellent" at bounding box center [512, 304] width 10 height 18
radio input "true"
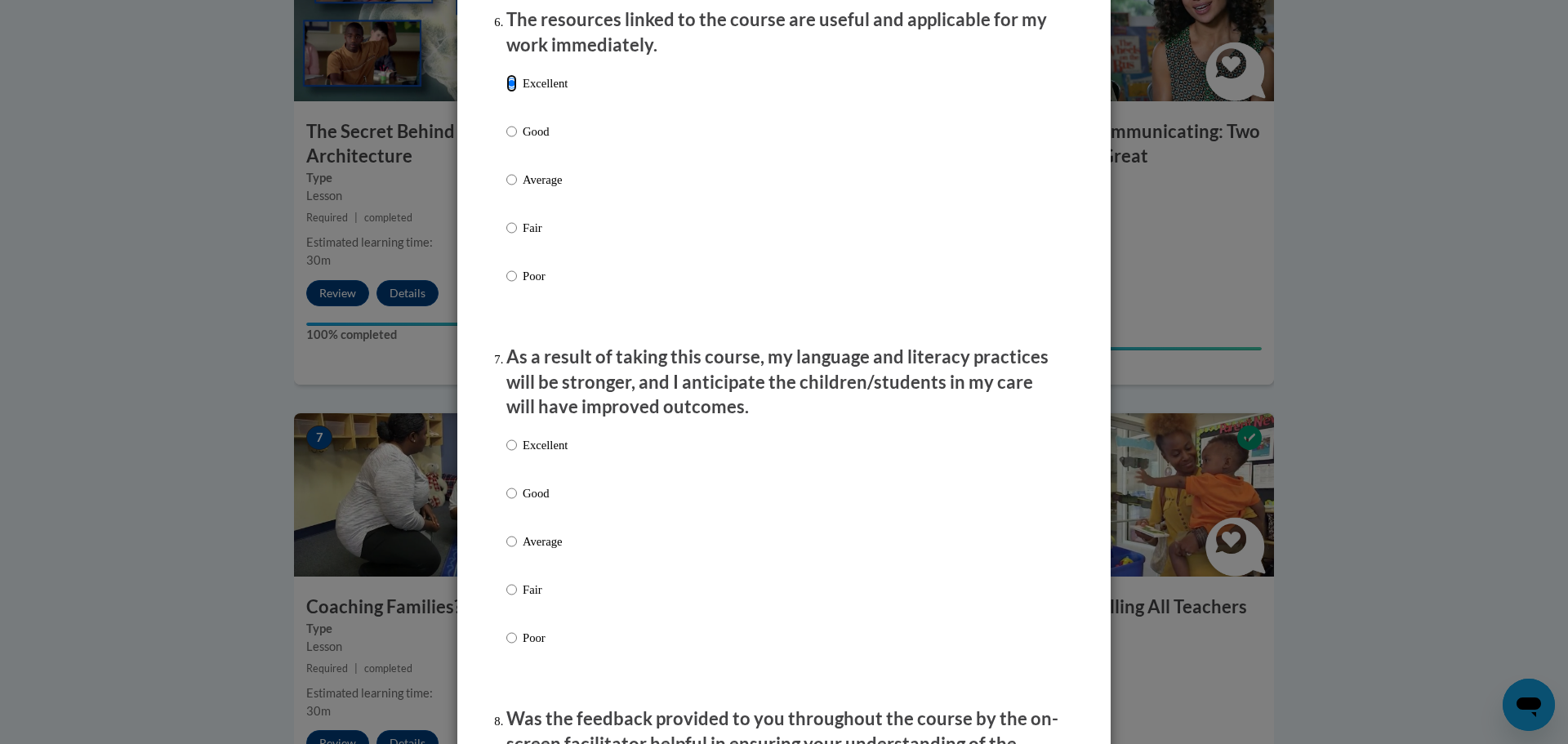
scroll to position [1877, 0]
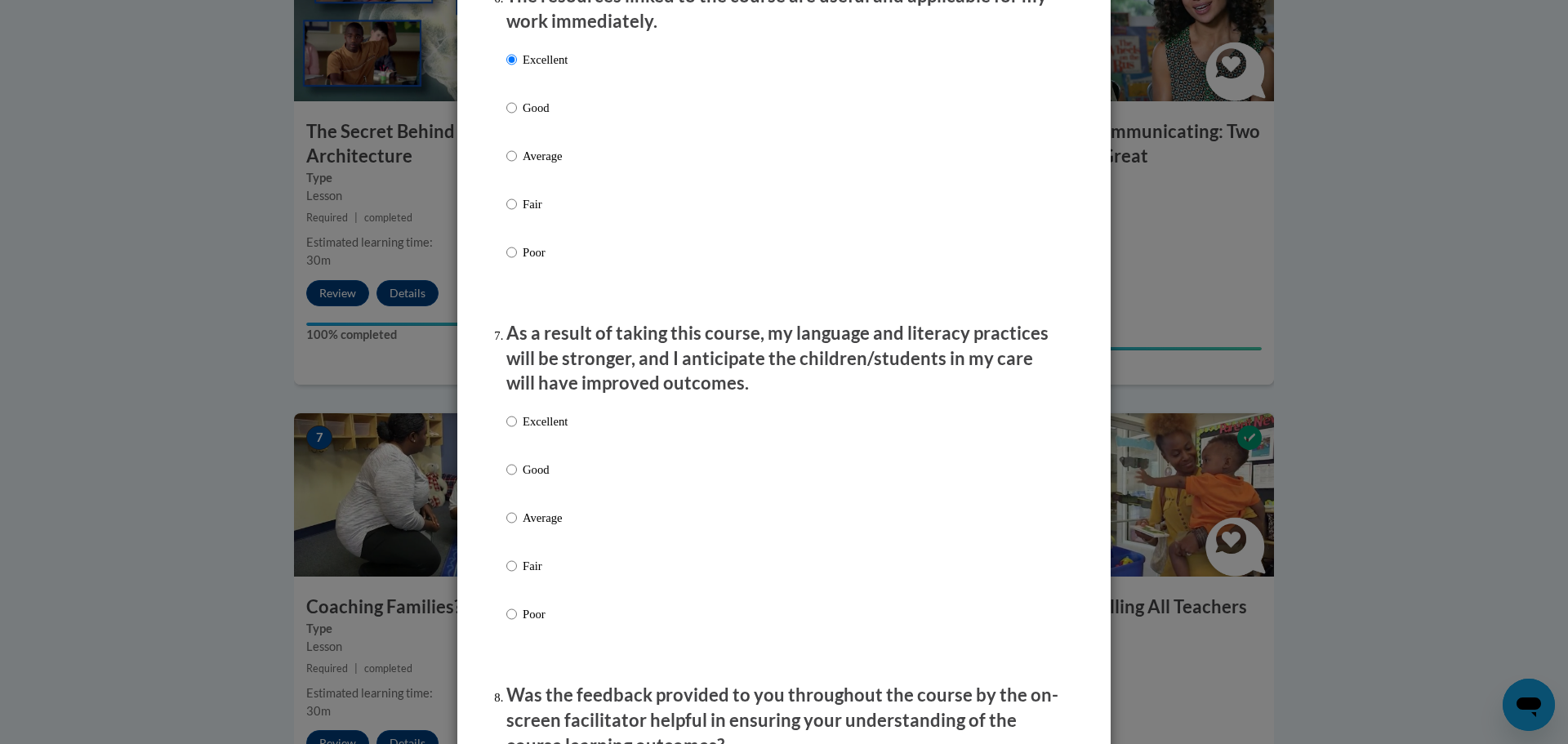
click at [525, 479] on p "Good" at bounding box center [545, 469] width 45 height 18
click at [517, 479] on input "Good" at bounding box center [512, 469] width 10 height 18
radio input "true"
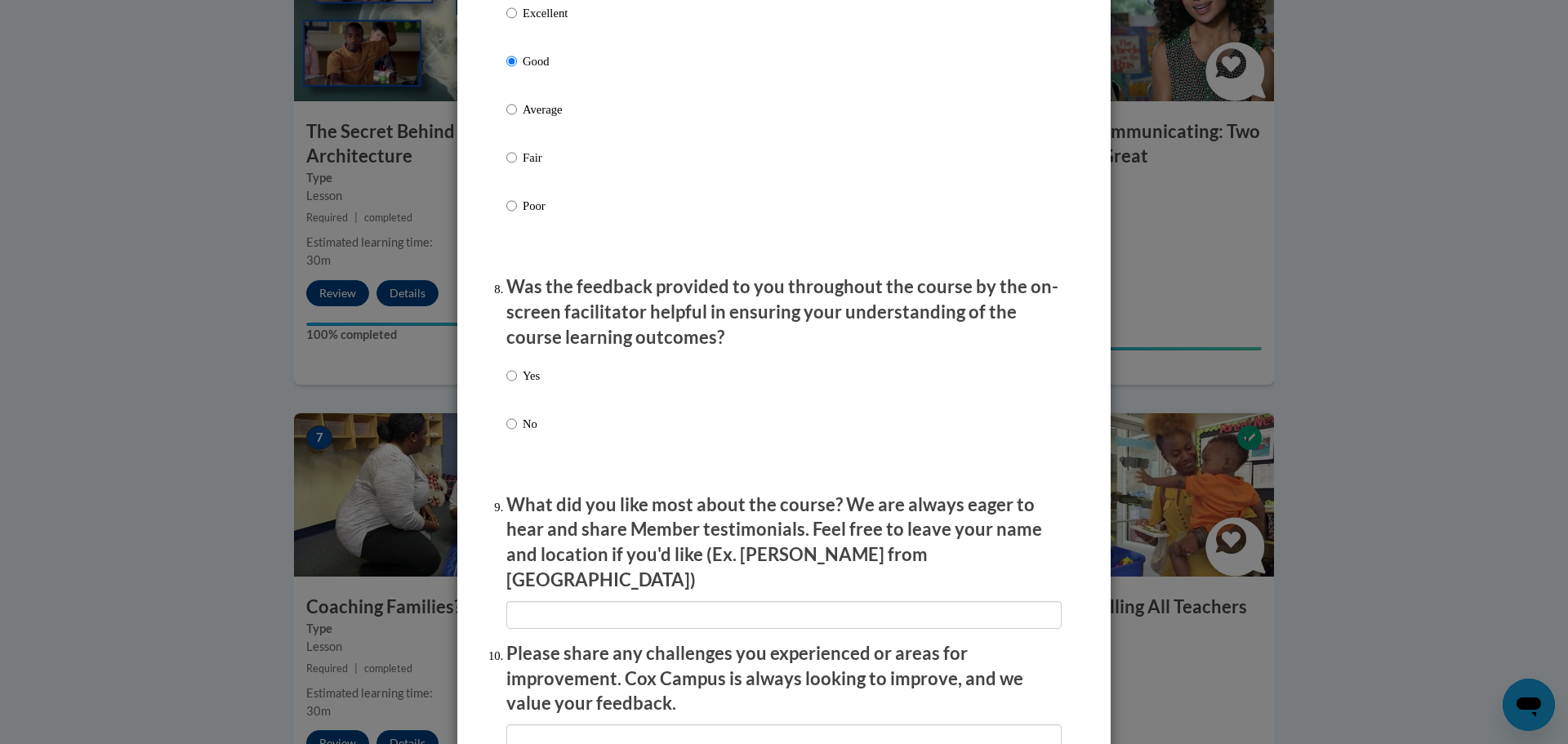
click at [524, 400] on label "Yes" at bounding box center [523, 388] width 34 height 44
click at [517, 385] on input "Yes" at bounding box center [512, 375] width 10 height 18
radio input "true"
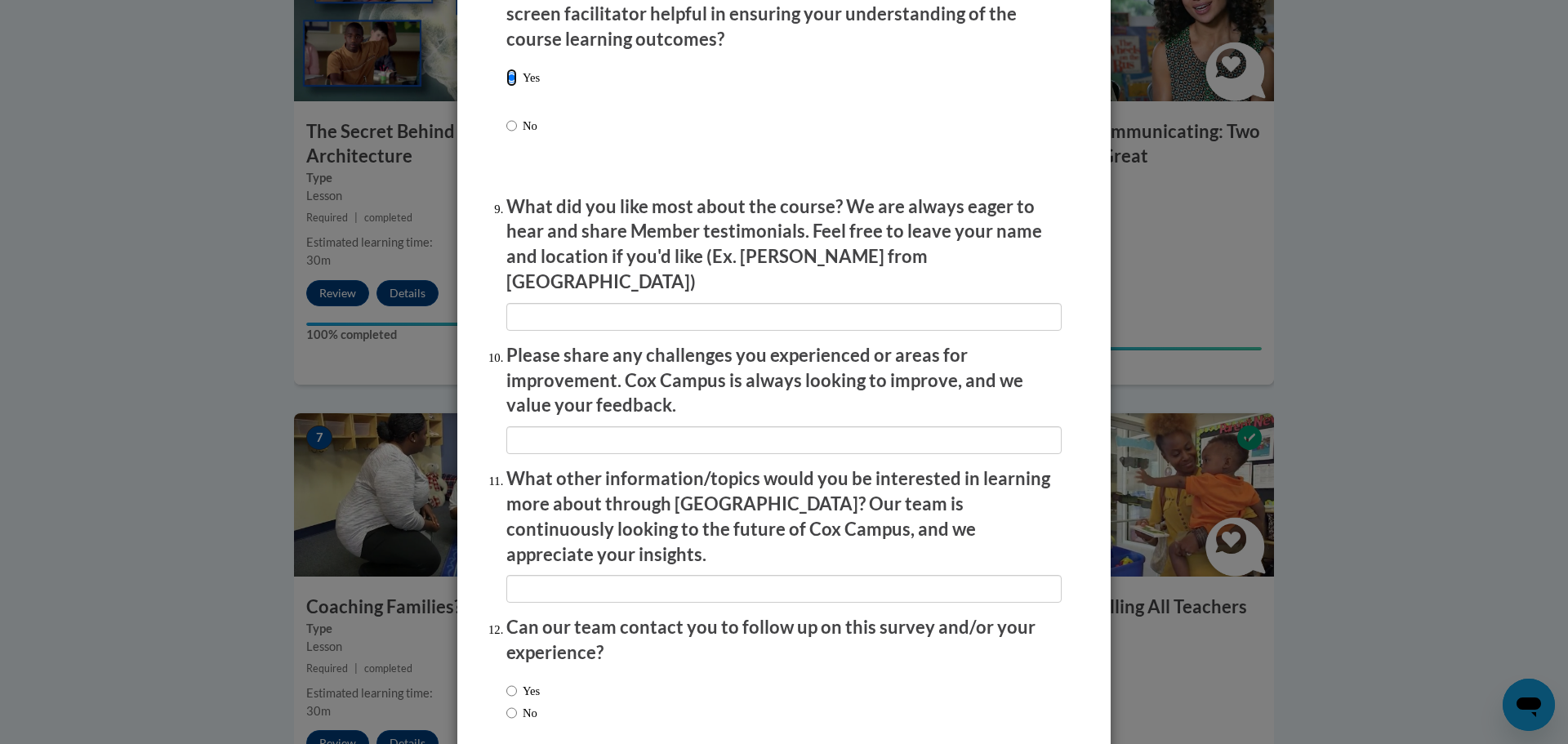
scroll to position [2613, 0]
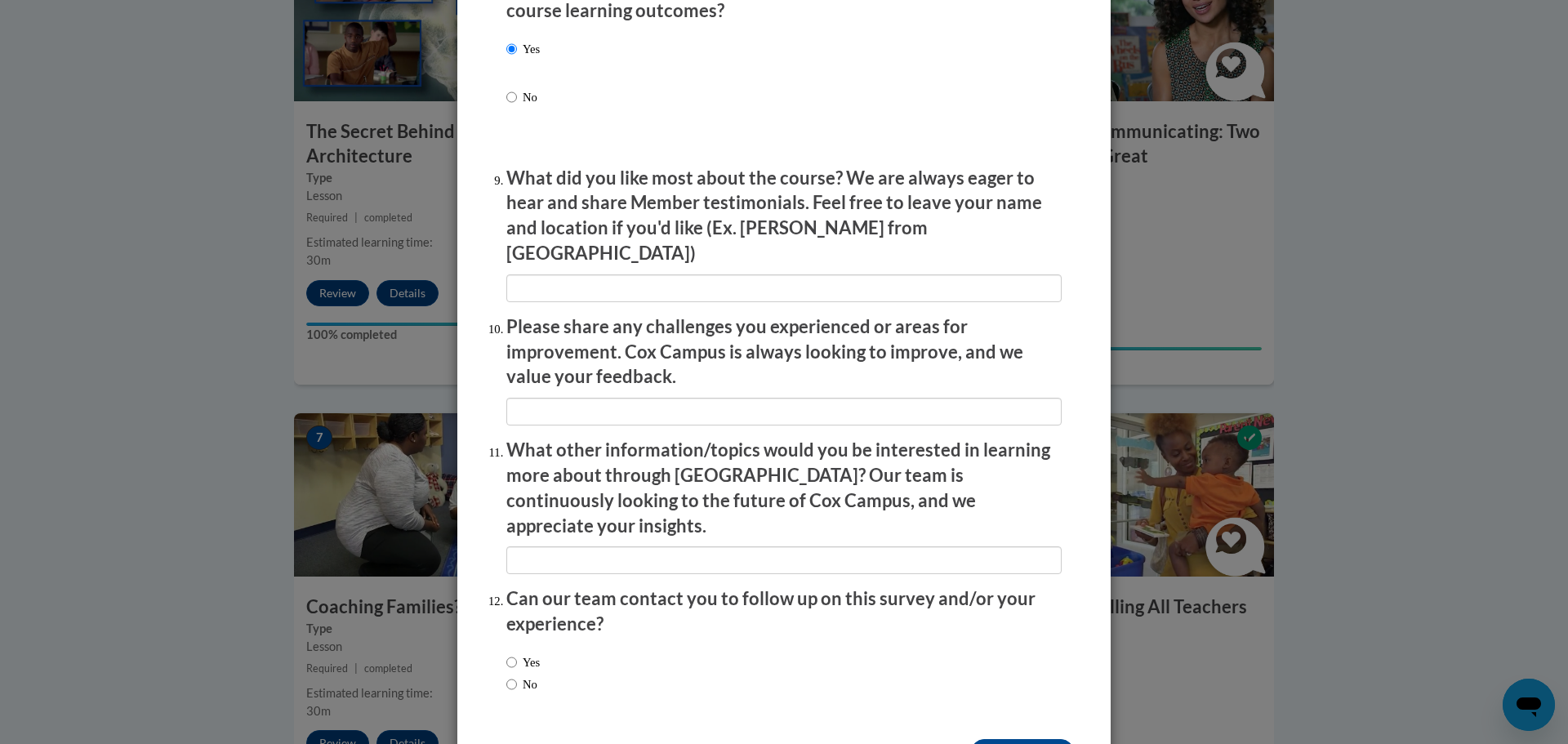
click at [513, 675] on label "No" at bounding box center [522, 684] width 31 height 18
click at [513, 675] on input "No" at bounding box center [512, 684] width 10 height 18
radio input "true"
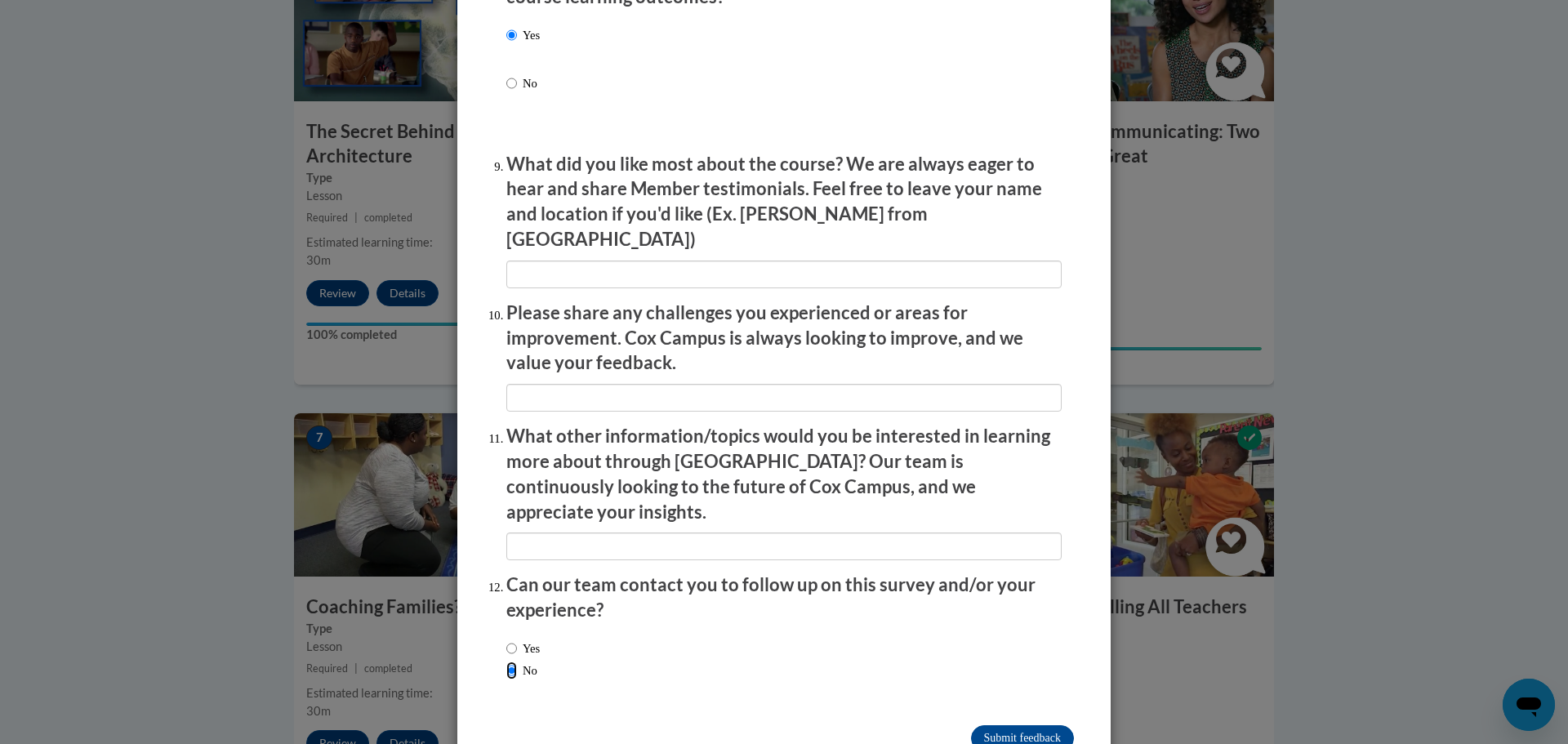
scroll to position [2648, 0]
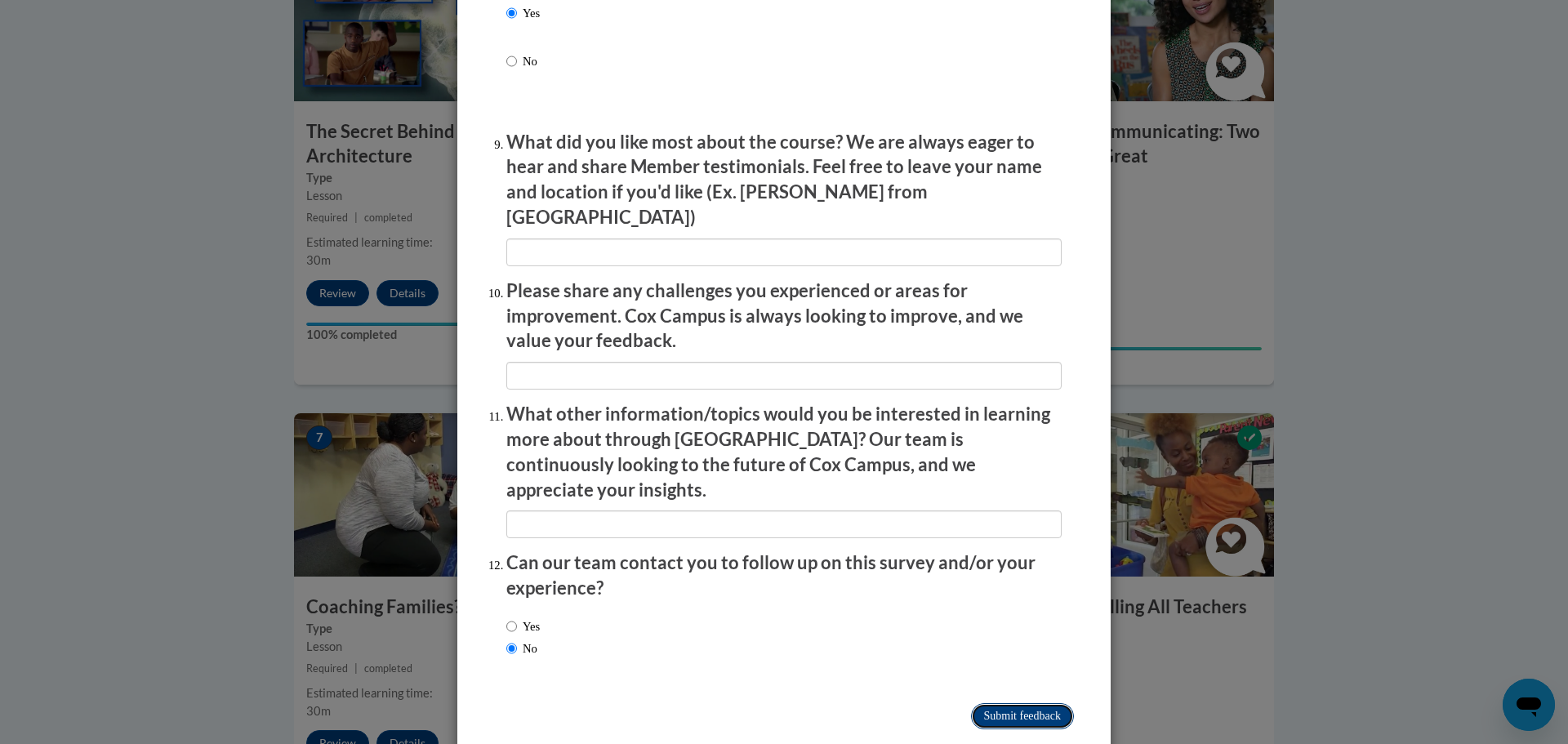
click at [978, 703] on input "Submit feedback" at bounding box center [1022, 716] width 103 height 26
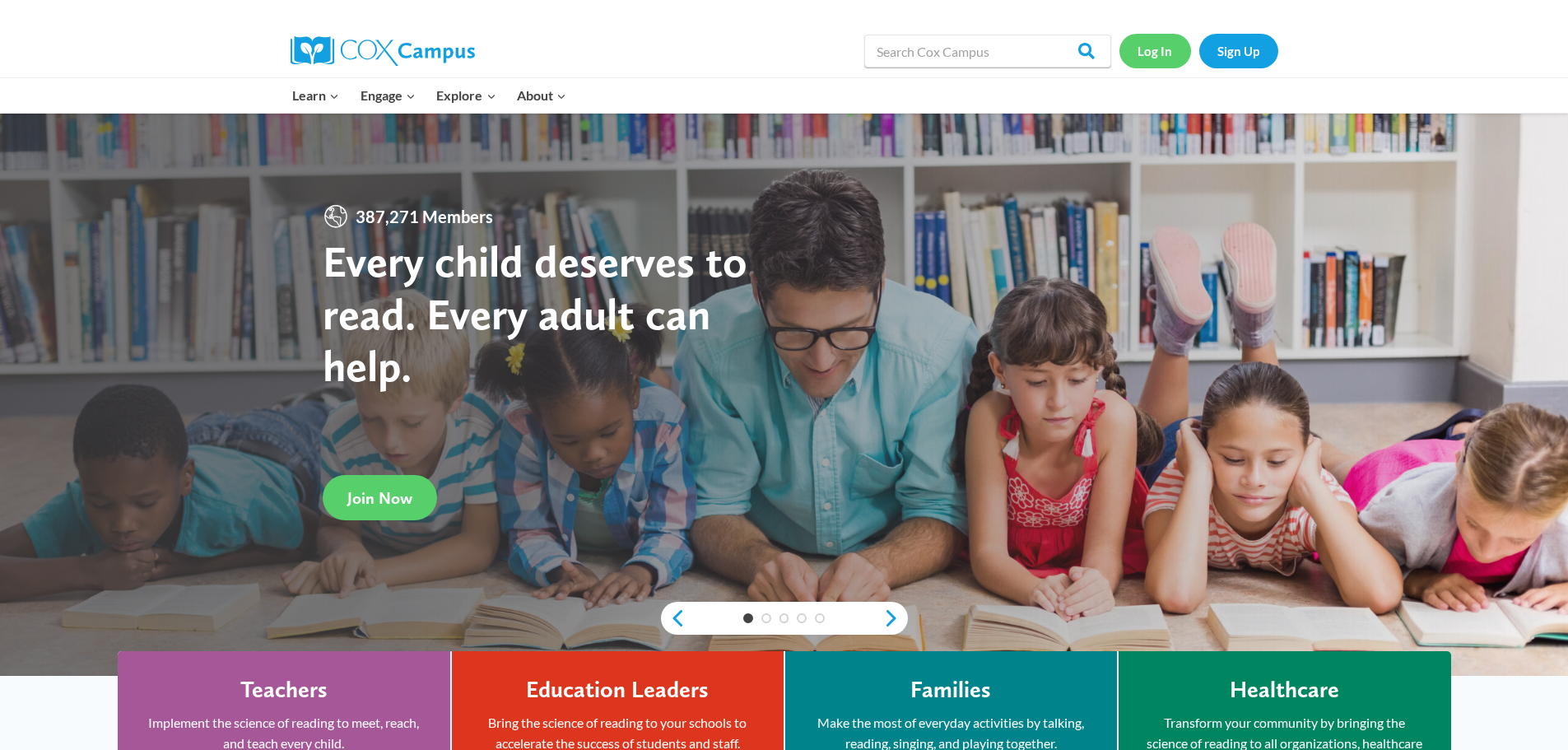
click at [1149, 50] on link "Log In" at bounding box center [1155, 50] width 71 height 34
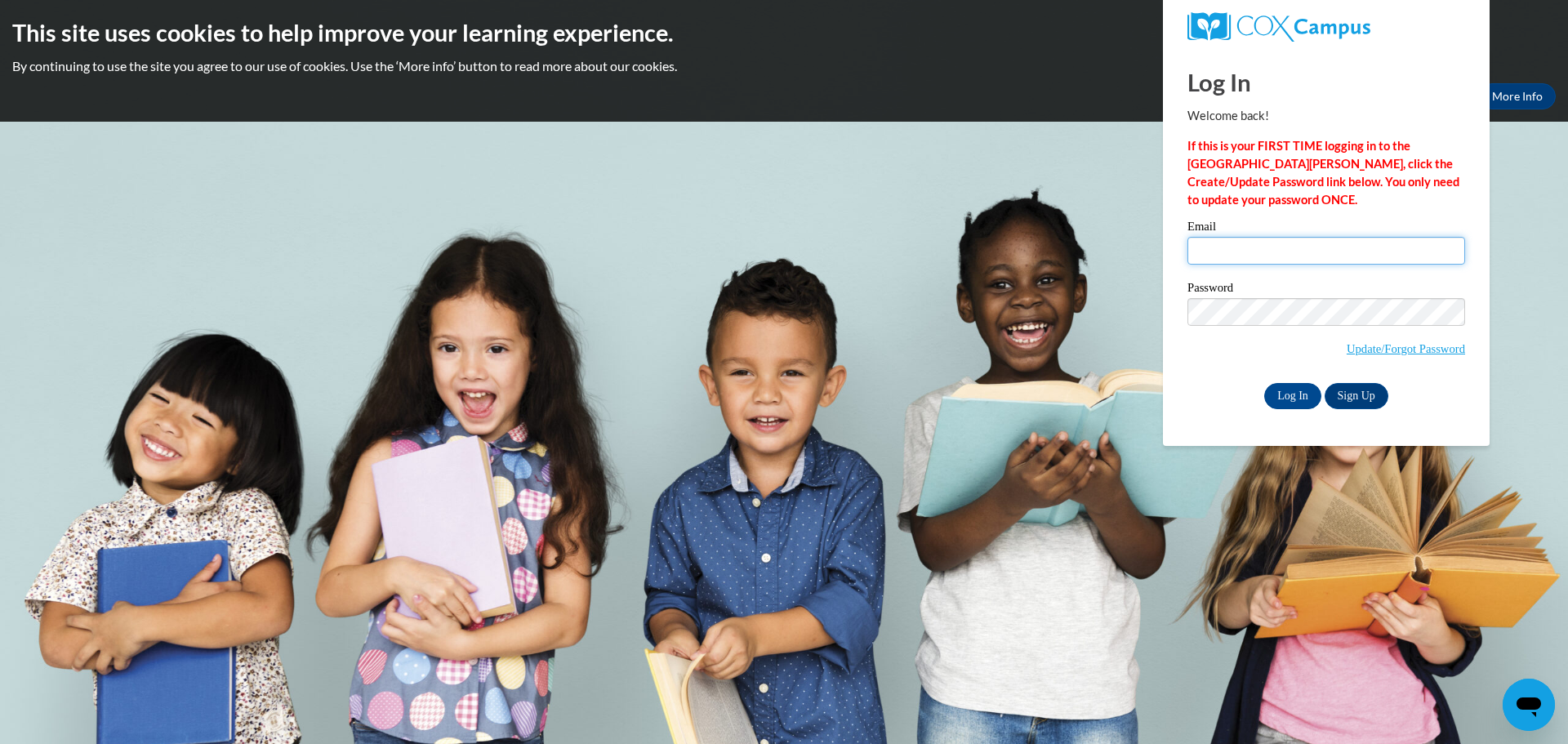
click at [1221, 257] on input "Email" at bounding box center [1326, 251] width 277 height 28
type input "shannon32784@hotmail.com"
click at [1265, 383] on input "Log In" at bounding box center [1293, 396] width 57 height 26
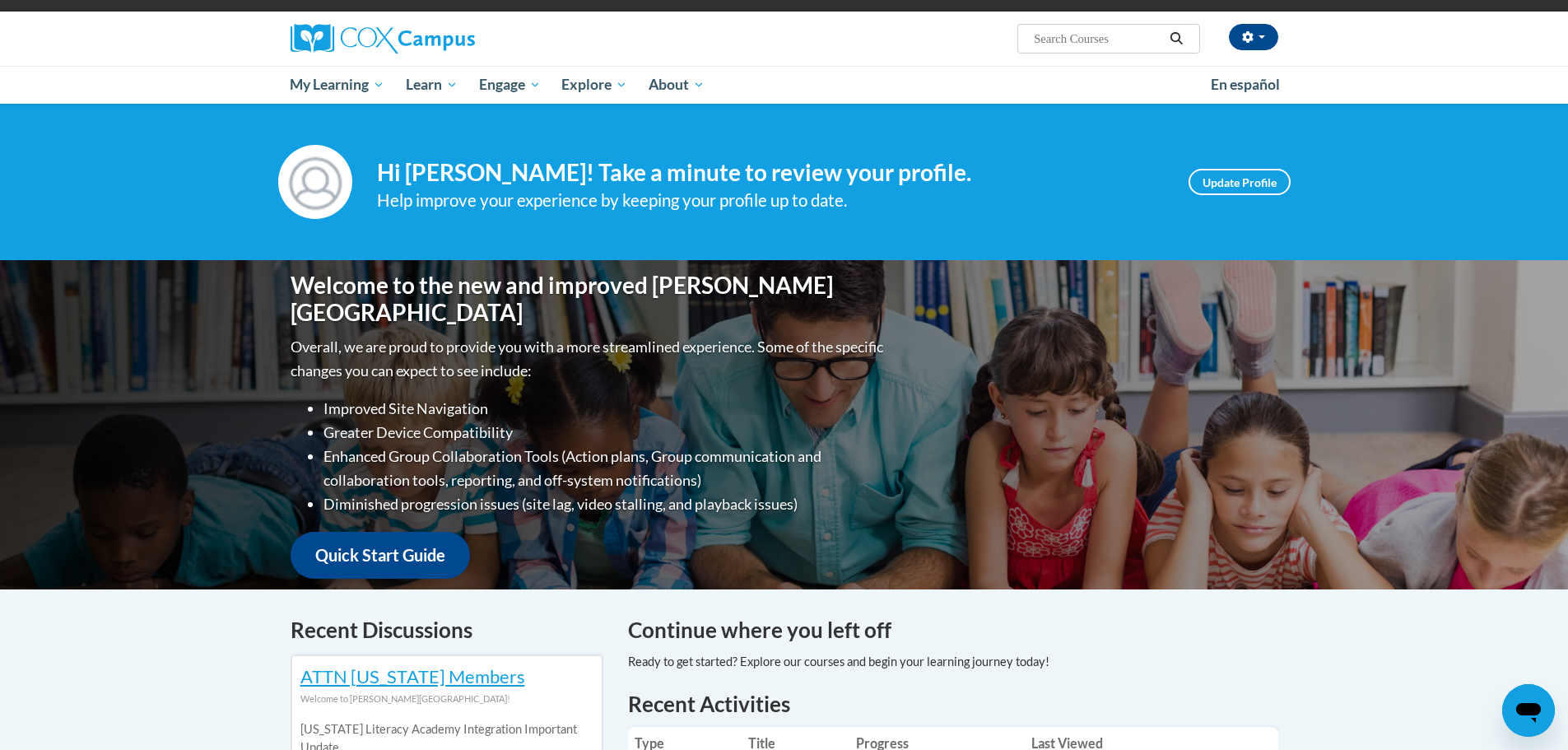
scroll to position [82, 0]
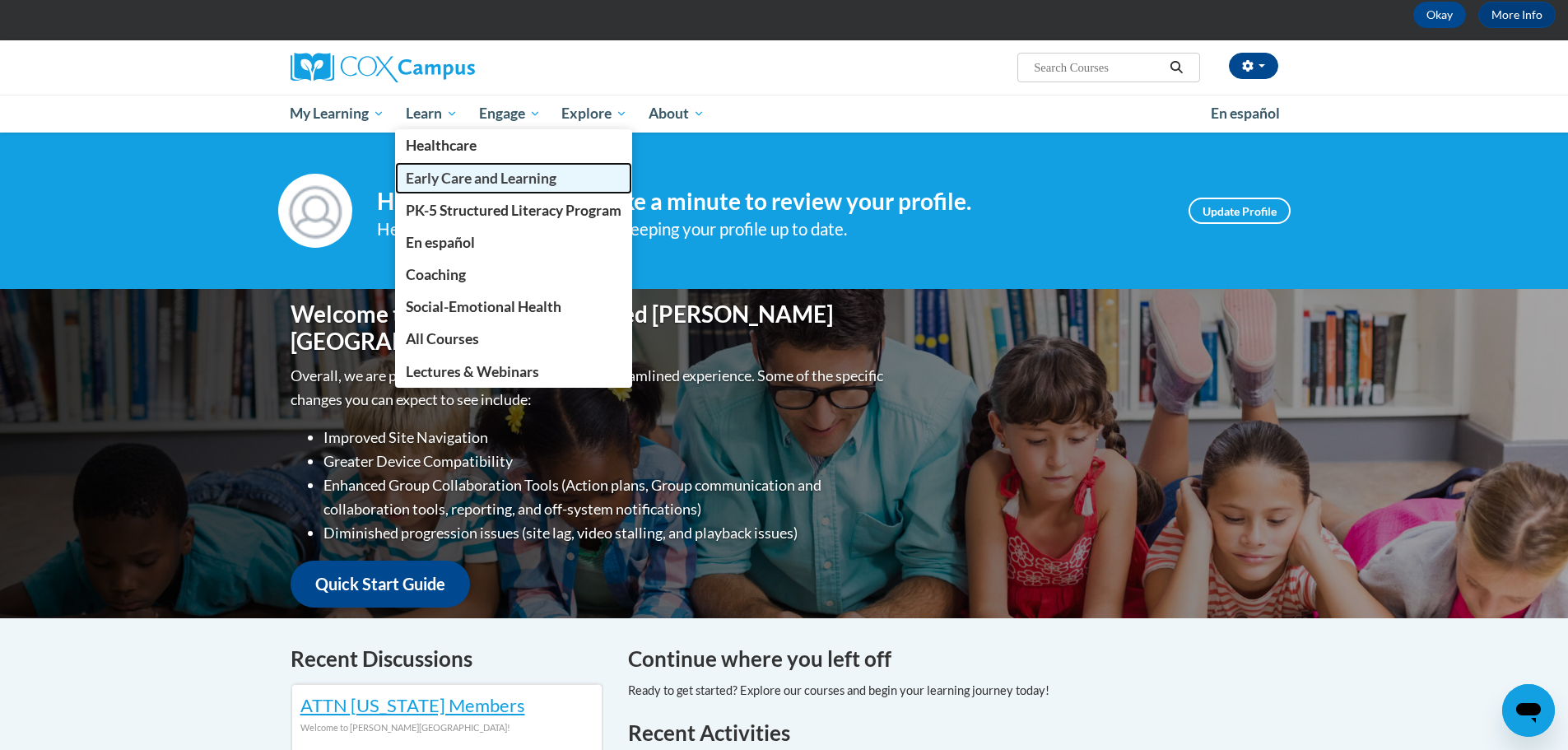
click at [458, 176] on span "Early Care and Learning" at bounding box center [480, 178] width 150 height 17
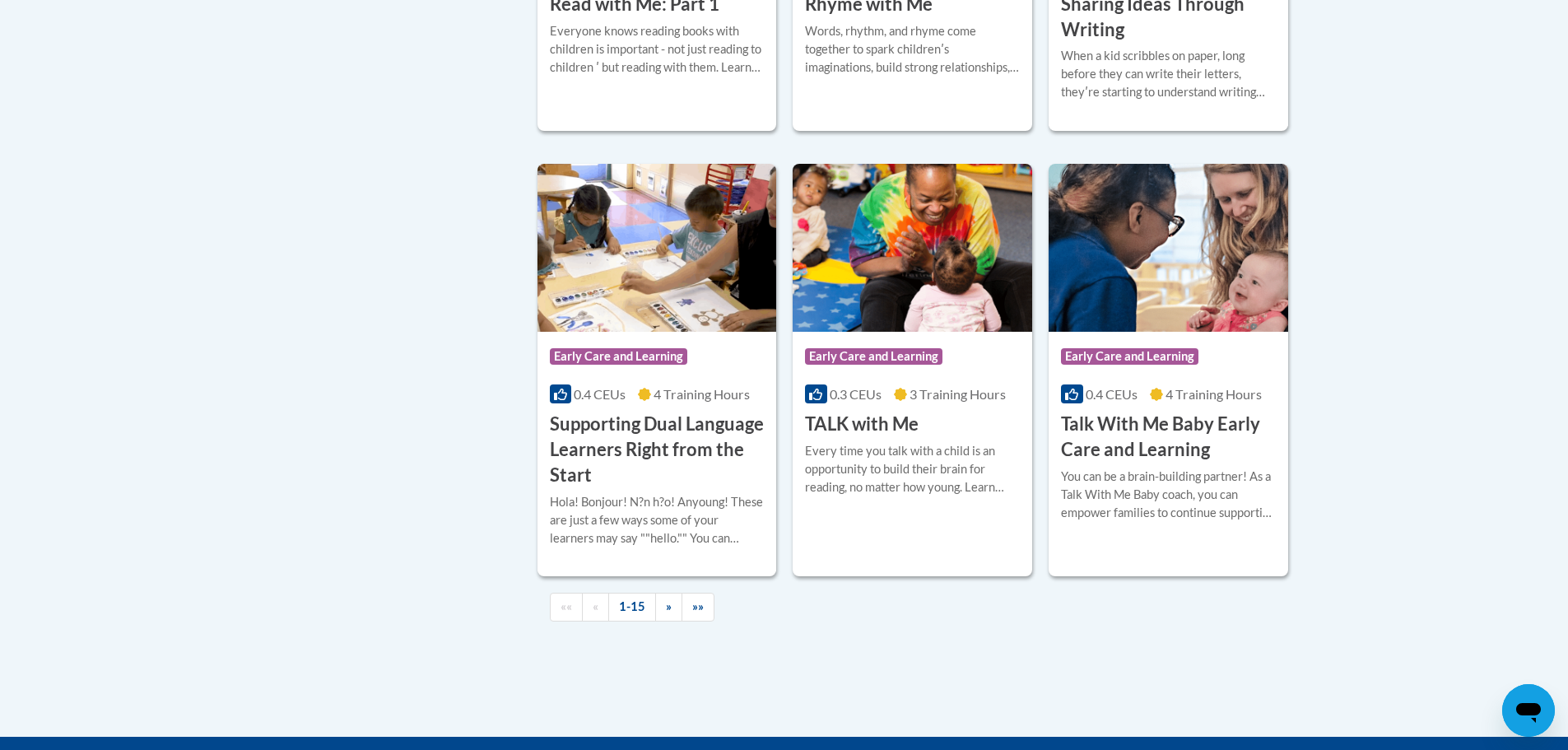
scroll to position [2305, 0]
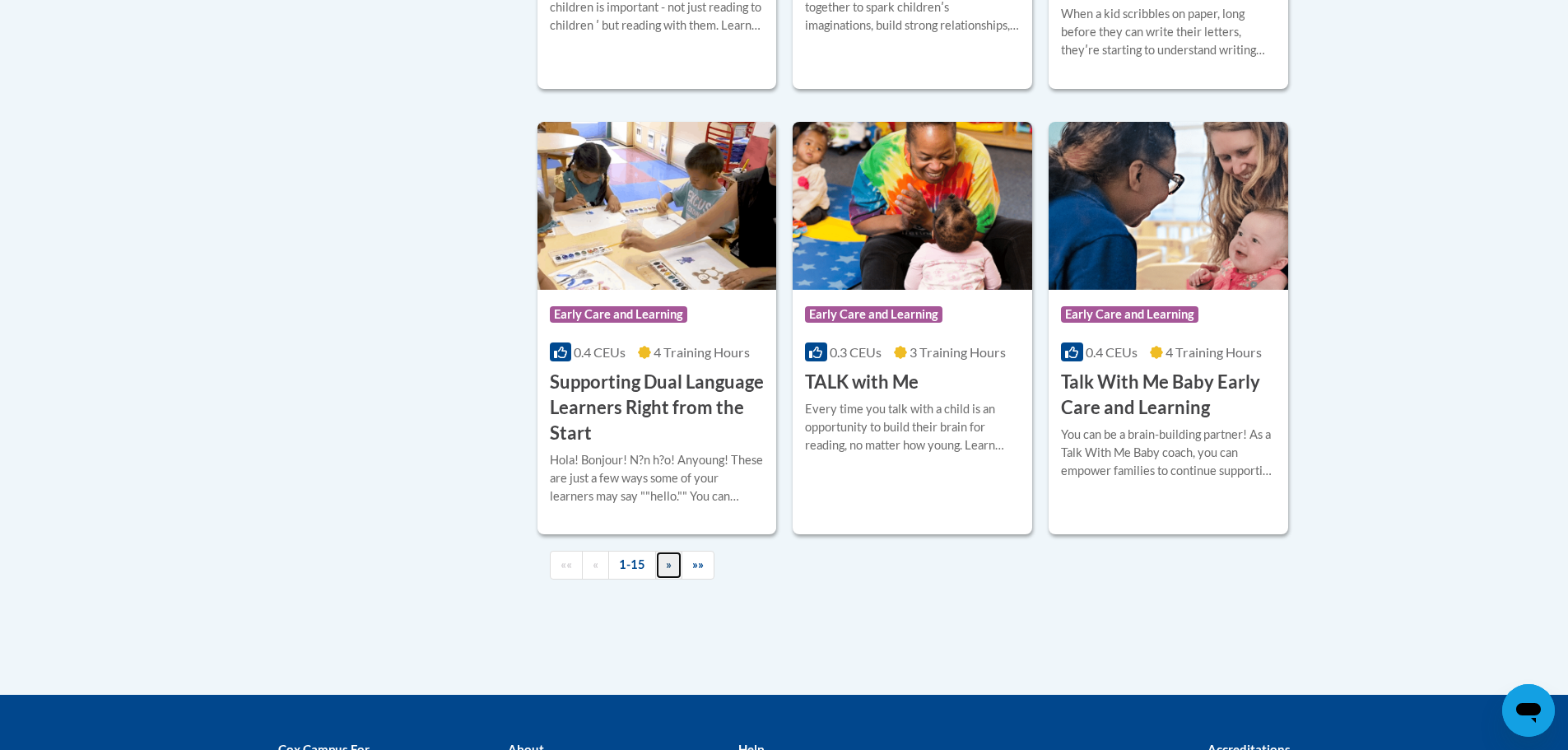
click at [661, 579] on link "»" at bounding box center [669, 564] width 27 height 29
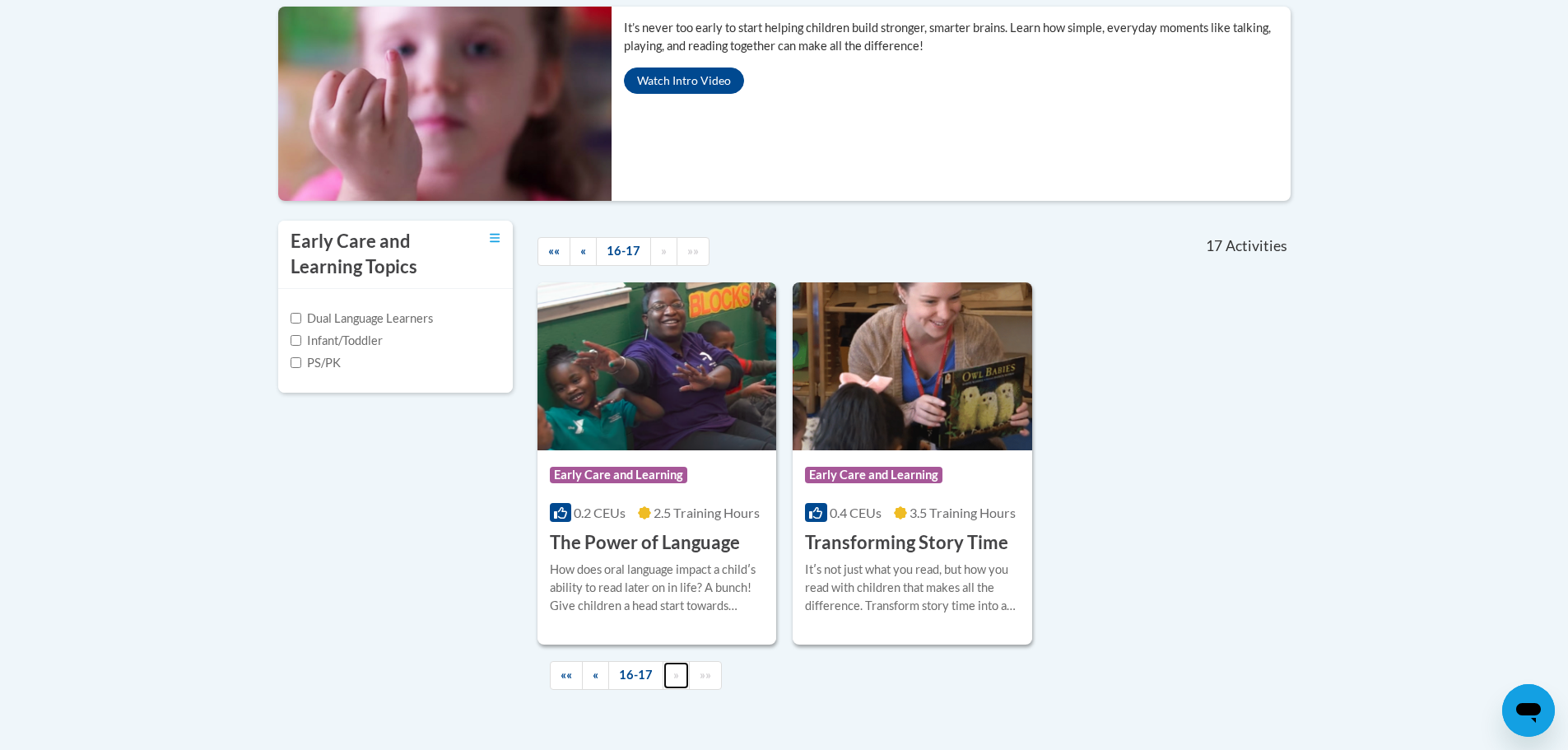
scroll to position [441, 0]
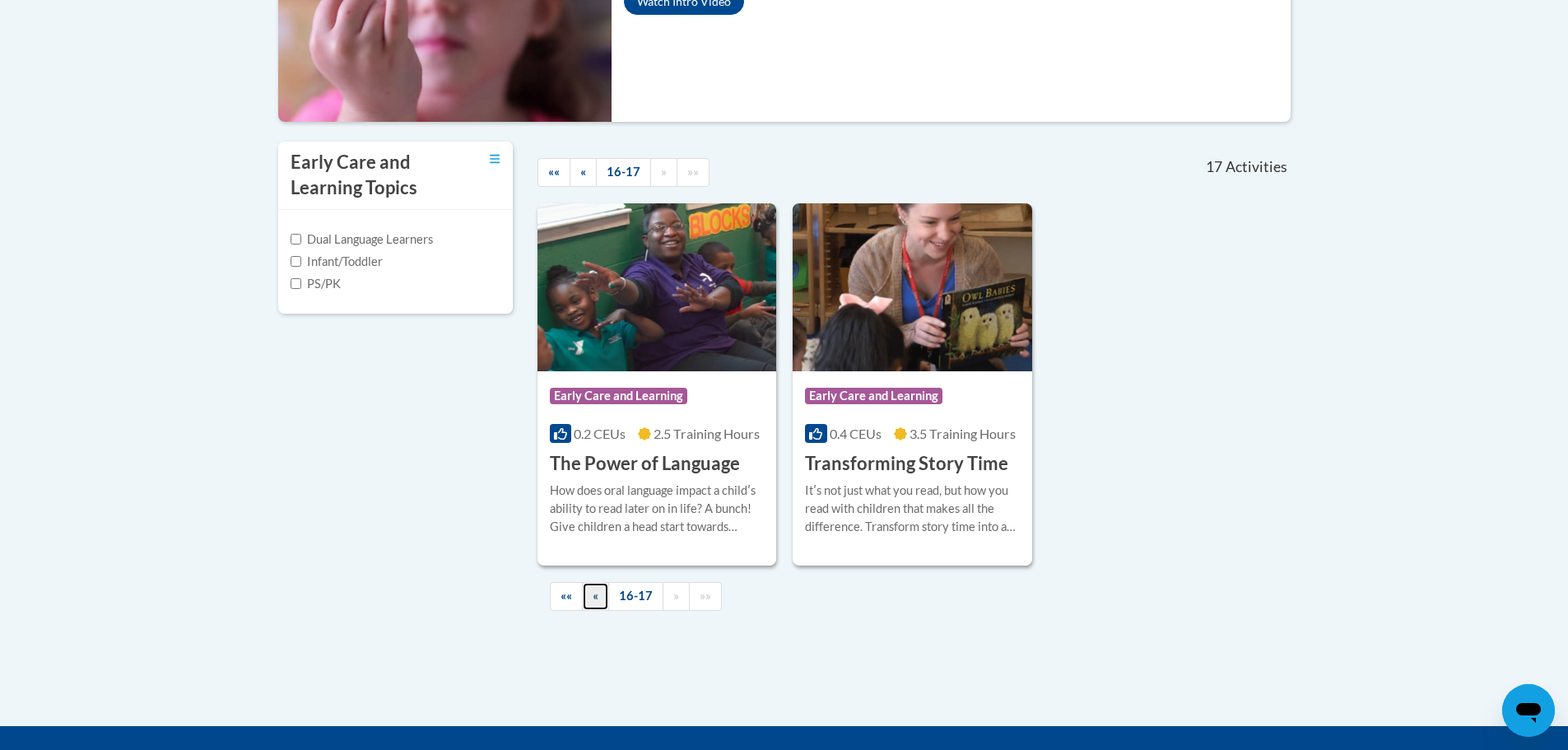
click at [603, 597] on link "«" at bounding box center [595, 595] width 27 height 29
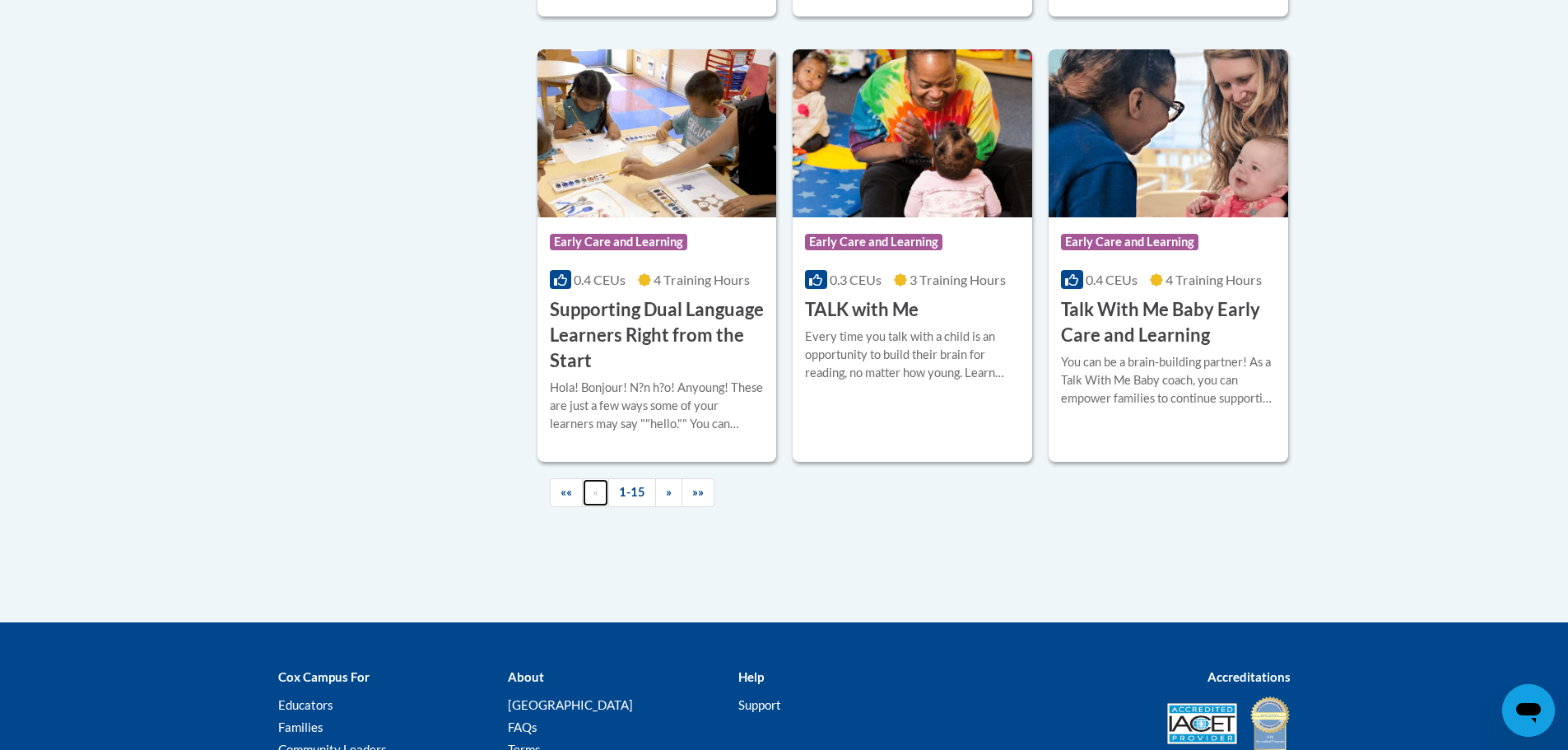
scroll to position [2416, 0]
